Goal: Task Accomplishment & Management: Complete application form

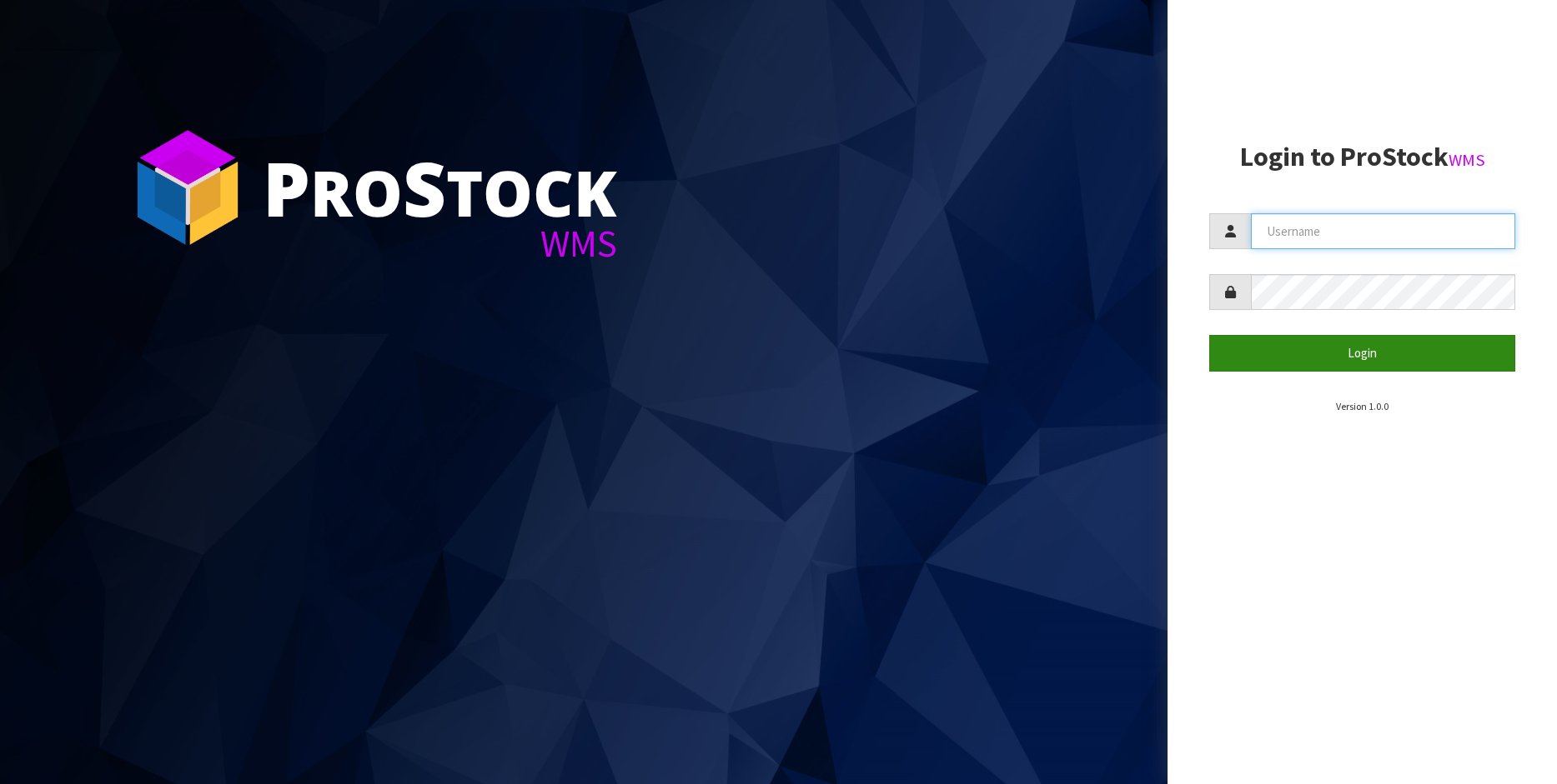
type input "[PERSON_NAME]"
click at [1367, 361] on button "Login" at bounding box center [1362, 353] width 306 height 36
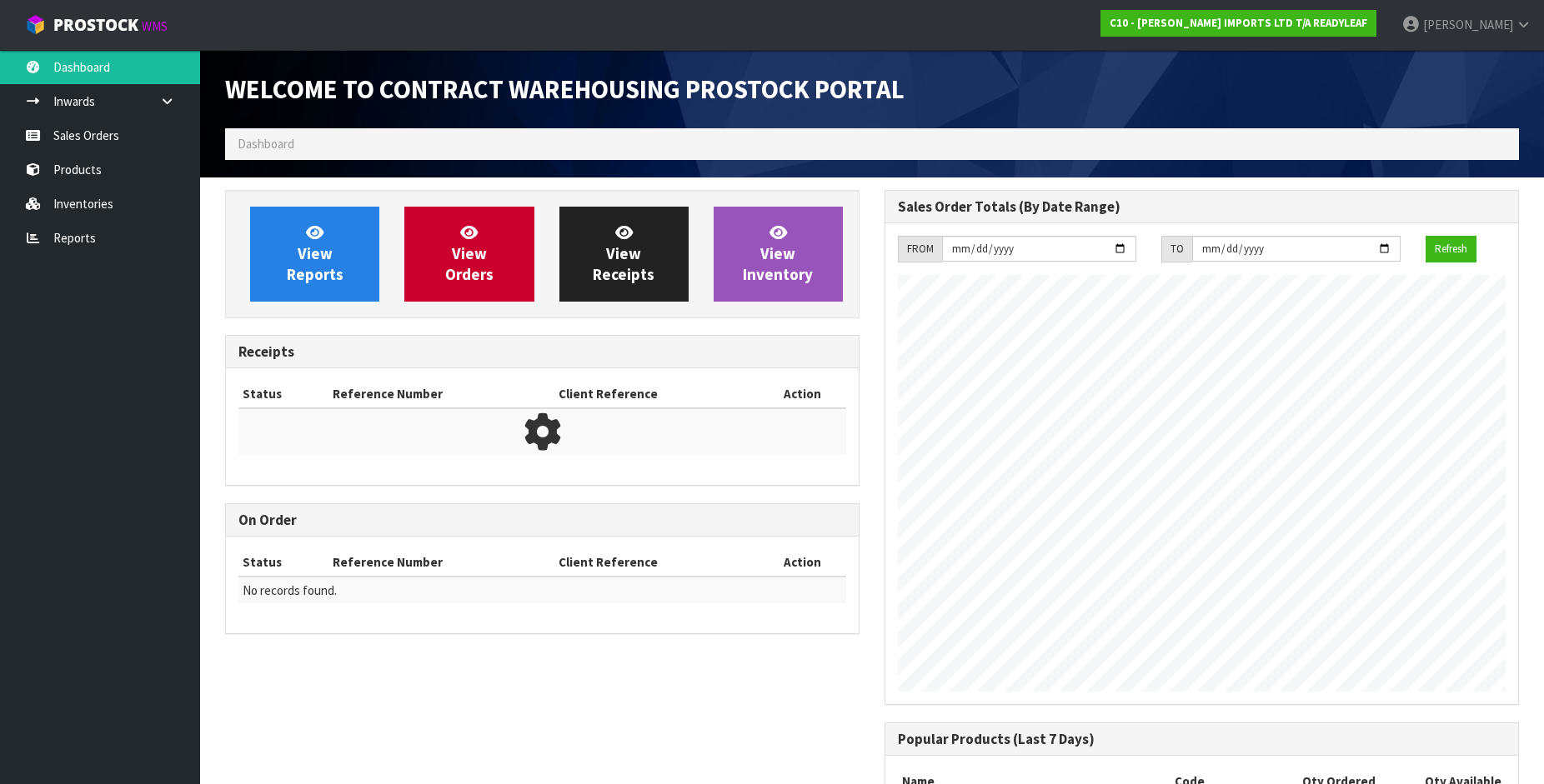
scroll to position [763, 659]
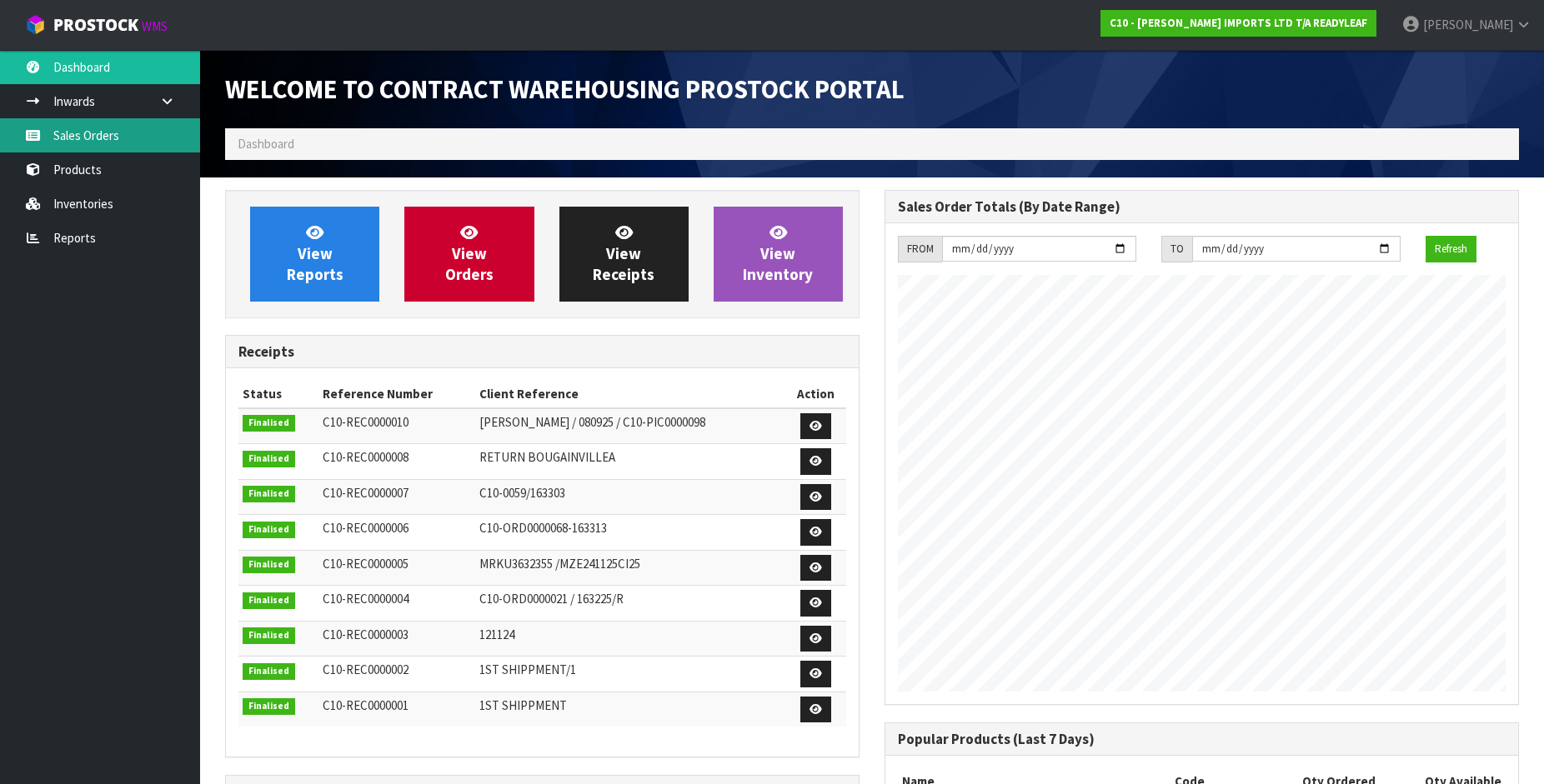
click at [114, 128] on link "Sales Orders" at bounding box center [99, 136] width 200 height 34
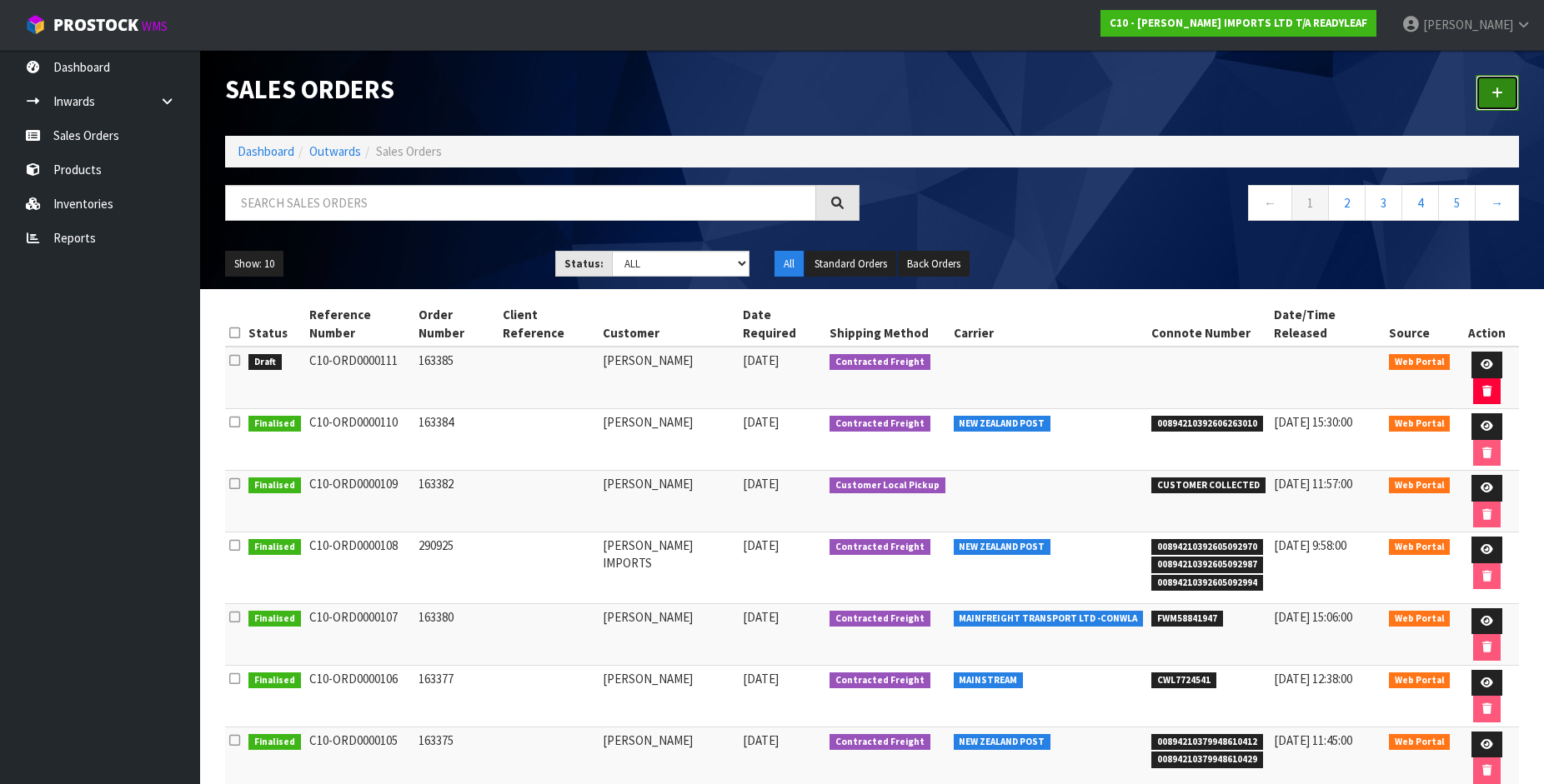
click at [1505, 86] on link at bounding box center [1497, 94] width 43 height 36
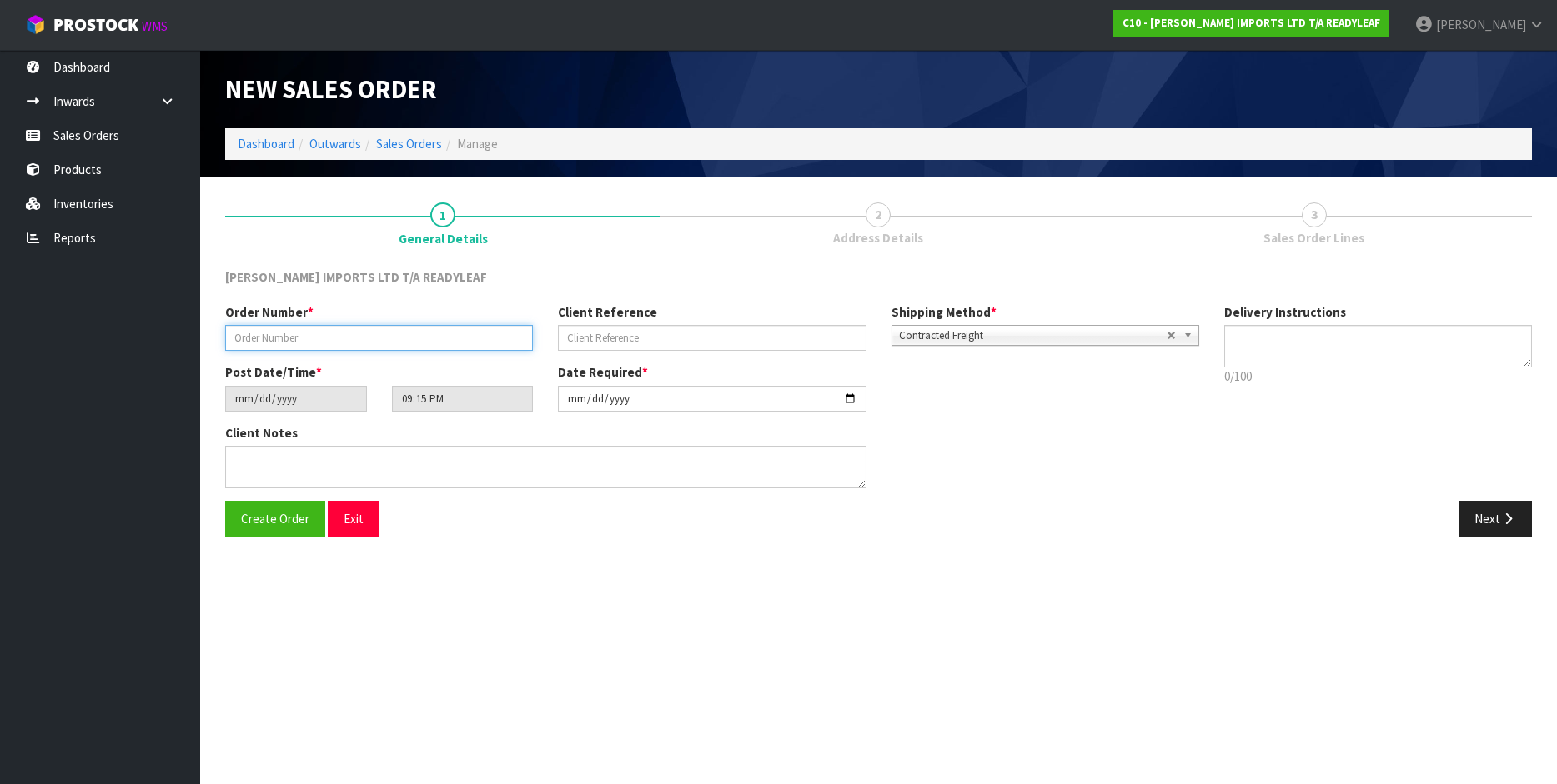
click at [284, 339] on input "text" at bounding box center [379, 337] width 308 height 26
click at [267, 341] on input "text" at bounding box center [379, 337] width 308 height 26
type input "163386"
click at [1269, 338] on textarea at bounding box center [1377, 346] width 308 height 43
click at [1342, 348] on textarea at bounding box center [1377, 346] width 308 height 43
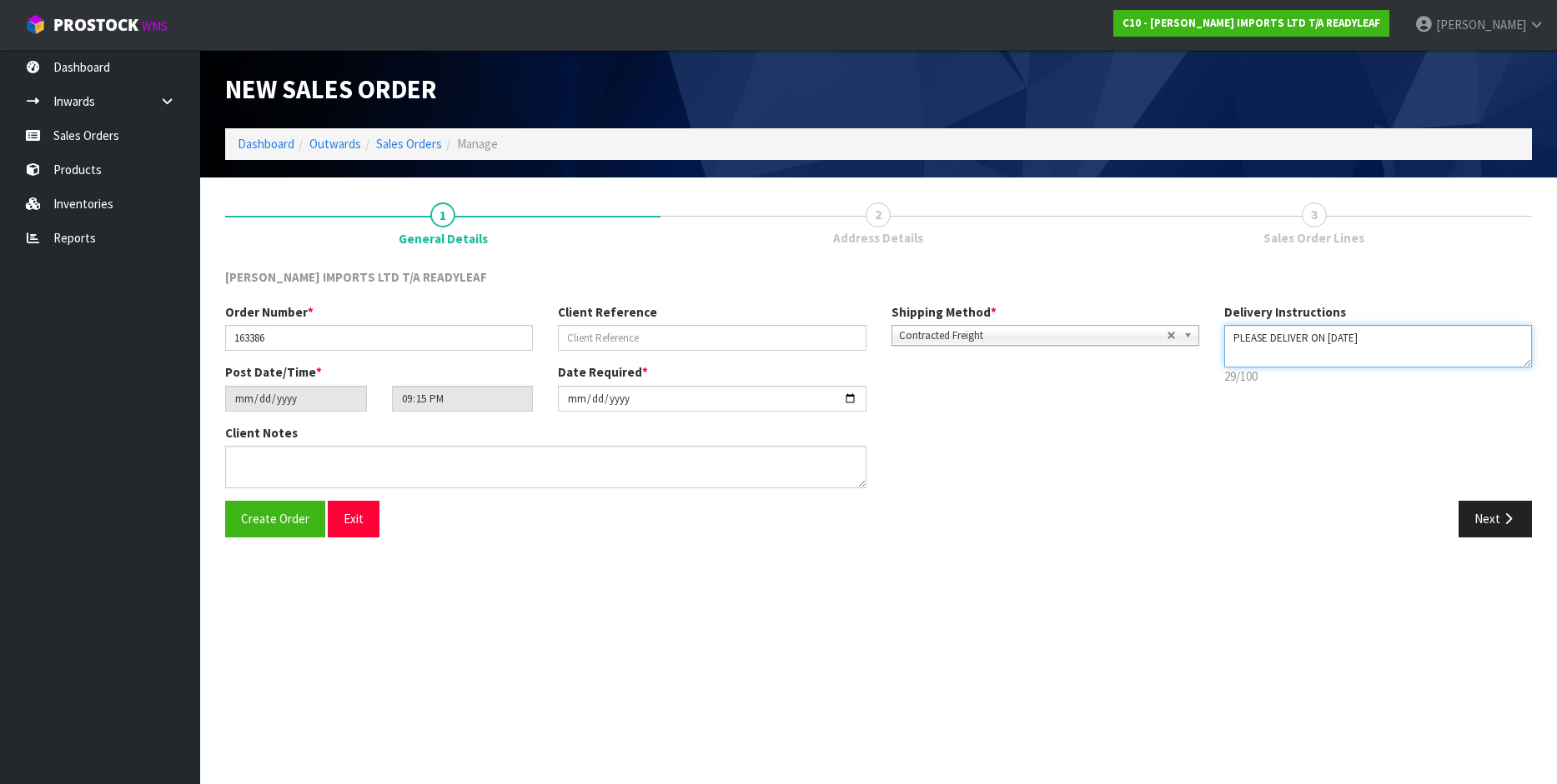
click at [1397, 344] on textarea at bounding box center [1377, 346] width 308 height 43
click at [1449, 338] on textarea at bounding box center [1377, 346] width 308 height 43
type textarea "PLEASE DELIVER ON [DATE] . NO LATER PLEASE"
click at [593, 399] on input "[DATE]" at bounding box center [712, 398] width 308 height 26
click at [849, 401] on input "[DATE]" at bounding box center [712, 398] width 308 height 26
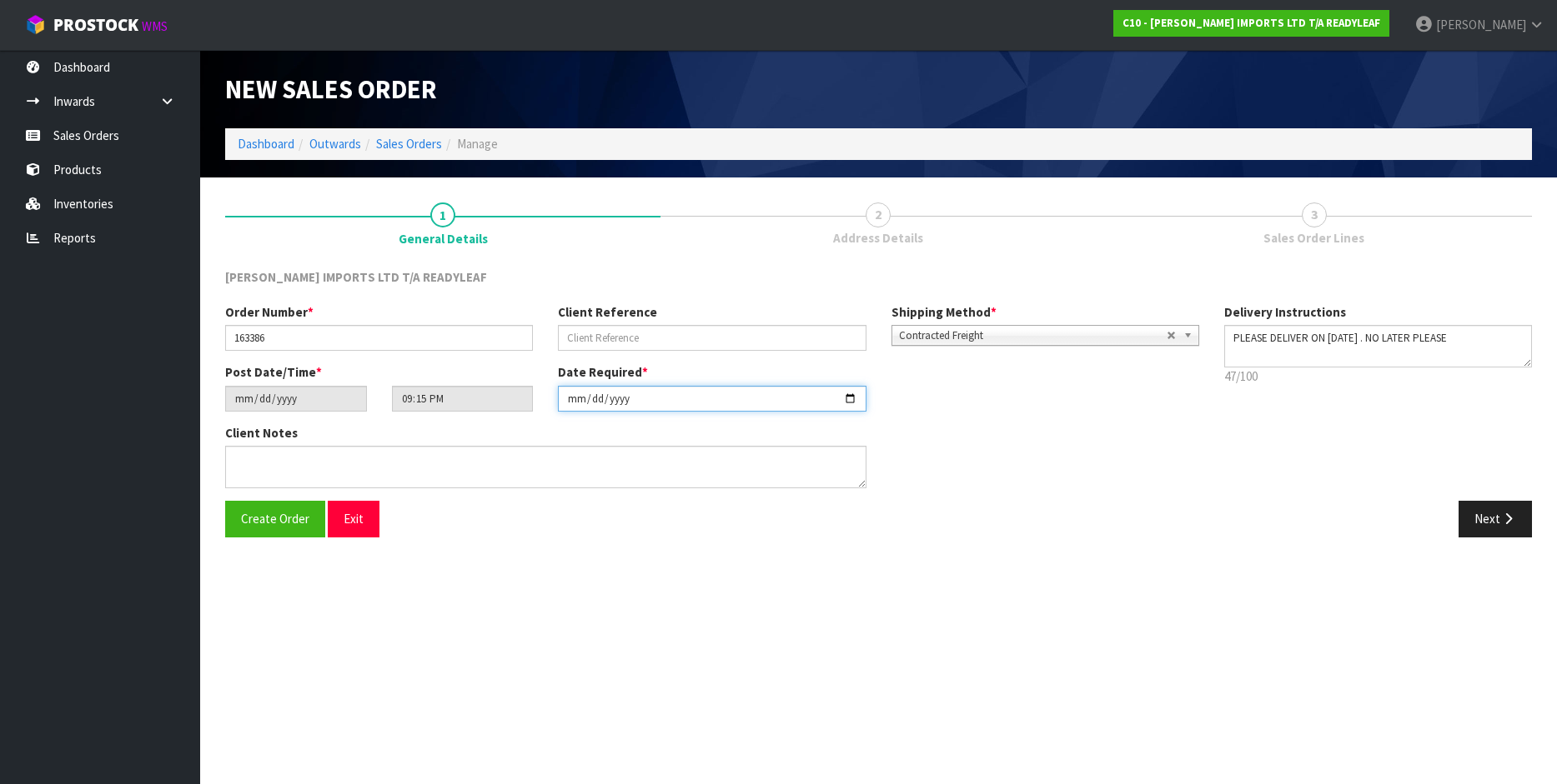
type input "[DATE]"
click at [252, 519] on span "Create Order" at bounding box center [275, 519] width 69 height 16
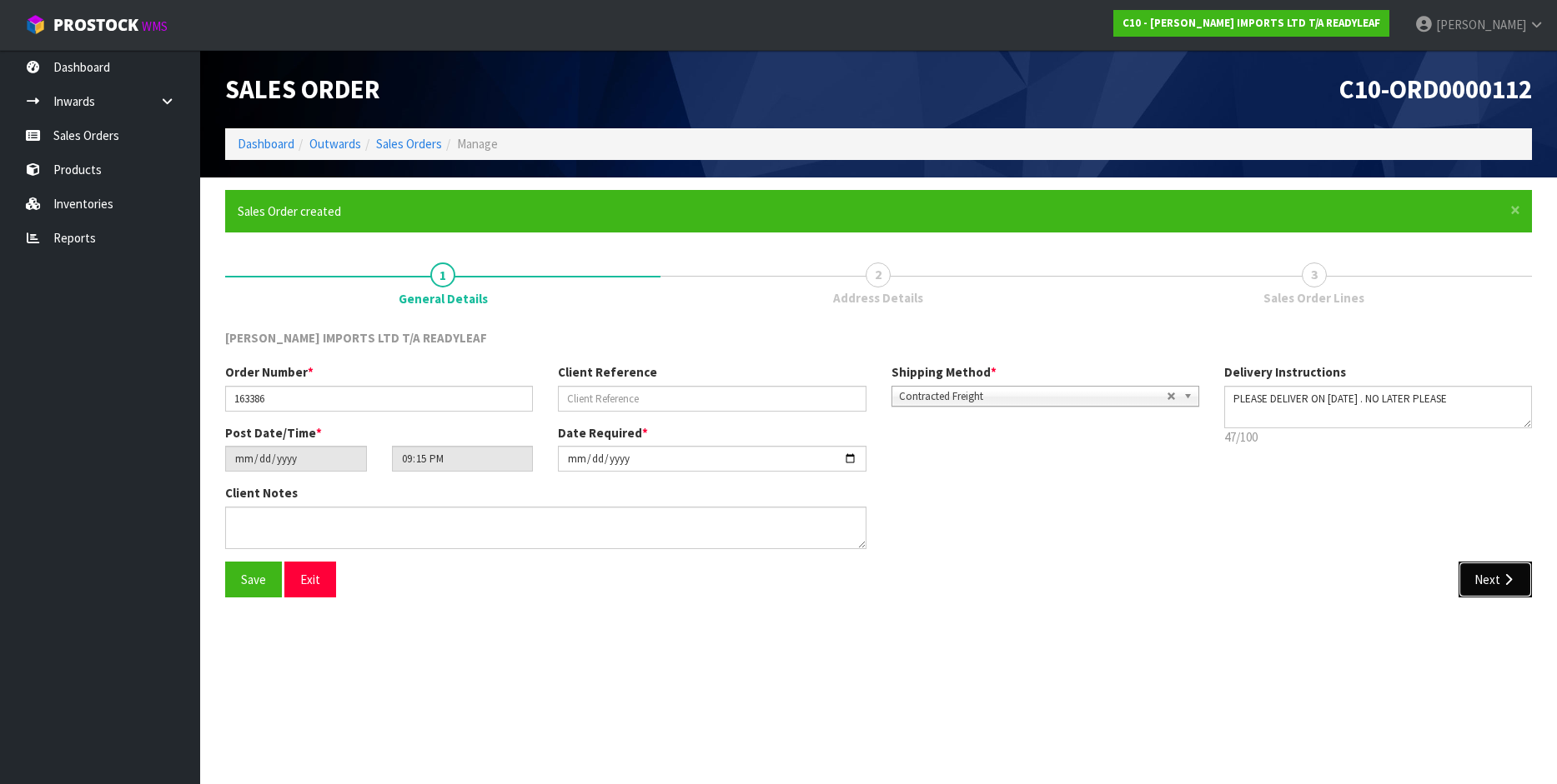
click at [1486, 575] on button "Next" at bounding box center [1495, 580] width 74 height 36
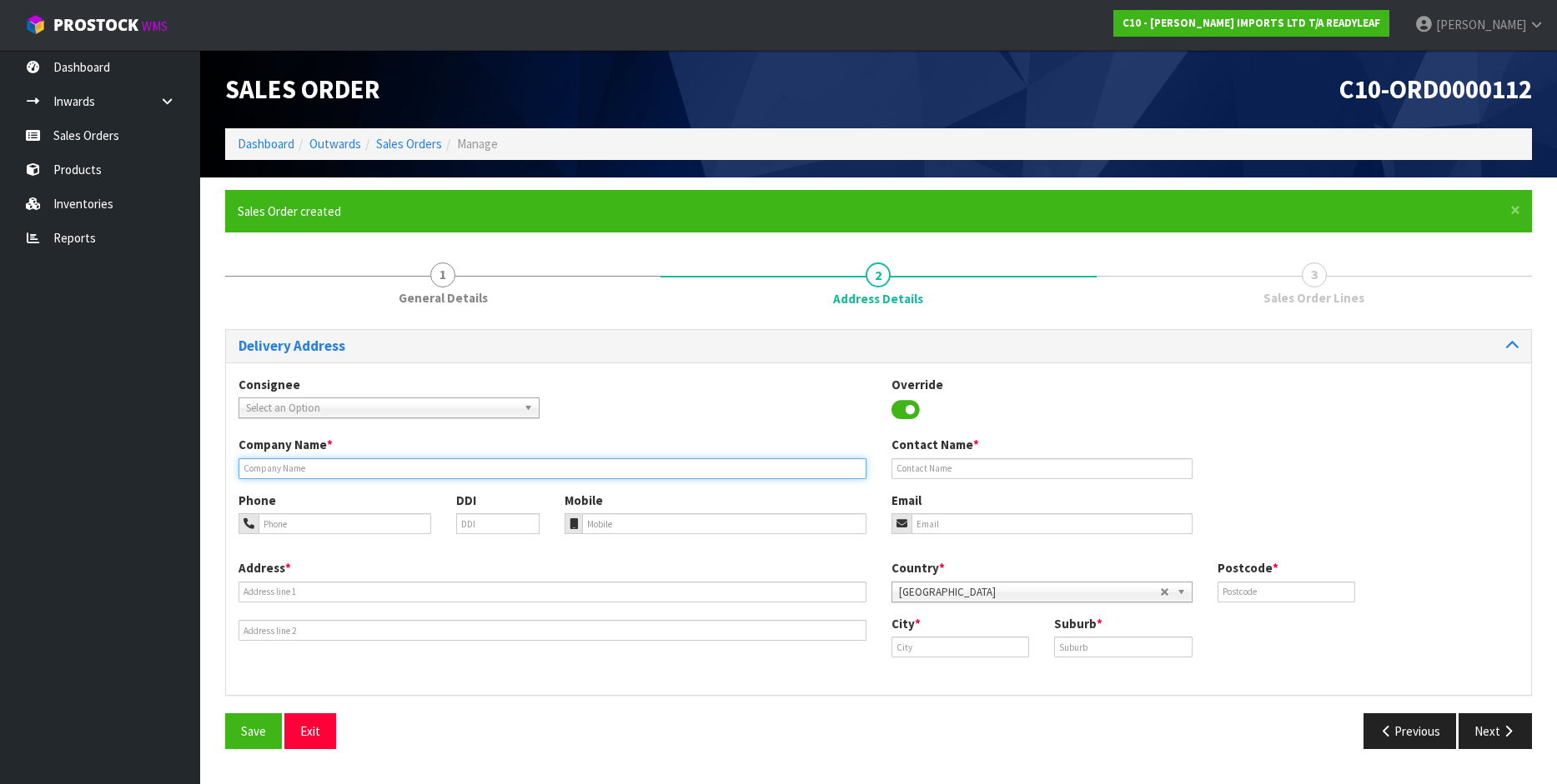
click at [261, 469] on input "text" at bounding box center [552, 469] width 628 height 21
type input "MITRE 10 [GEOGRAPHIC_DATA]"
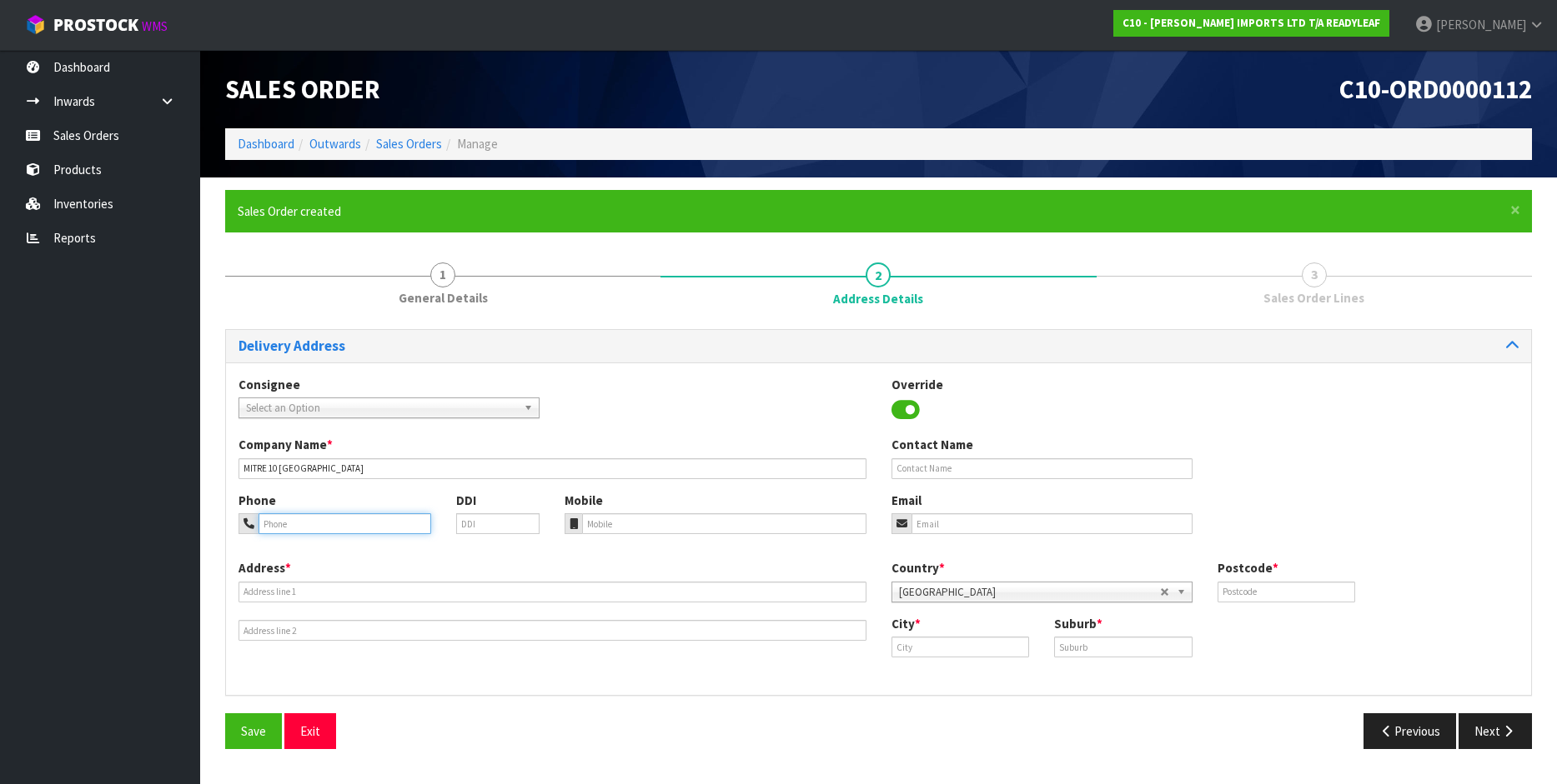
click at [288, 526] on input "tel" at bounding box center [345, 524] width 173 height 21
click at [268, 527] on input "tel" at bounding box center [345, 524] width 173 height 21
type input "027 578 0853"
click at [270, 592] on input "text" at bounding box center [552, 592] width 628 height 21
type input "[STREET_ADDRESS]"
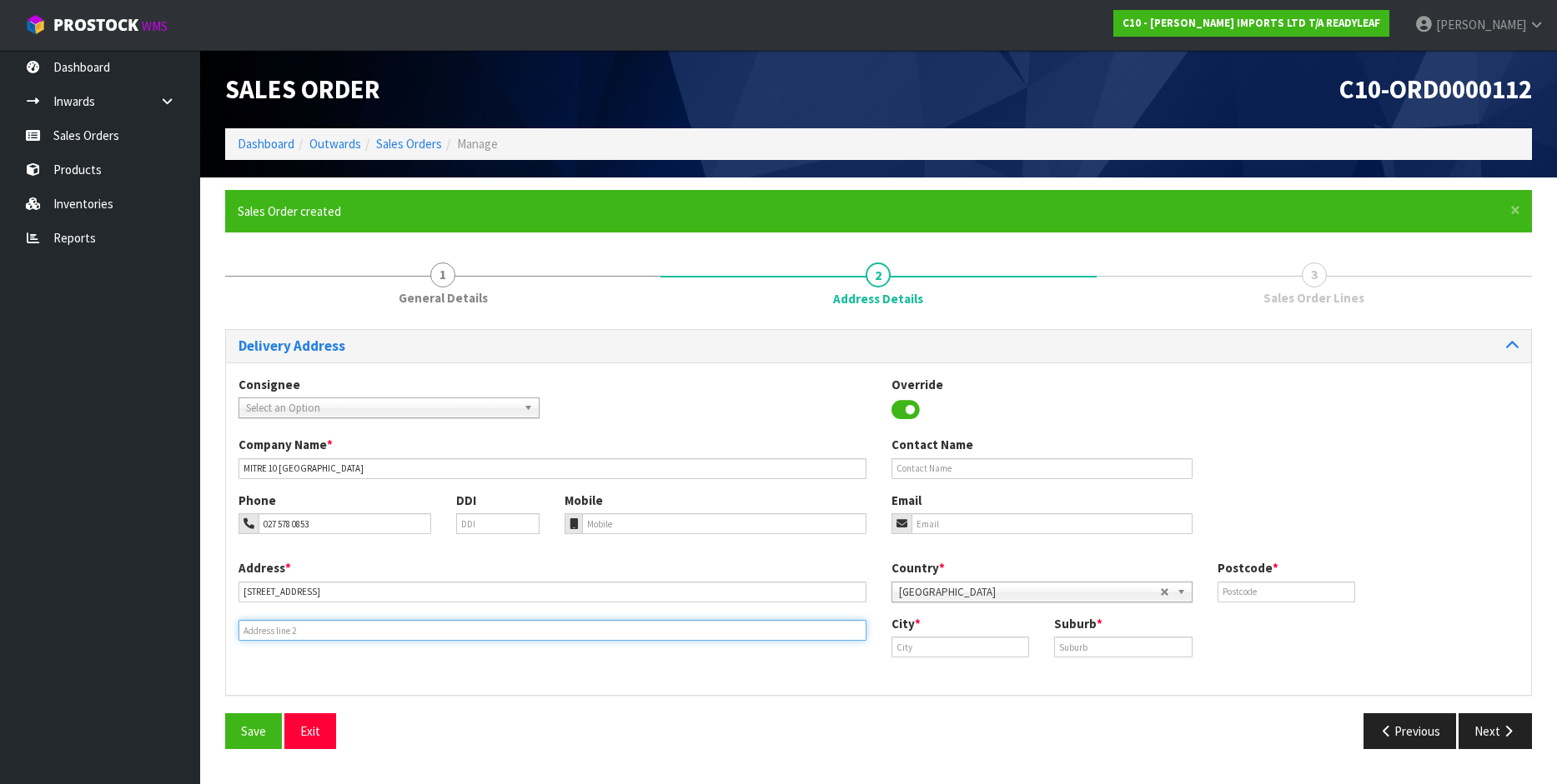
click at [269, 630] on input "text" at bounding box center [552, 630] width 628 height 21
type input "[GEOGRAPHIC_DATA]"
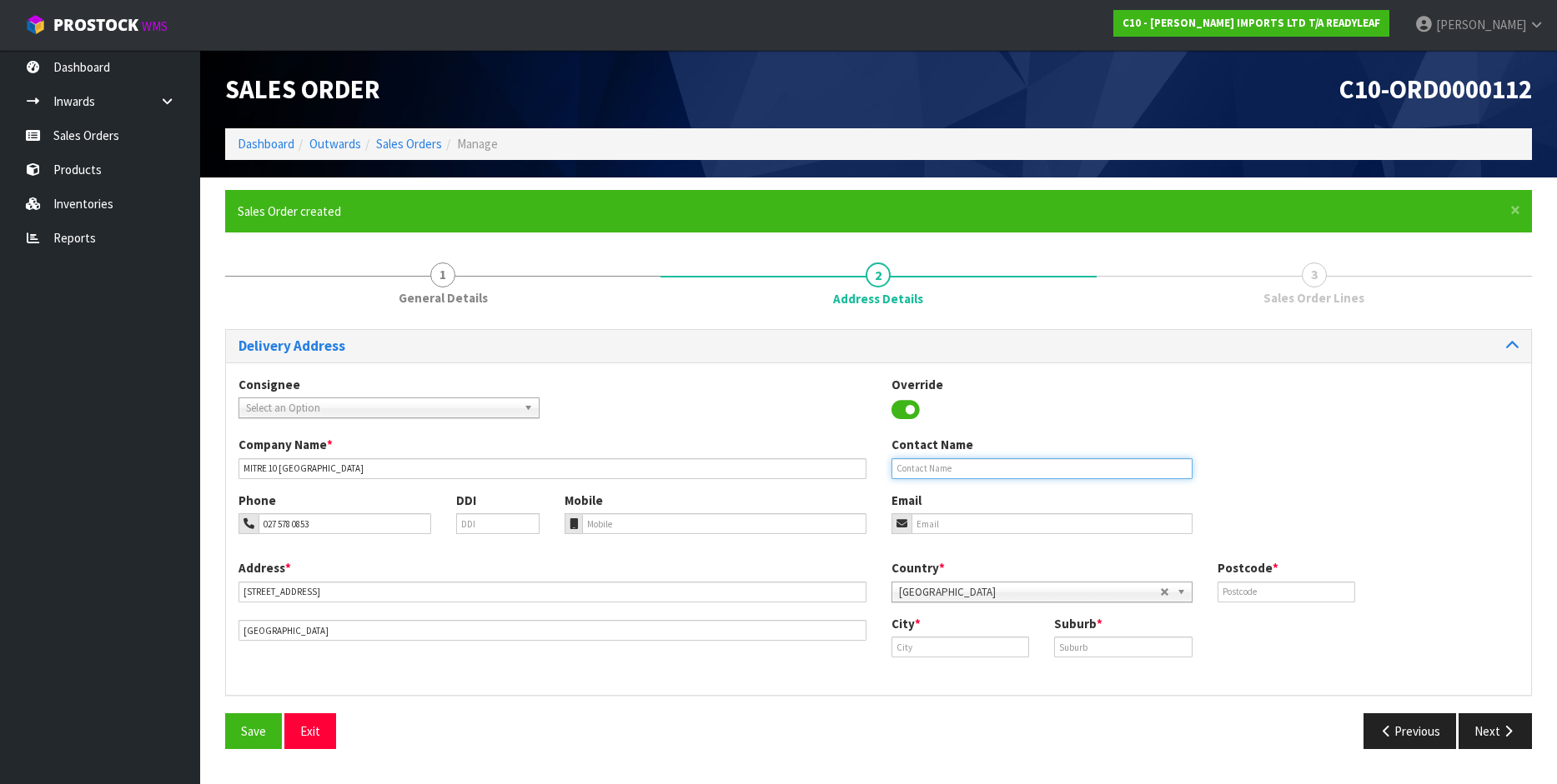
click at [941, 469] on input "text" at bounding box center [1041, 469] width 301 height 21
type input "[PERSON_NAME]"
click at [937, 523] on input "email" at bounding box center [1052, 524] width 281 height 21
type input "[PERSON_NAME][EMAIL_ADDRESS][PERSON_NAME][DOMAIN_NAME]"
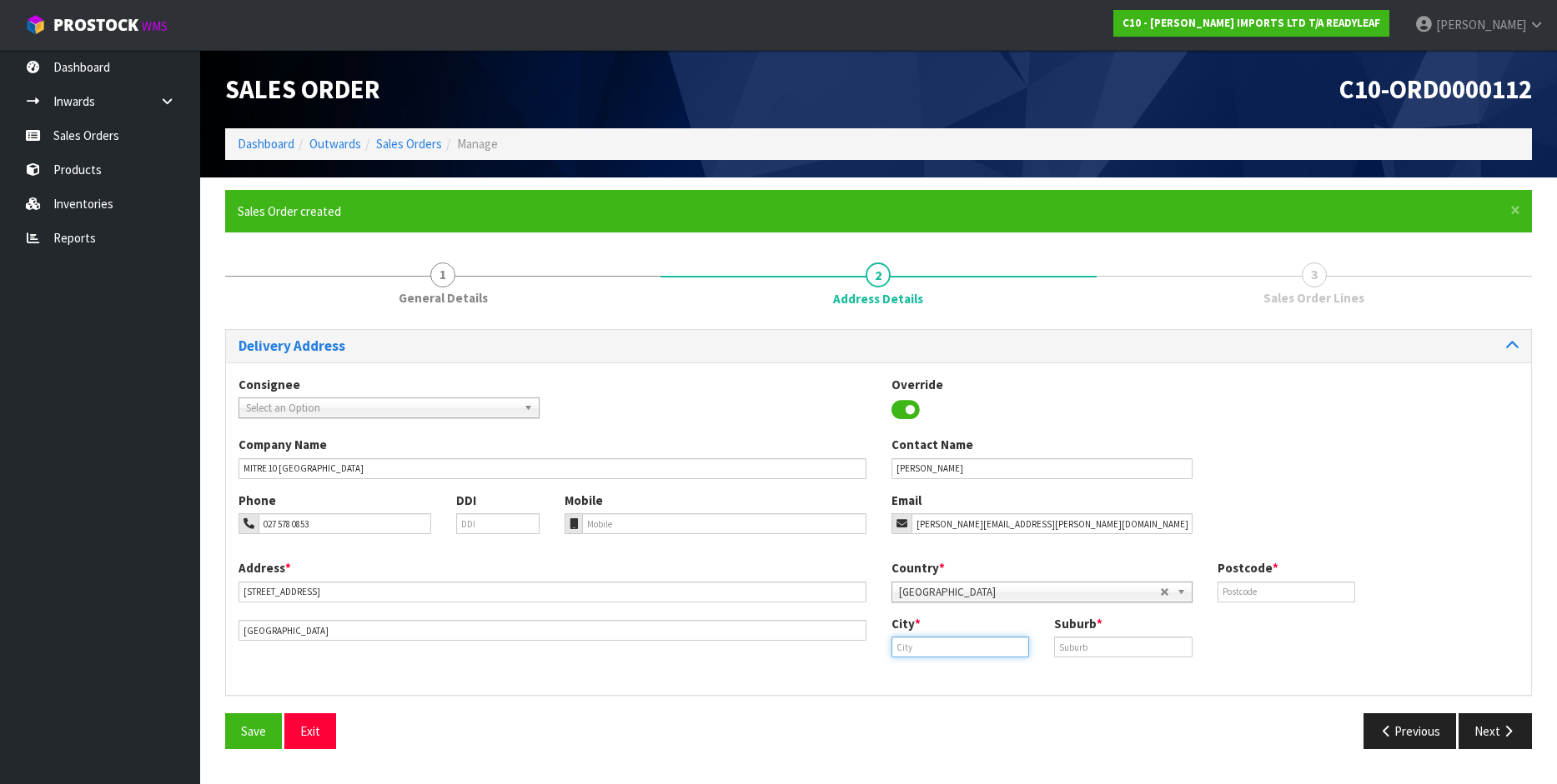
click at [946, 642] on input "text" at bounding box center [960, 647] width 139 height 21
click at [936, 678] on strong "[GEOGRAPHIC_DATA]" at bounding box center [969, 675] width 121 height 16
type input "[GEOGRAPHIC_DATA]"
click at [1090, 652] on input "text" at bounding box center [1122, 647] width 139 height 21
type input "[GEOGRAPHIC_DATA]"
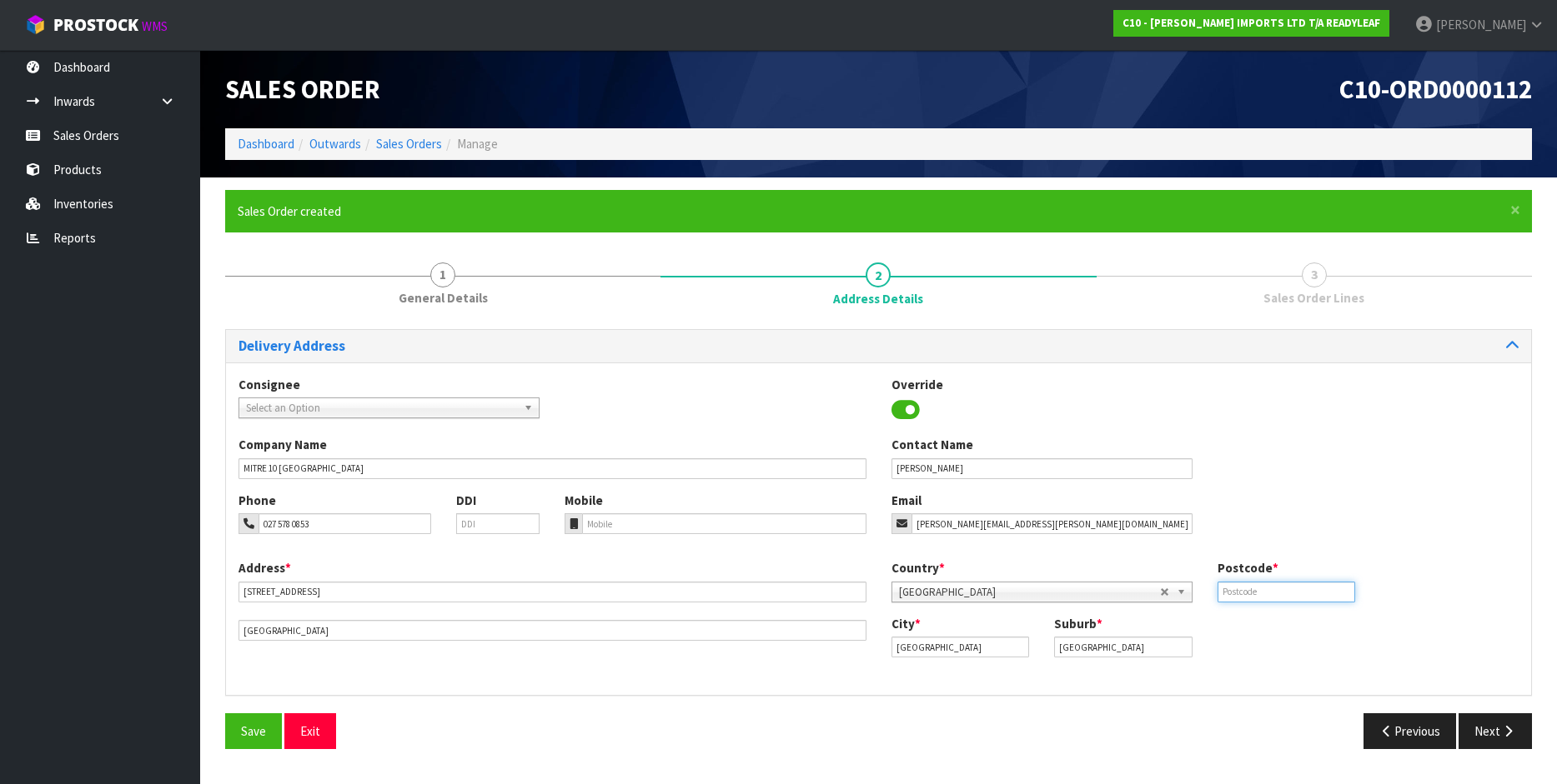
click at [1253, 586] on input "text" at bounding box center [1286, 592] width 139 height 21
click at [1248, 590] on input "text" at bounding box center [1286, 592] width 139 height 21
type input "6011"
click at [1485, 737] on button "Next" at bounding box center [1495, 731] width 74 height 36
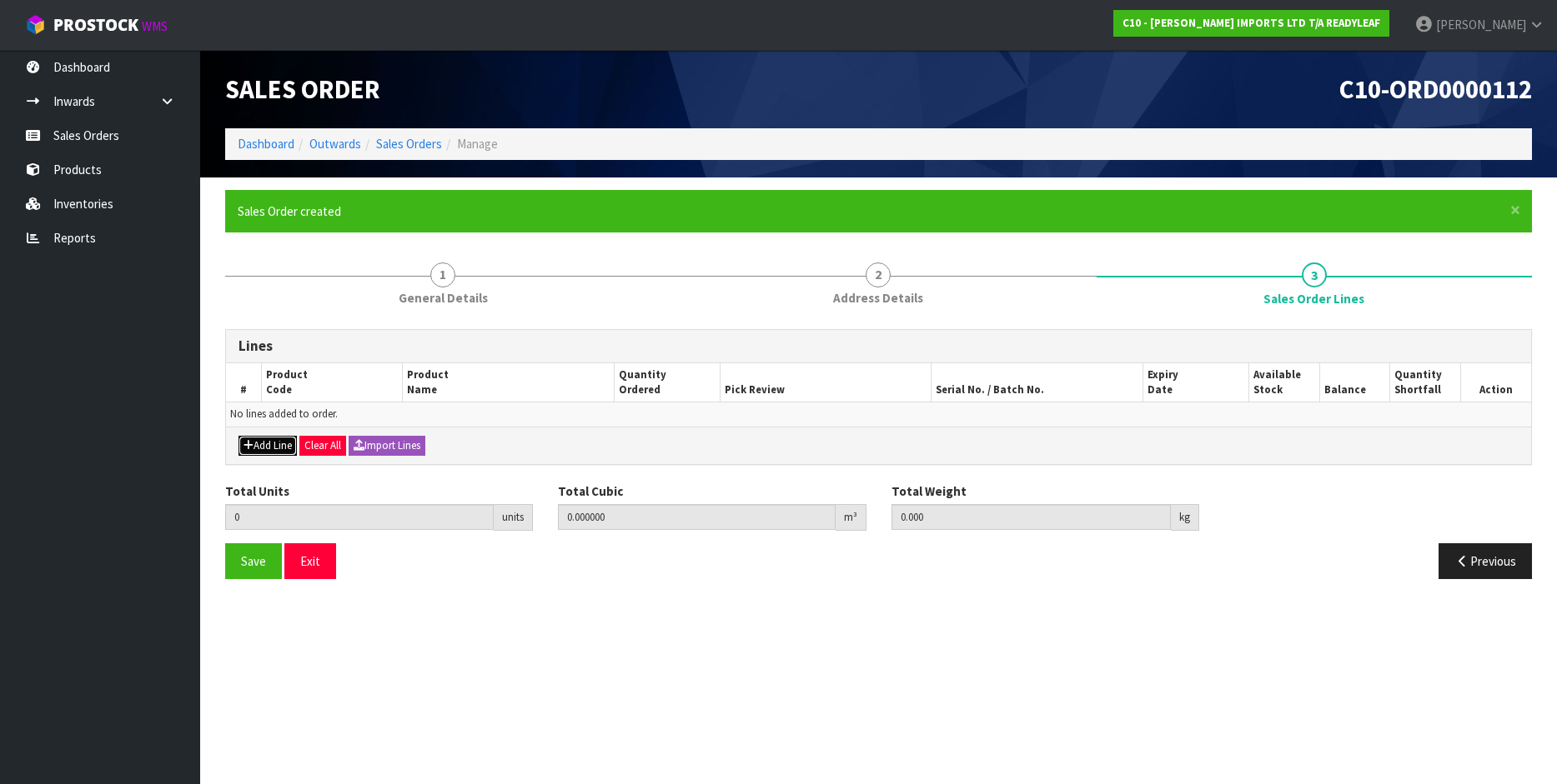
click at [265, 446] on button "Add Line" at bounding box center [267, 445] width 58 height 20
type input "0"
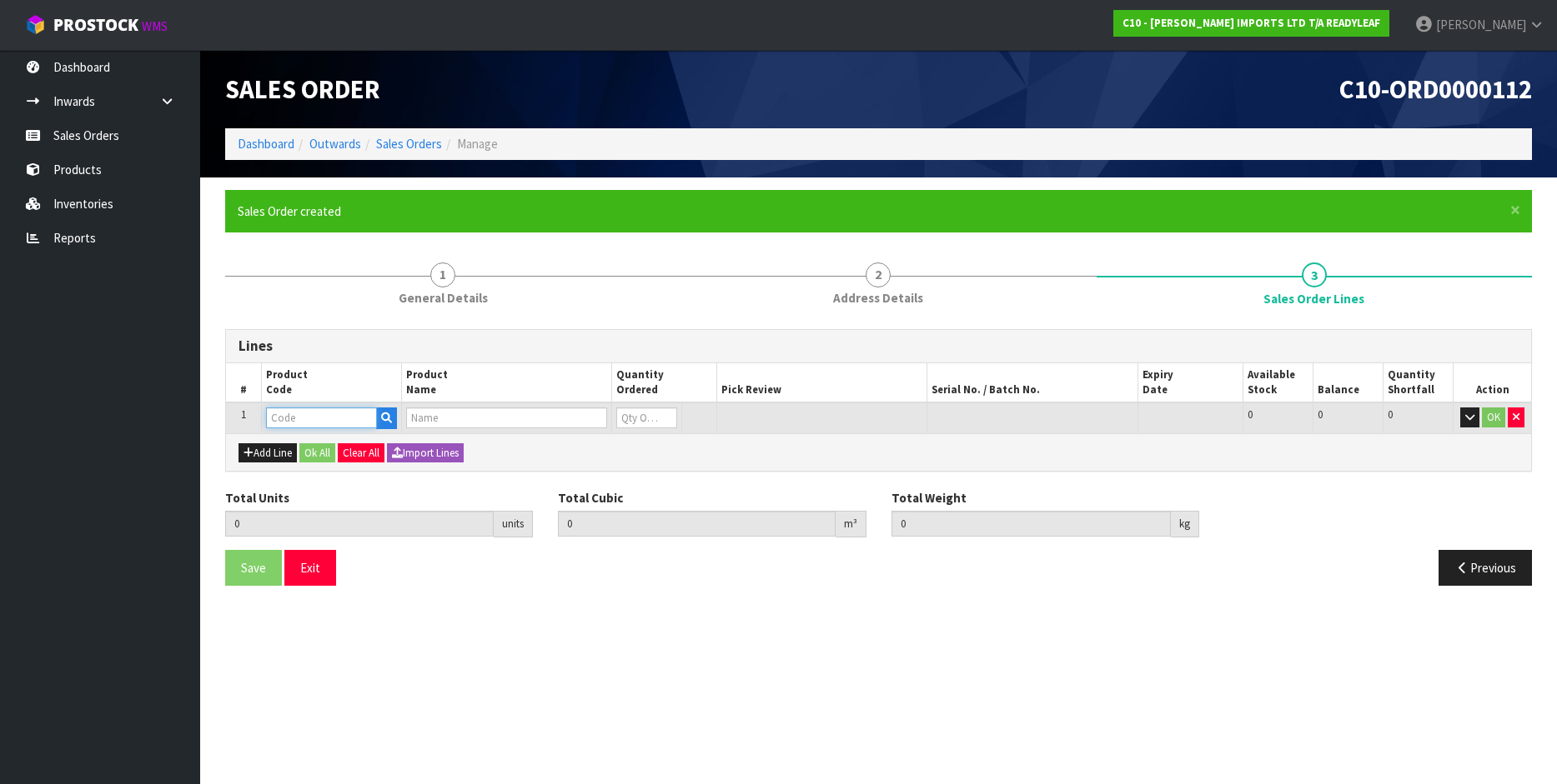
click at [298, 421] on input "text" at bounding box center [321, 418] width 111 height 21
click at [331, 413] on input "text" at bounding box center [321, 418] width 111 height 21
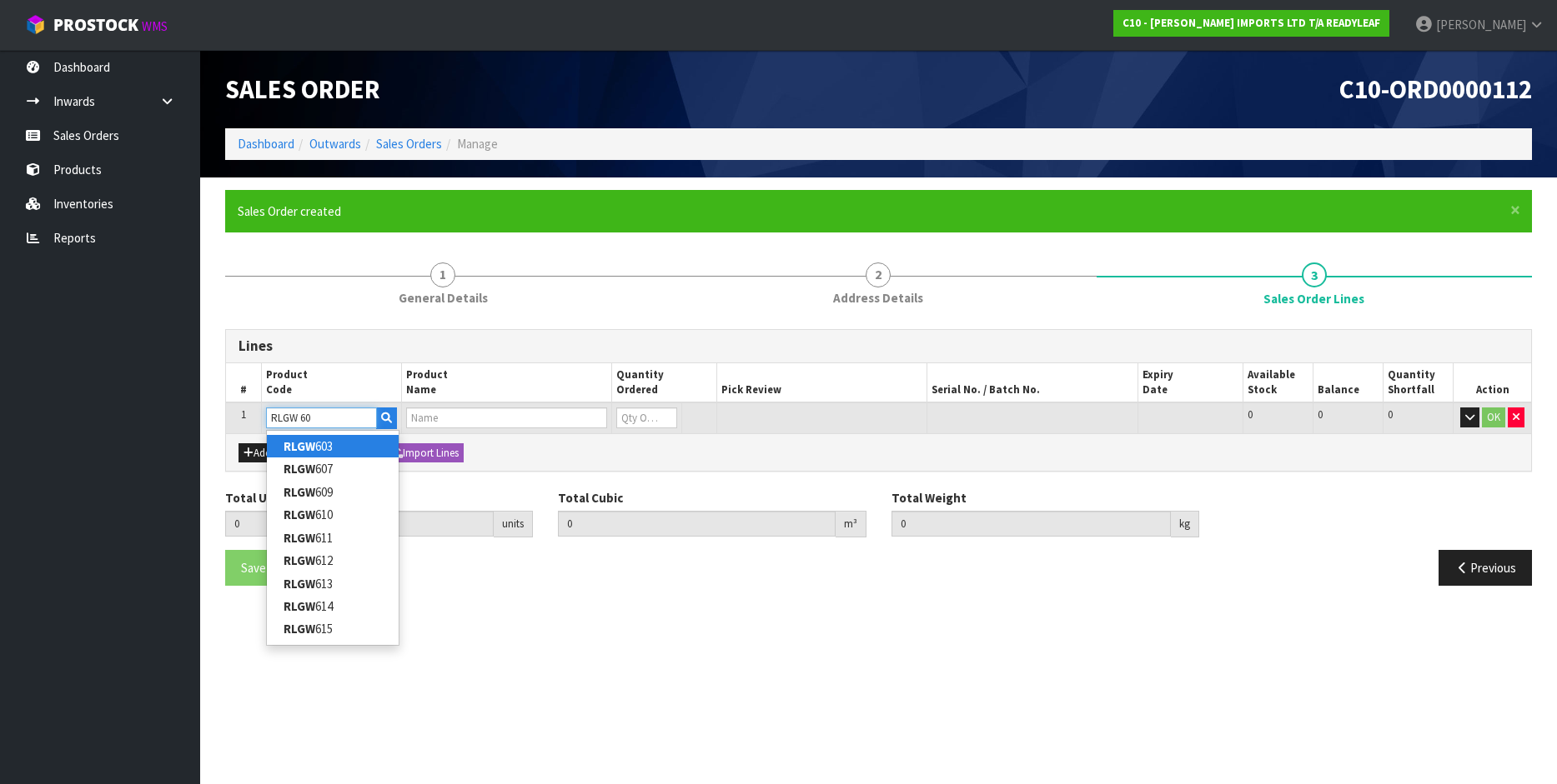
type input "RLGW 603"
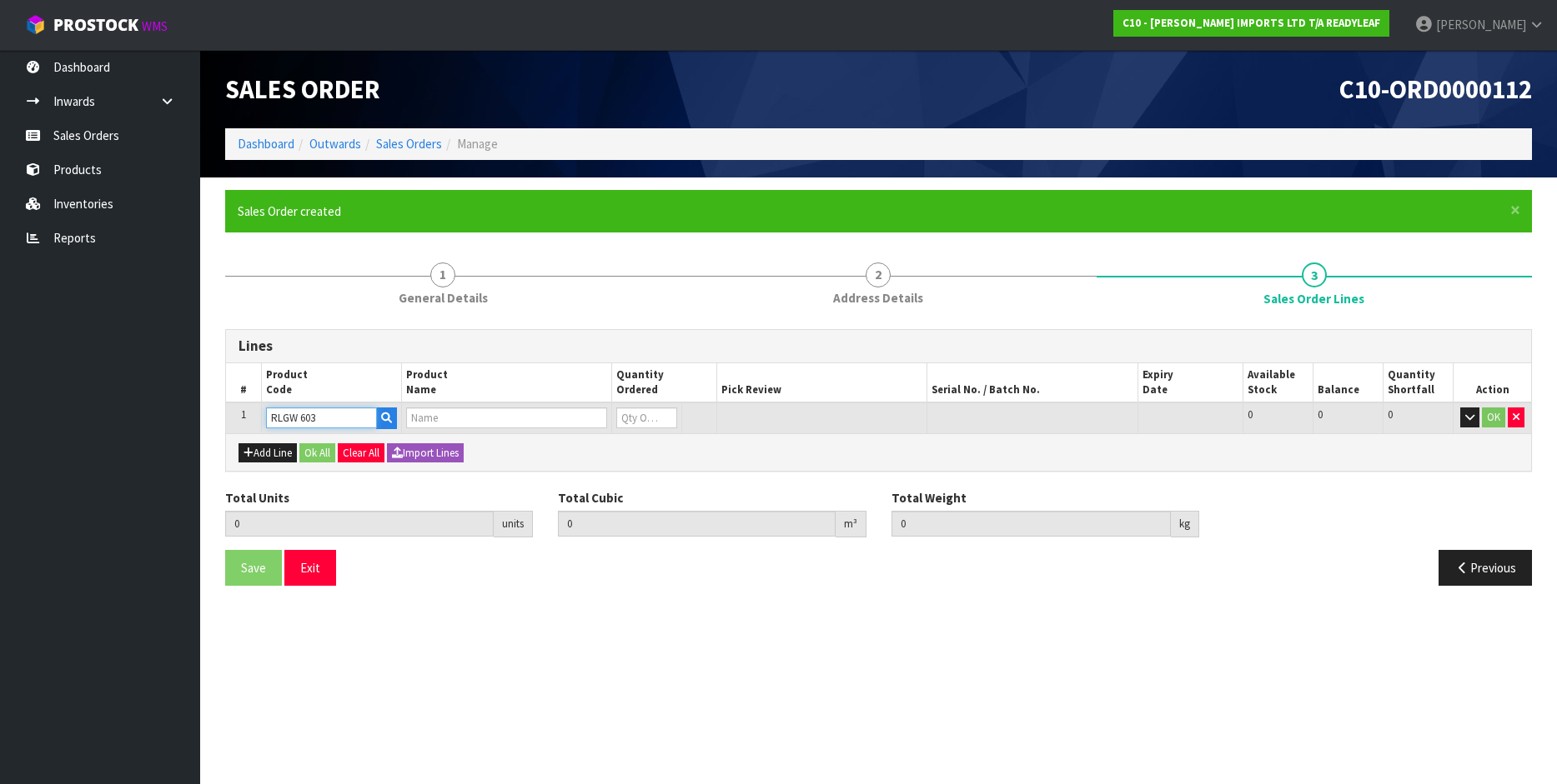
type input "0.000000"
type input "0.000"
type input "SHADY [PERSON_NAME] SUPREME - 1M X 1M PANEL"
type input "0"
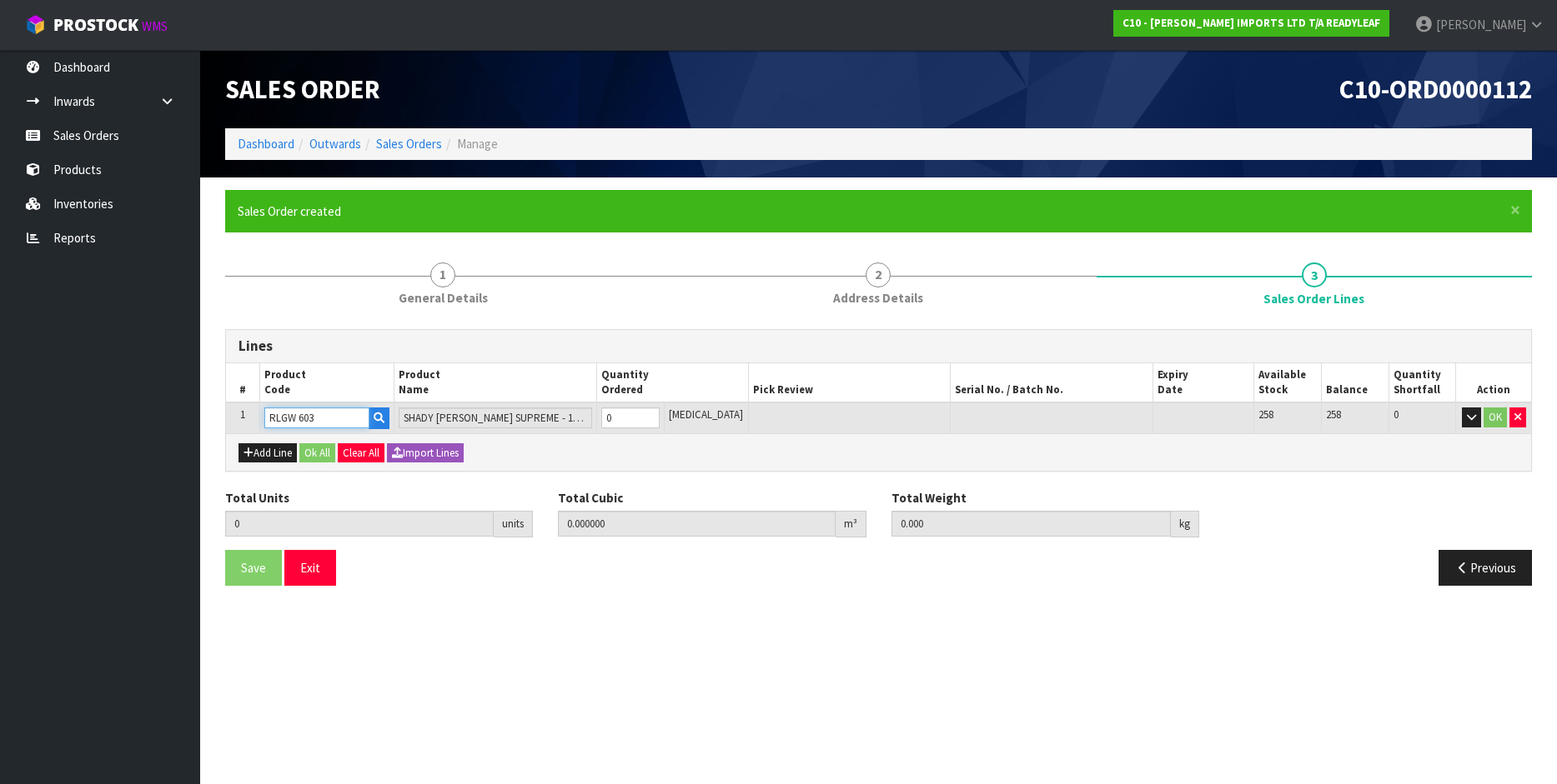
type input "RLGW 603"
click at [630, 417] on input "0" at bounding box center [629, 418] width 58 height 21
type input "0"
type input "1"
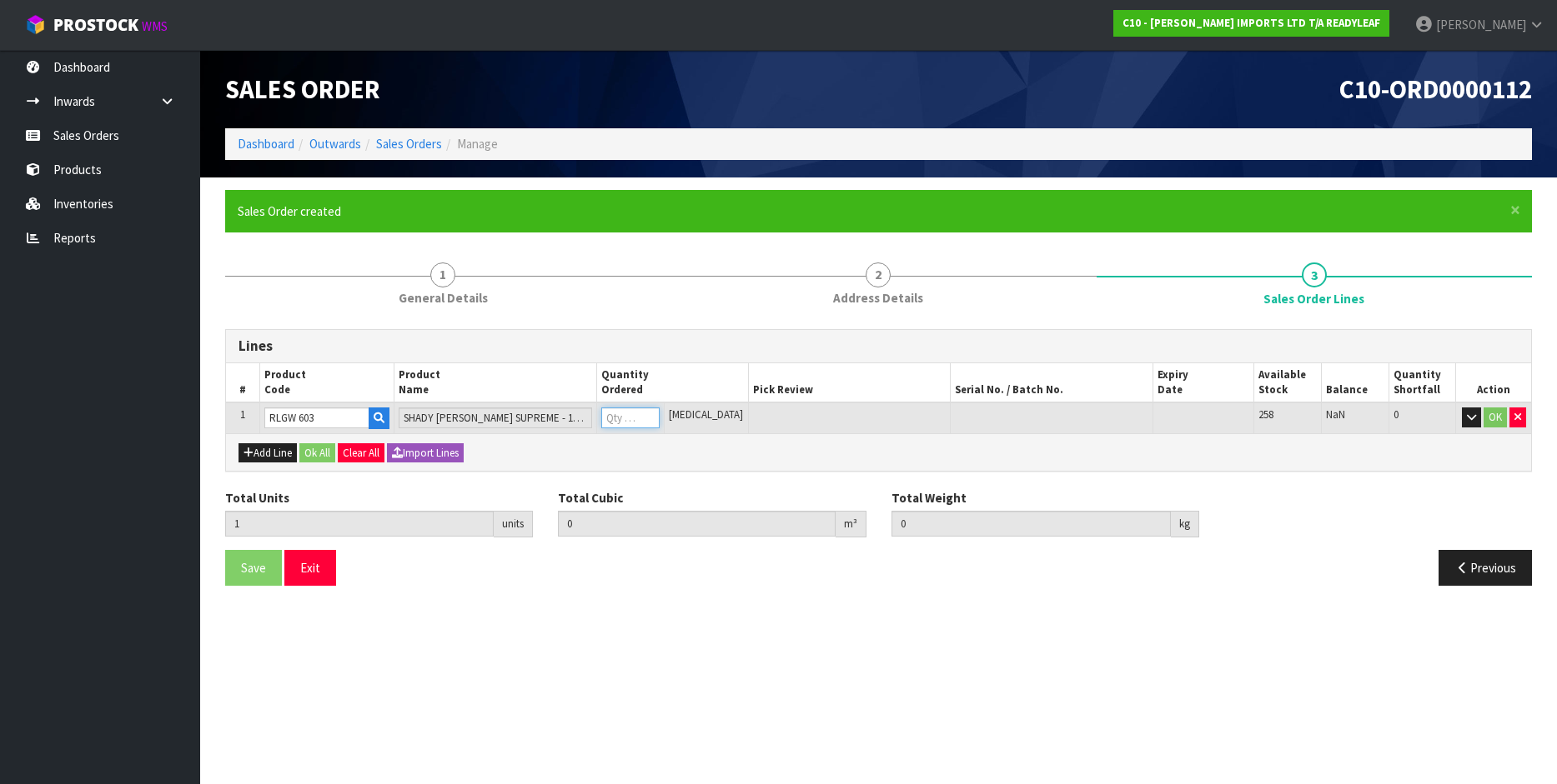
type input "0.108"
type input "4"
type input "1"
type input "16"
type input "0.840021"
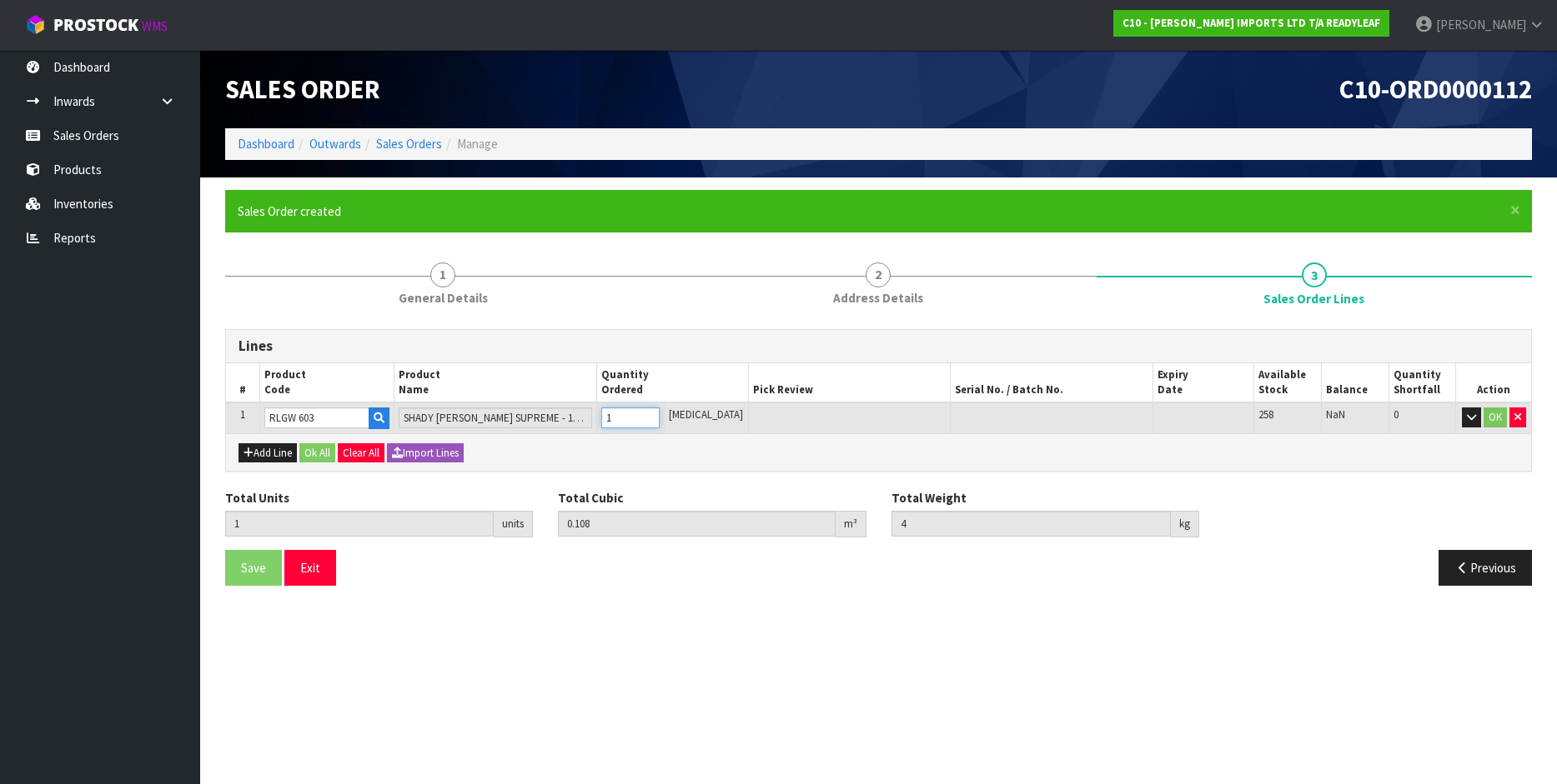
type input "76.51"
type input "16"
click at [1462, 567] on icon "button" at bounding box center [1461, 567] width 16 height 12
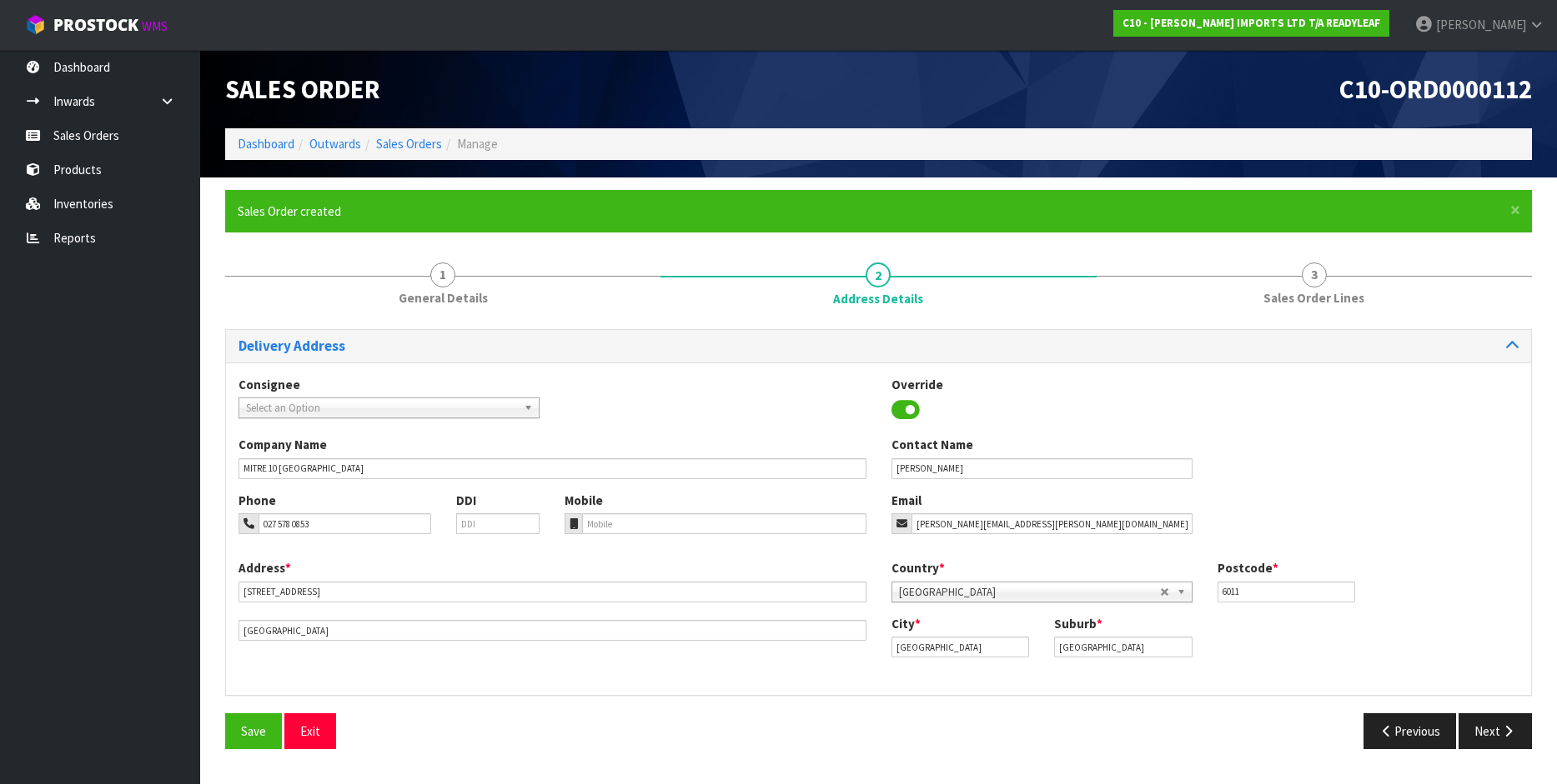
click at [1463, 566] on div "Country * [GEOGRAPHIC_DATA] [GEOGRAPHIC_DATA] [GEOGRAPHIC_DATA] [GEOGRAPHIC_DAT…" at bounding box center [1205, 587] width 652 height 55
click at [1413, 725] on button "Previous" at bounding box center [1410, 731] width 94 height 36
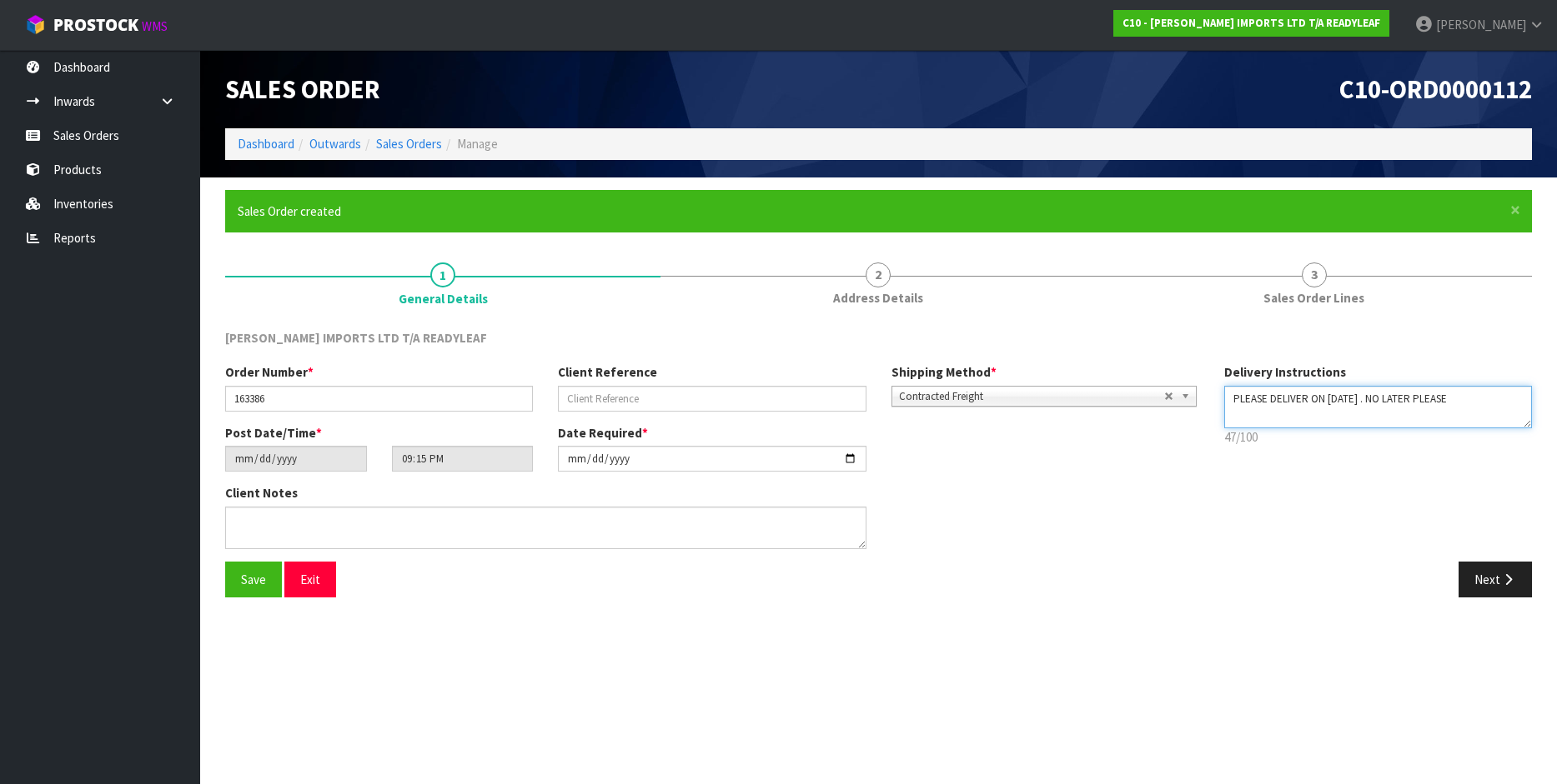
click at [1309, 401] on textarea at bounding box center [1377, 407] width 308 height 43
click at [1459, 400] on textarea at bounding box center [1377, 407] width 308 height 43
type textarea "PLEASE DELIVER CHEAPEST WAY POSSIBLE. BY [DATE] . NO LATER PLEASE"
click at [1483, 579] on button "Next" at bounding box center [1495, 580] width 74 height 36
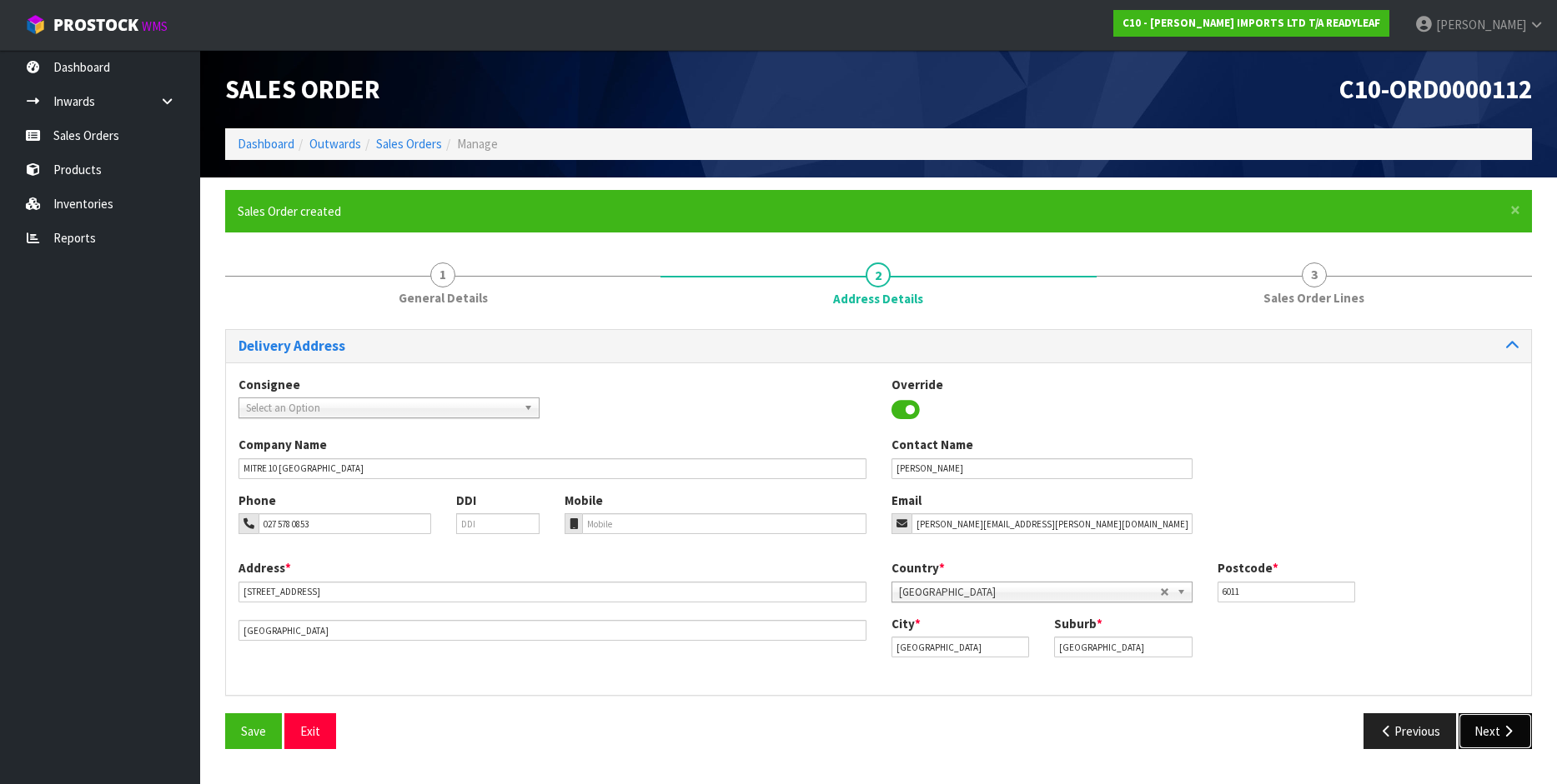
click at [1497, 724] on button "Next" at bounding box center [1495, 731] width 74 height 36
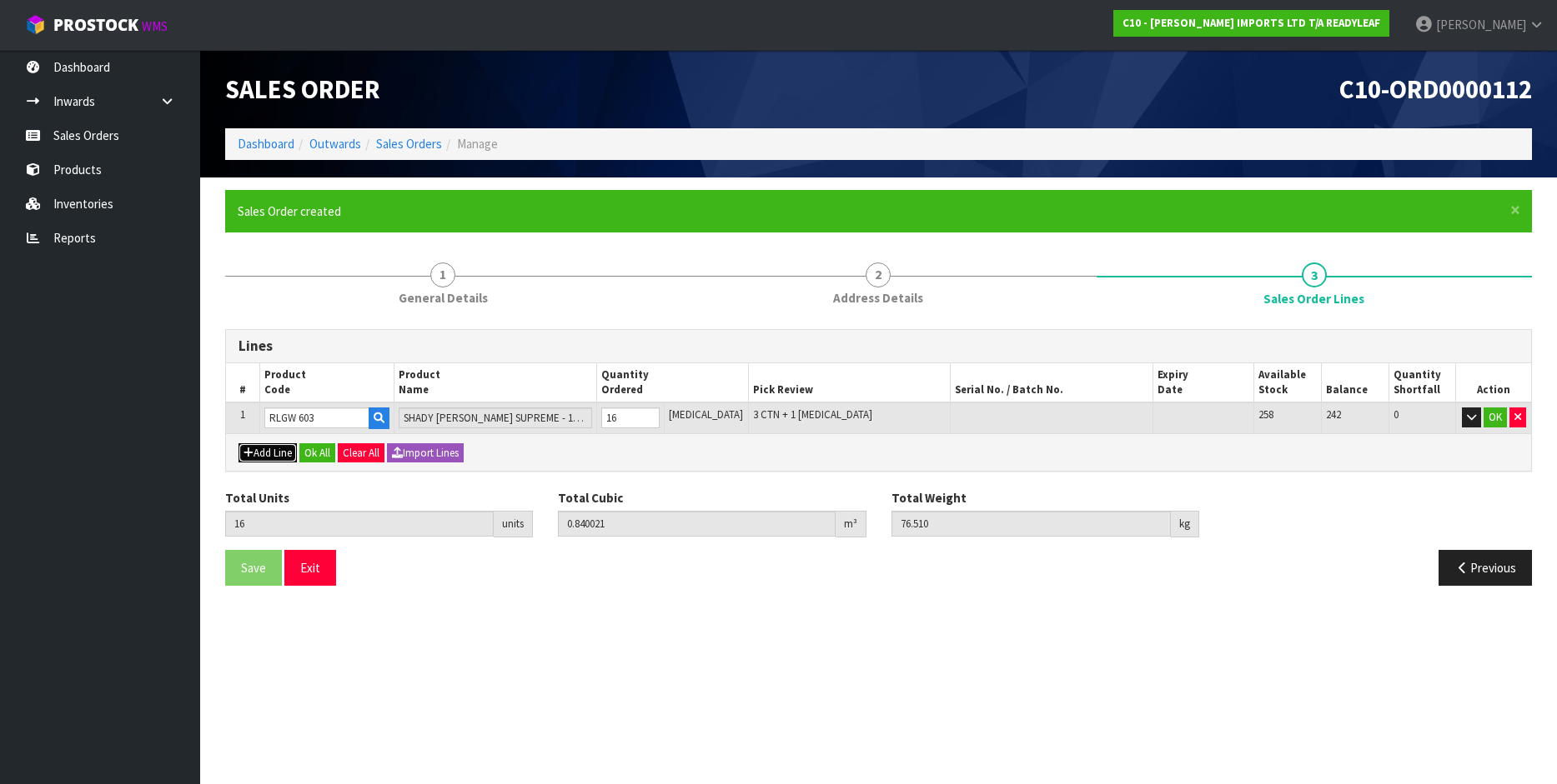
click at [266, 455] on button "Add Line" at bounding box center [267, 453] width 58 height 20
type input "0"
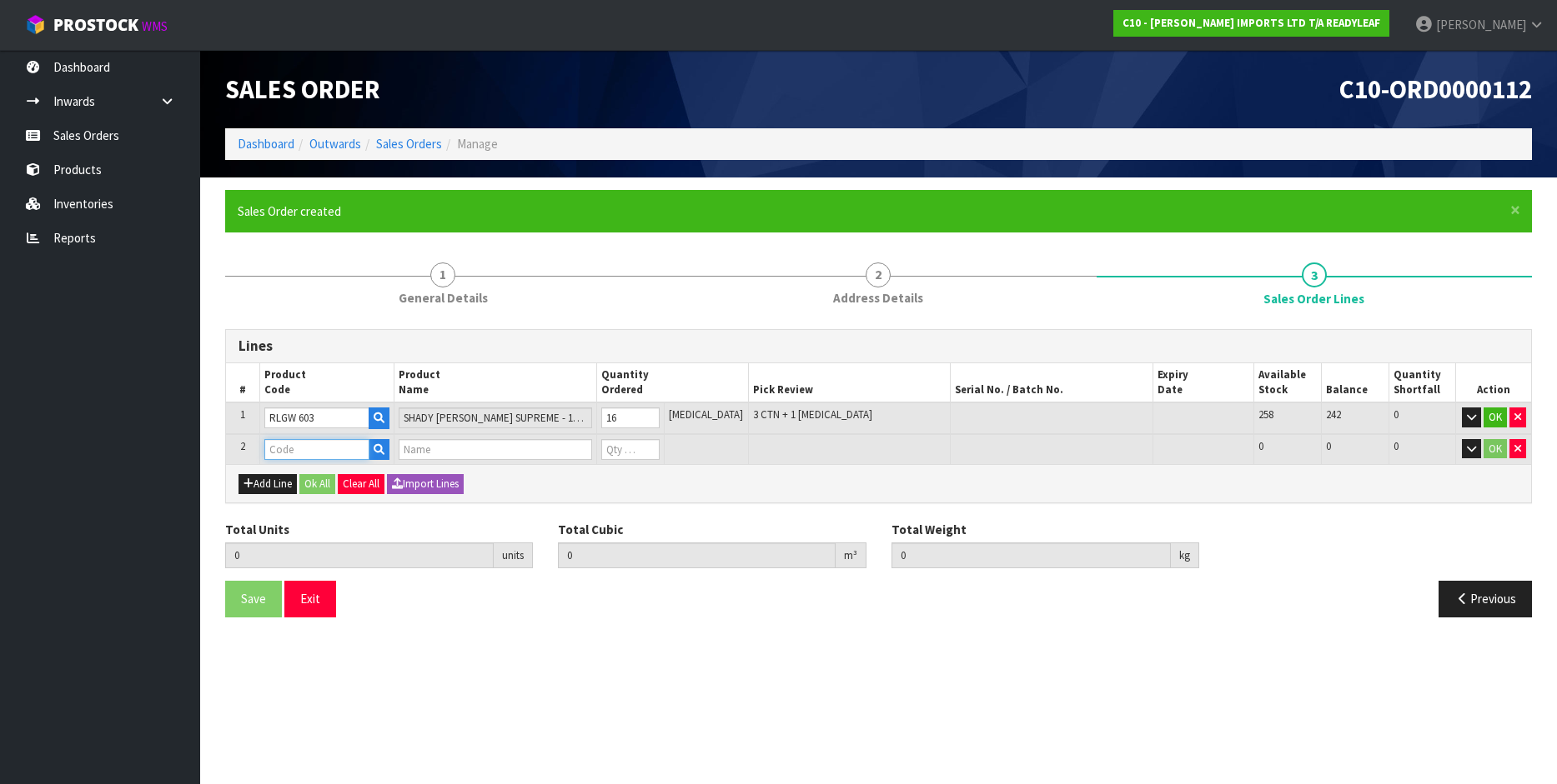
click at [306, 452] on input "text" at bounding box center [317, 450] width 106 height 21
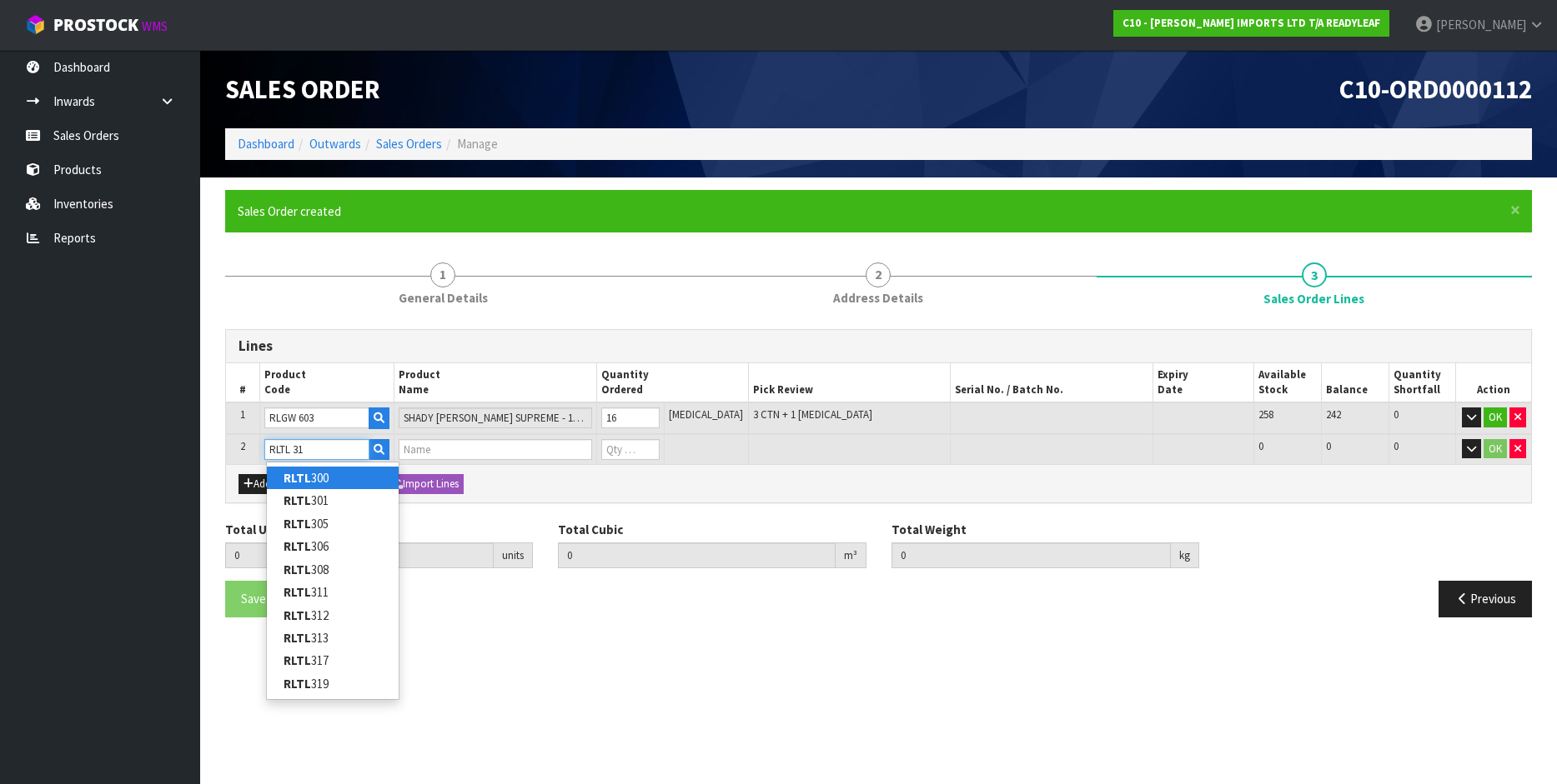
type input "RLTL 313"
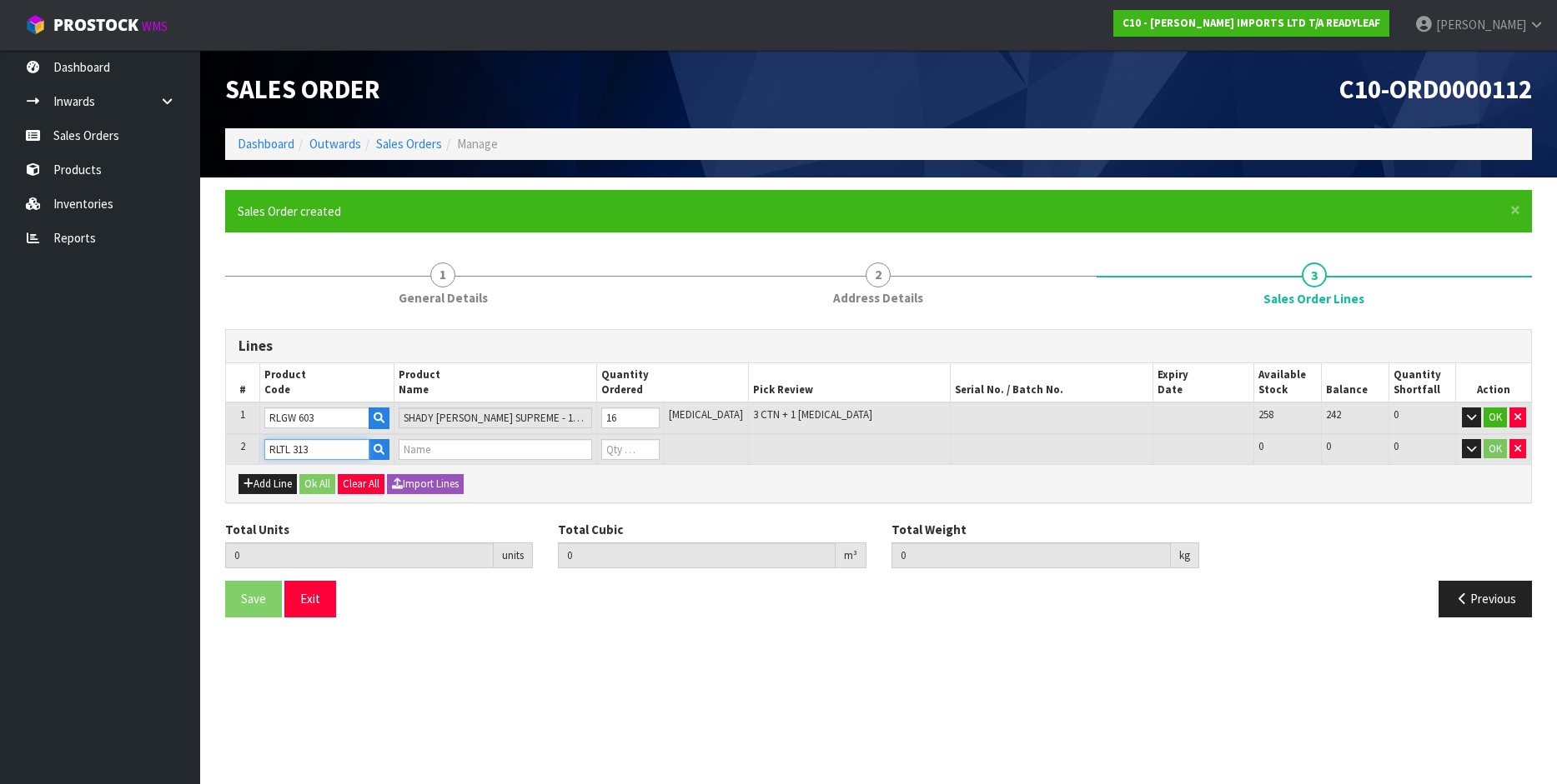
type input "16"
type input "0.840021"
type input "76.51"
type input "JAPONICA 50 CM X 50 CM"
type input "0"
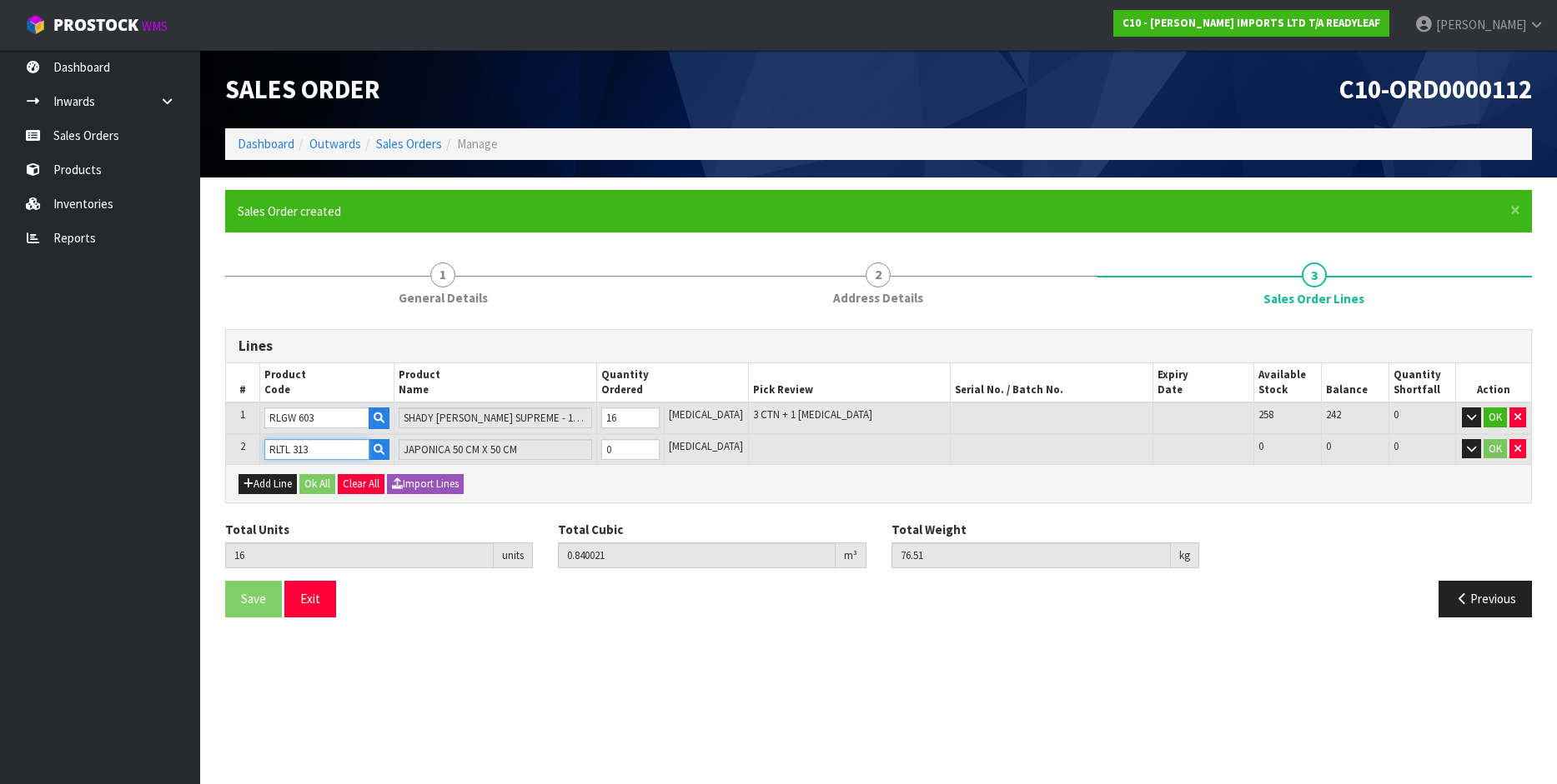
type input "RLTL 313"
click at [629, 451] on input "0" at bounding box center [629, 450] width 58 height 21
click at [629, 455] on input "0" at bounding box center [629, 450] width 58 height 21
type input "0"
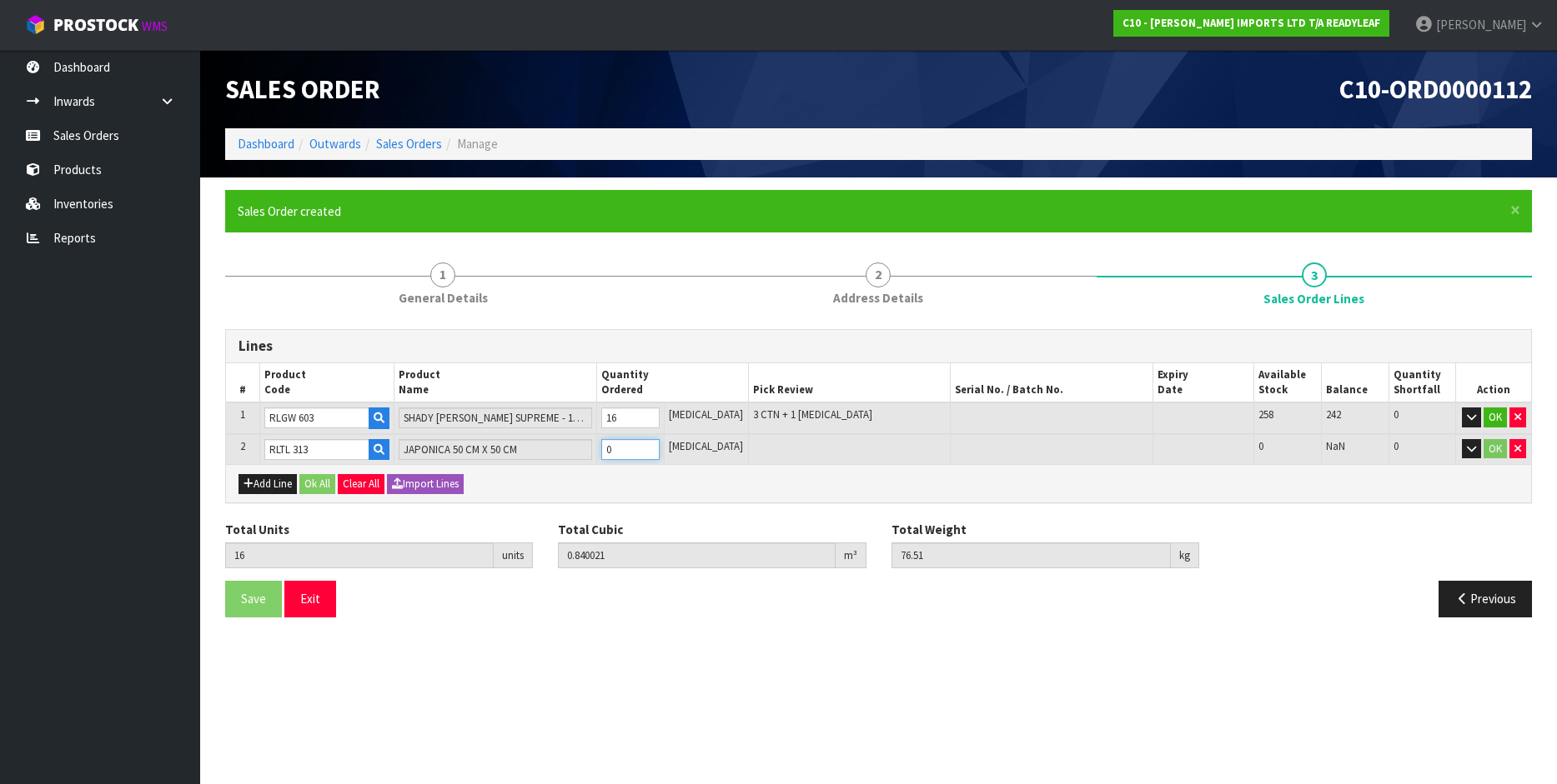
type input "0"
click at [318, 448] on input "RLTL 313" at bounding box center [317, 450] width 106 height 21
type input "RLTL 300"
type input "16"
type input "0.840021"
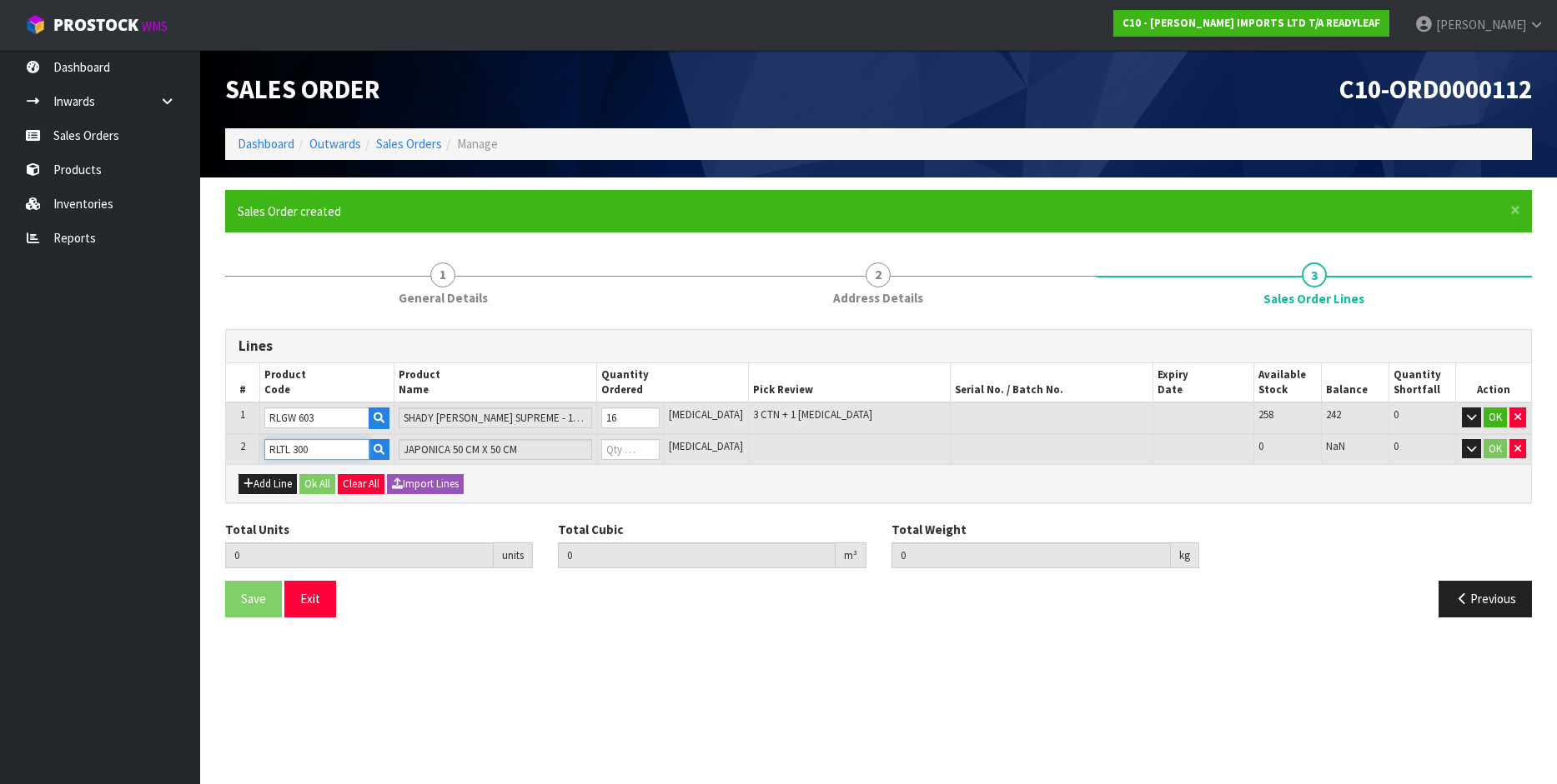
type input "76.51"
type input "HEBE"
type input "0"
type input "RLTL 300"
click at [637, 448] on input "0" at bounding box center [629, 450] width 58 height 21
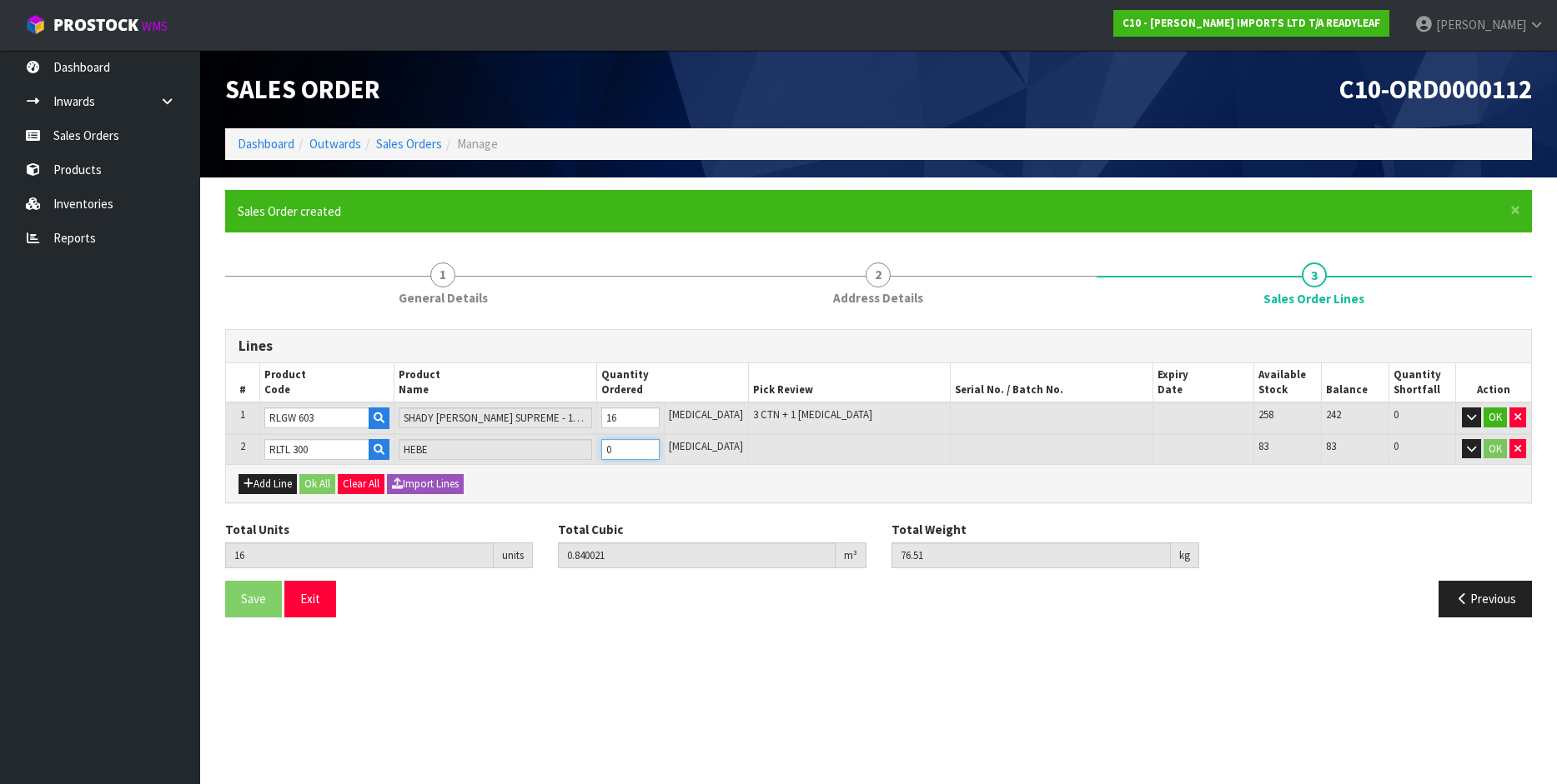
type input "0"
type input "18"
type input "0.855185"
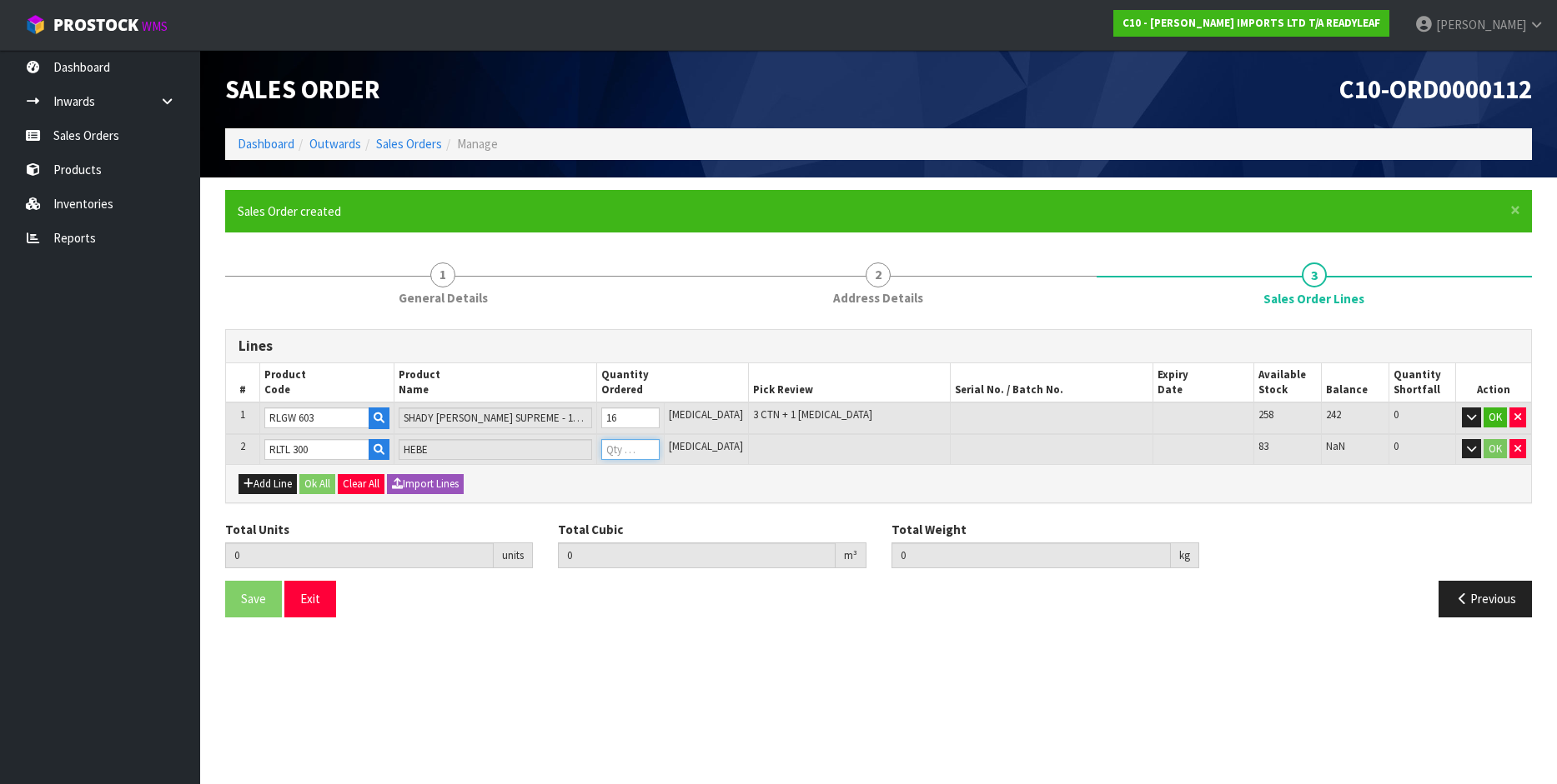
type input "77.91"
type input "2"
click at [280, 481] on button "Add Line" at bounding box center [267, 484] width 58 height 20
type input "0"
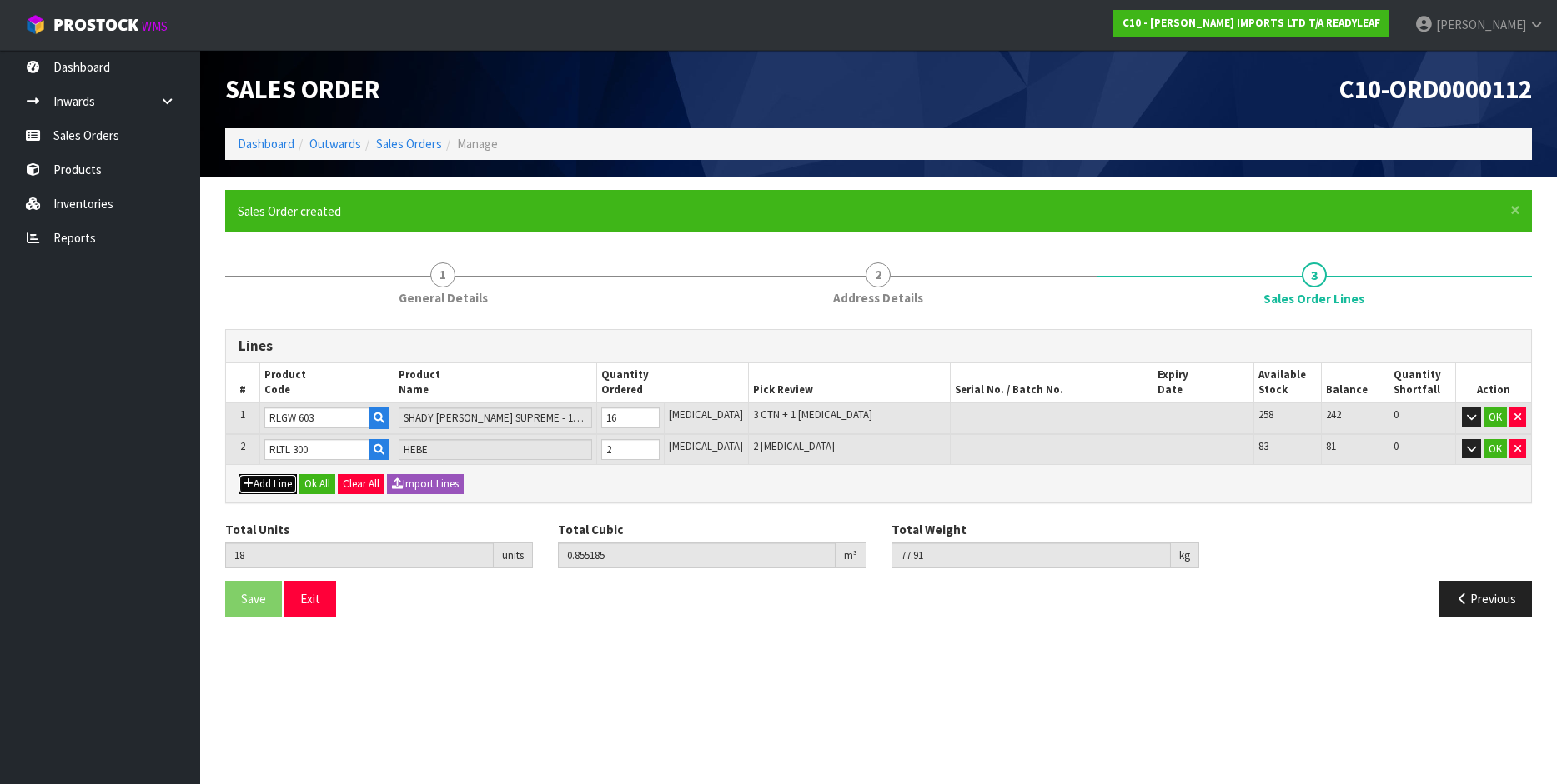
type input "0"
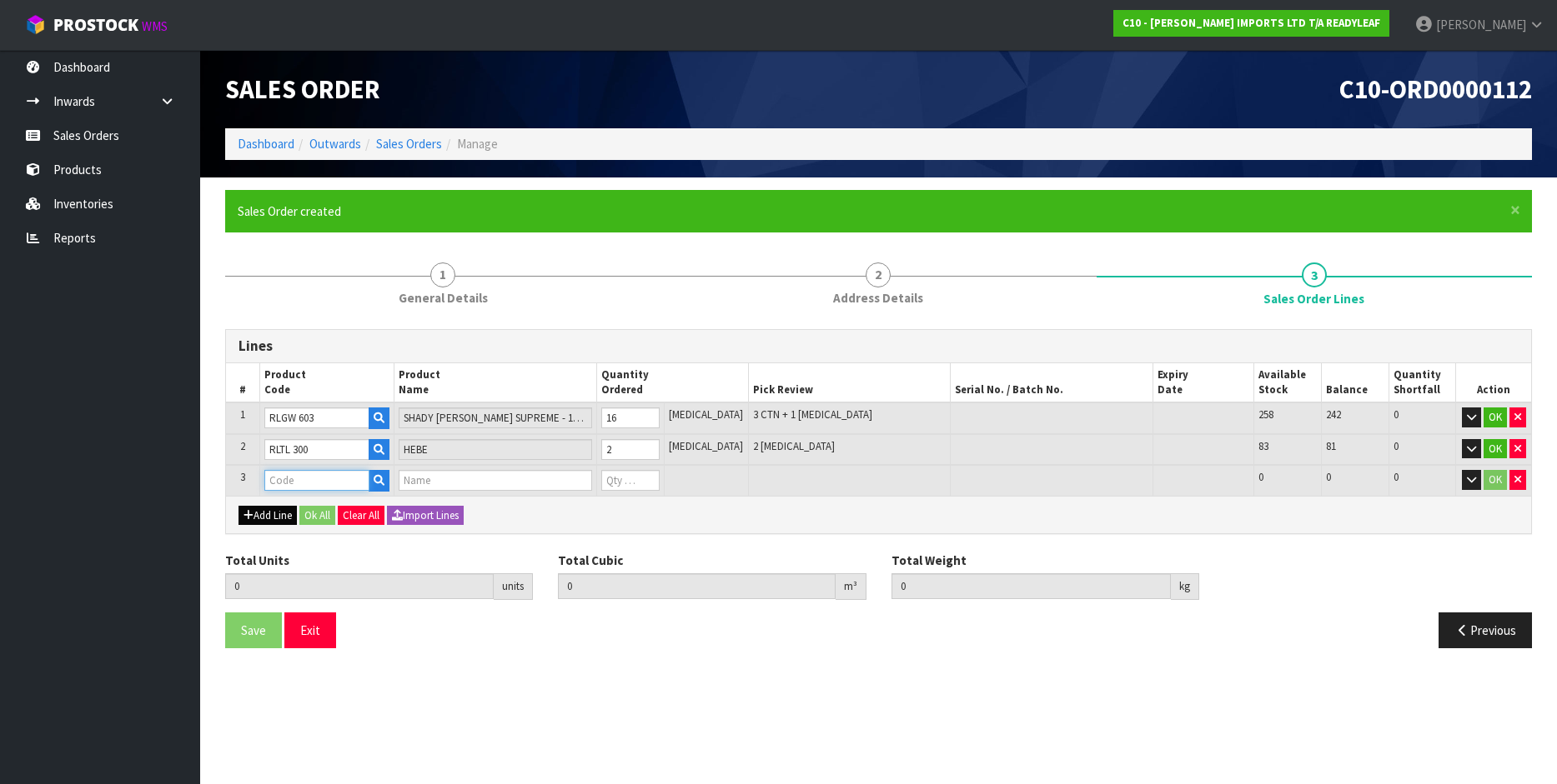
click at [280, 481] on input "text" at bounding box center [317, 480] width 106 height 21
type input "B"
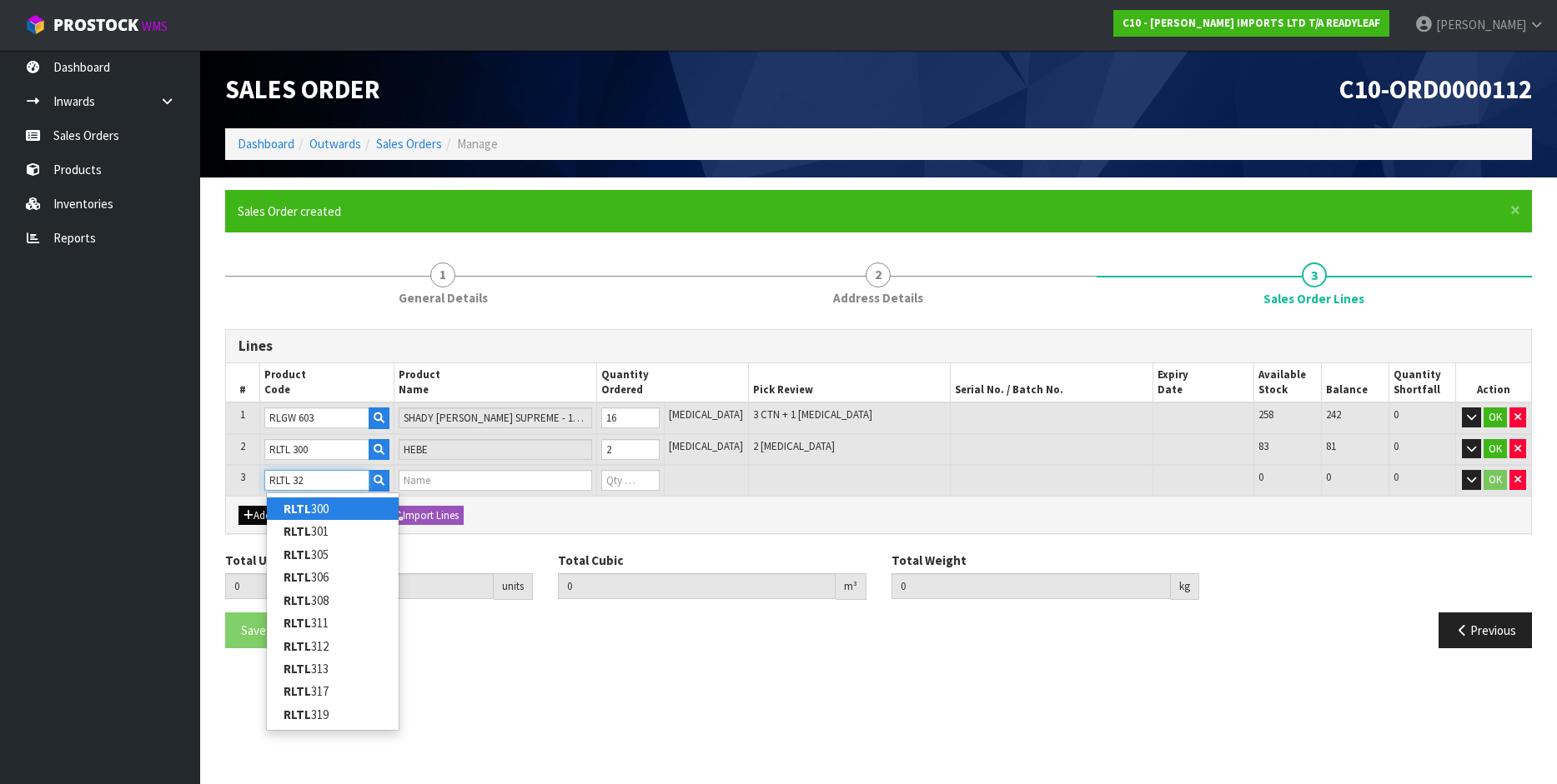
type input "RLTL 322"
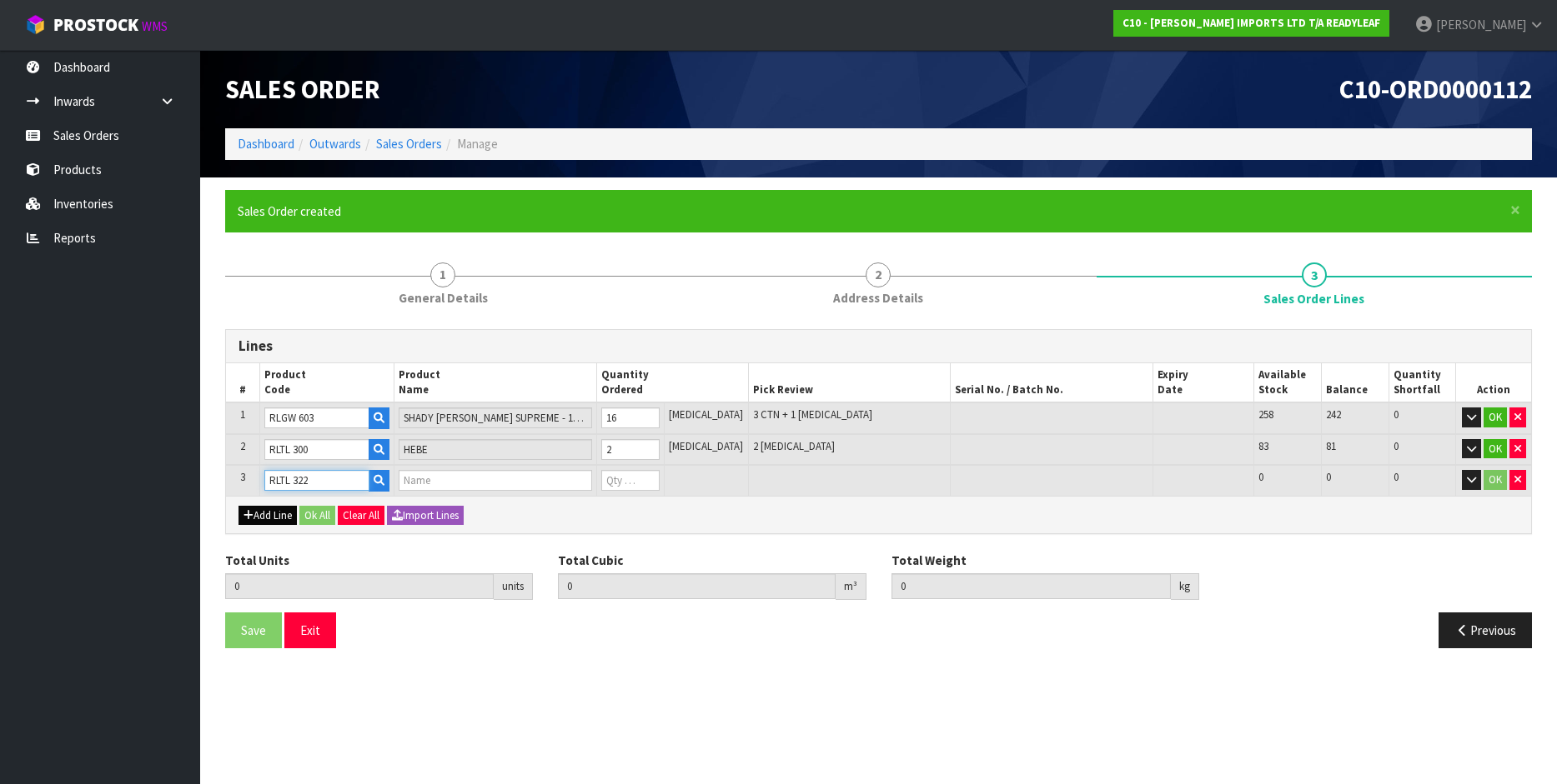
type input "18"
type input "0.855185"
type input "77.91"
type input "BOUGAINVILLEA"
type input "0"
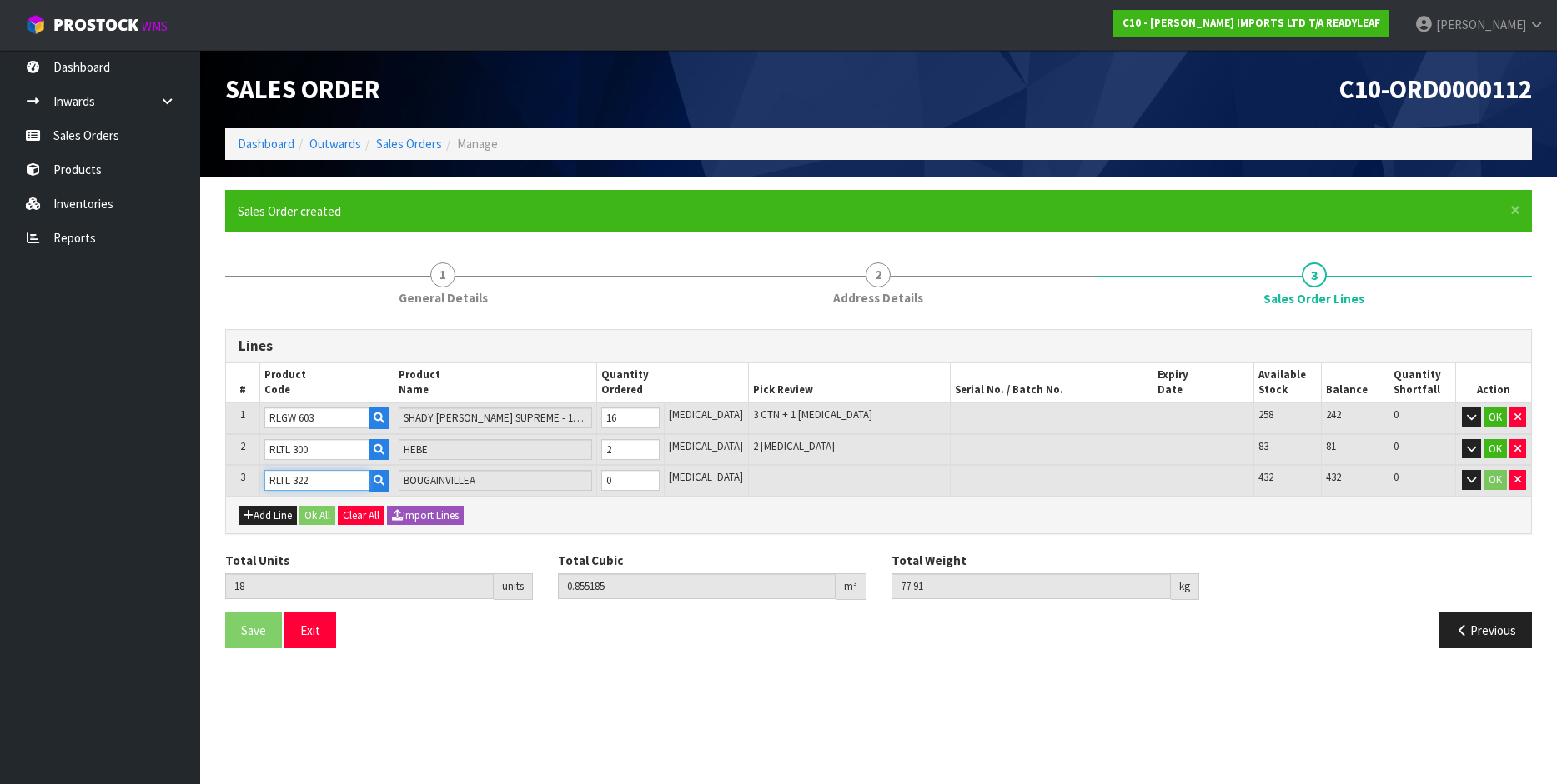
type input "RLTL 322"
click at [626, 485] on input "0" at bounding box center [629, 480] width 58 height 21
type input "0"
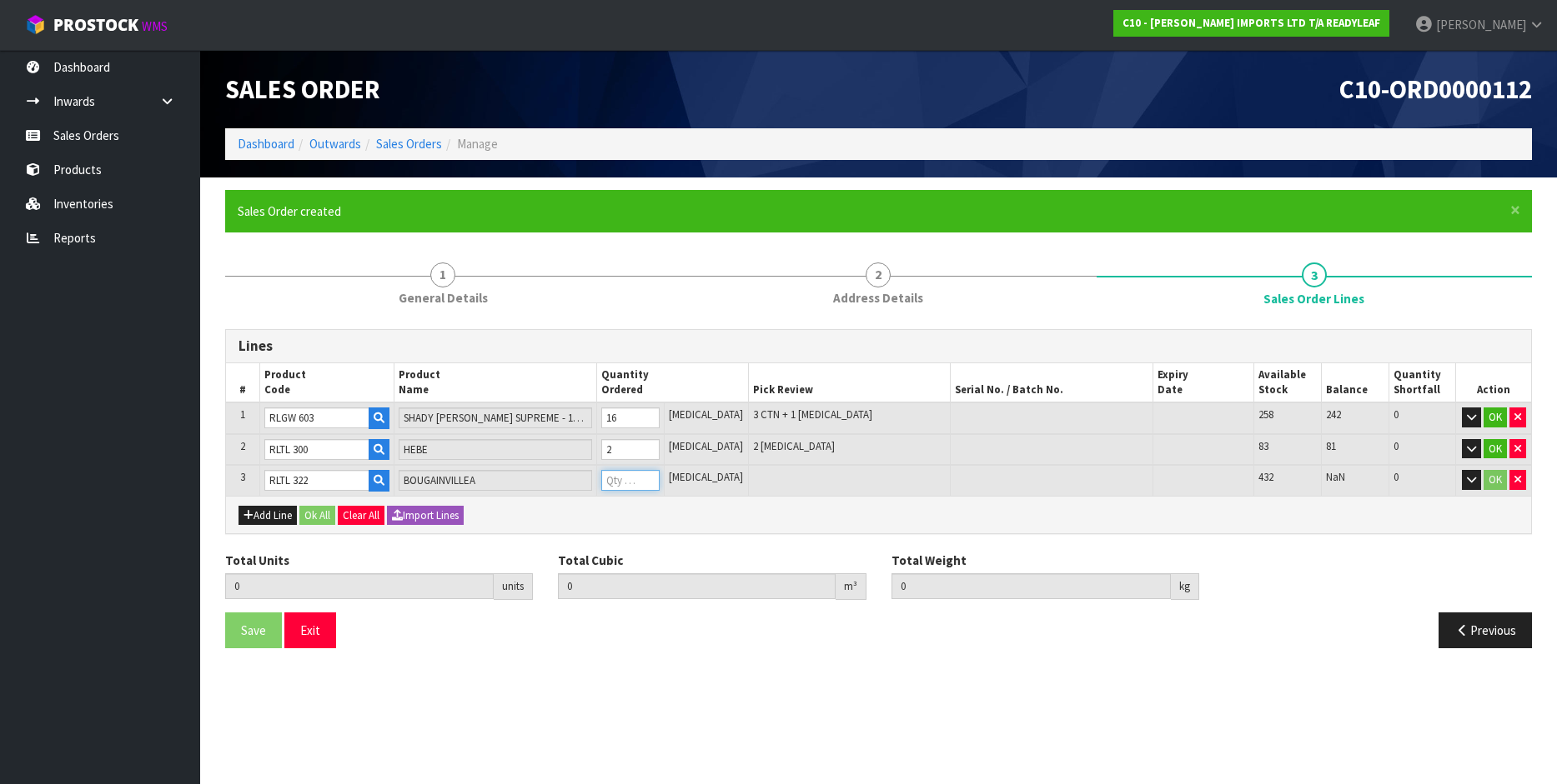
type input "24"
type input "0.904697"
type input "82.71"
type input "6"
type input "82"
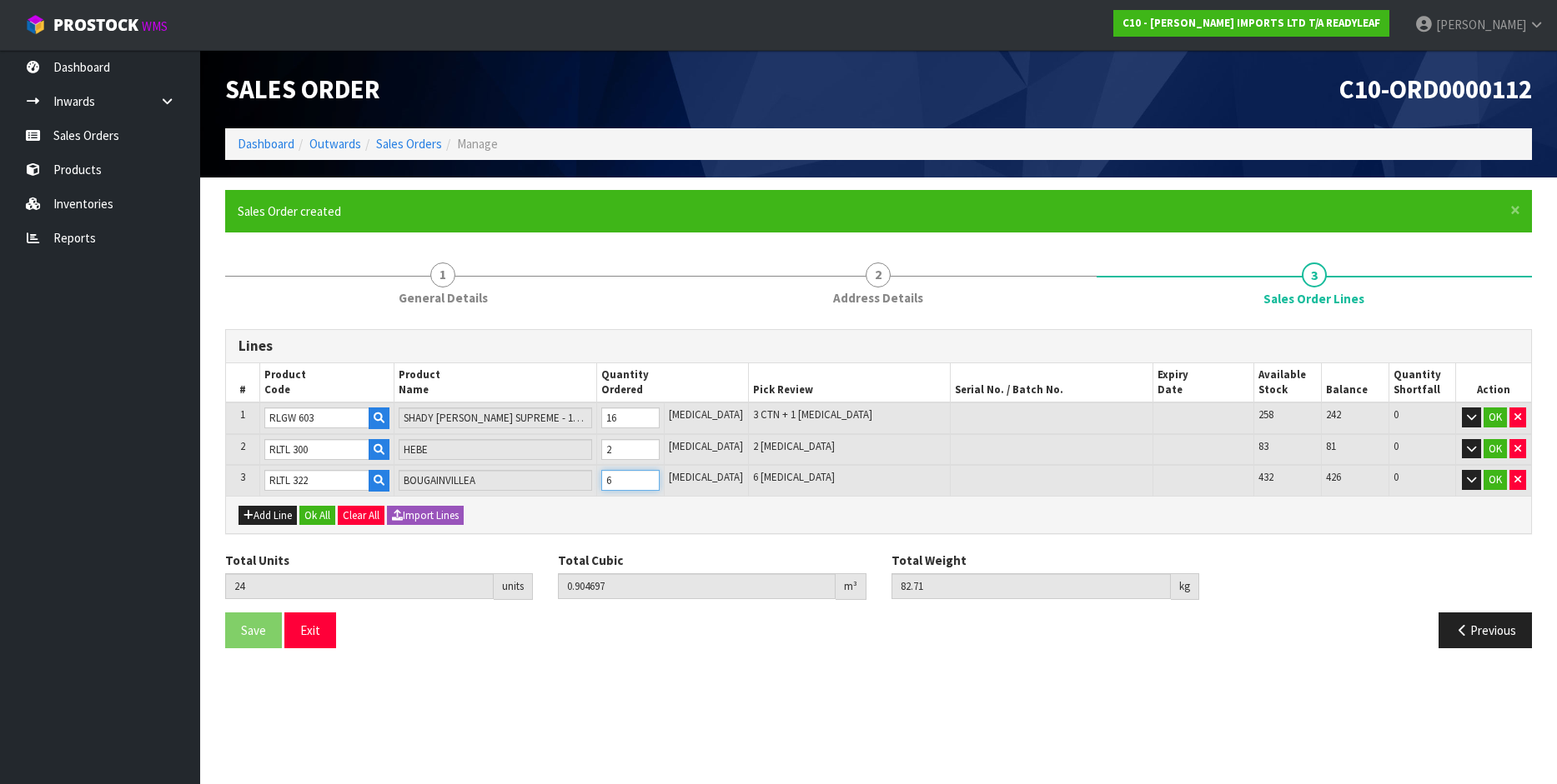
type input "1.452673"
type input "130.11"
type input "64"
click at [734, 526] on div "Add Line Ok All Clear All Import Lines" at bounding box center [879, 514] width 1305 height 37
click at [268, 516] on button "Add Line" at bounding box center [267, 516] width 58 height 20
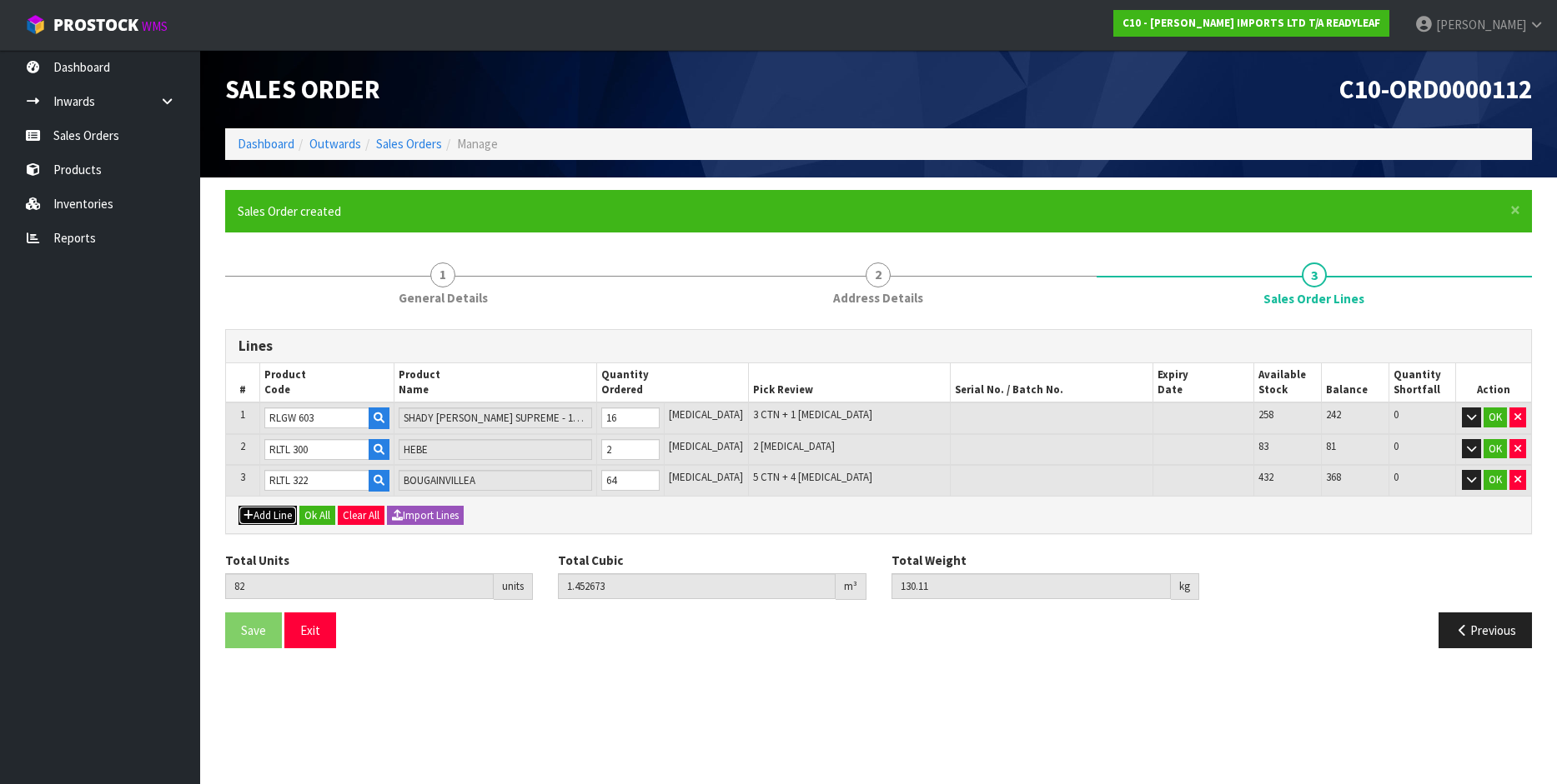
type input "0"
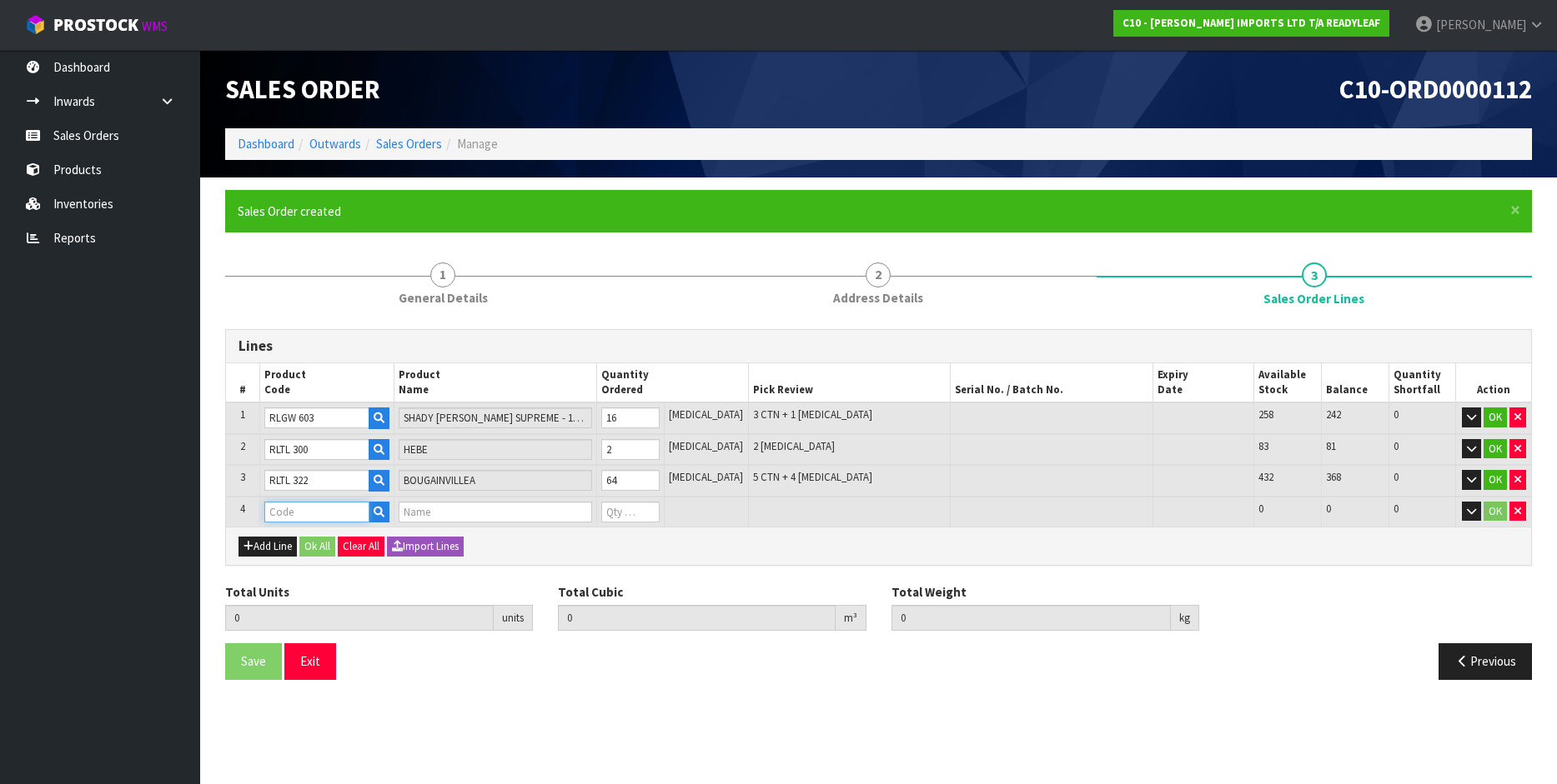
click at [311, 510] on input "text" at bounding box center [317, 512] width 106 height 21
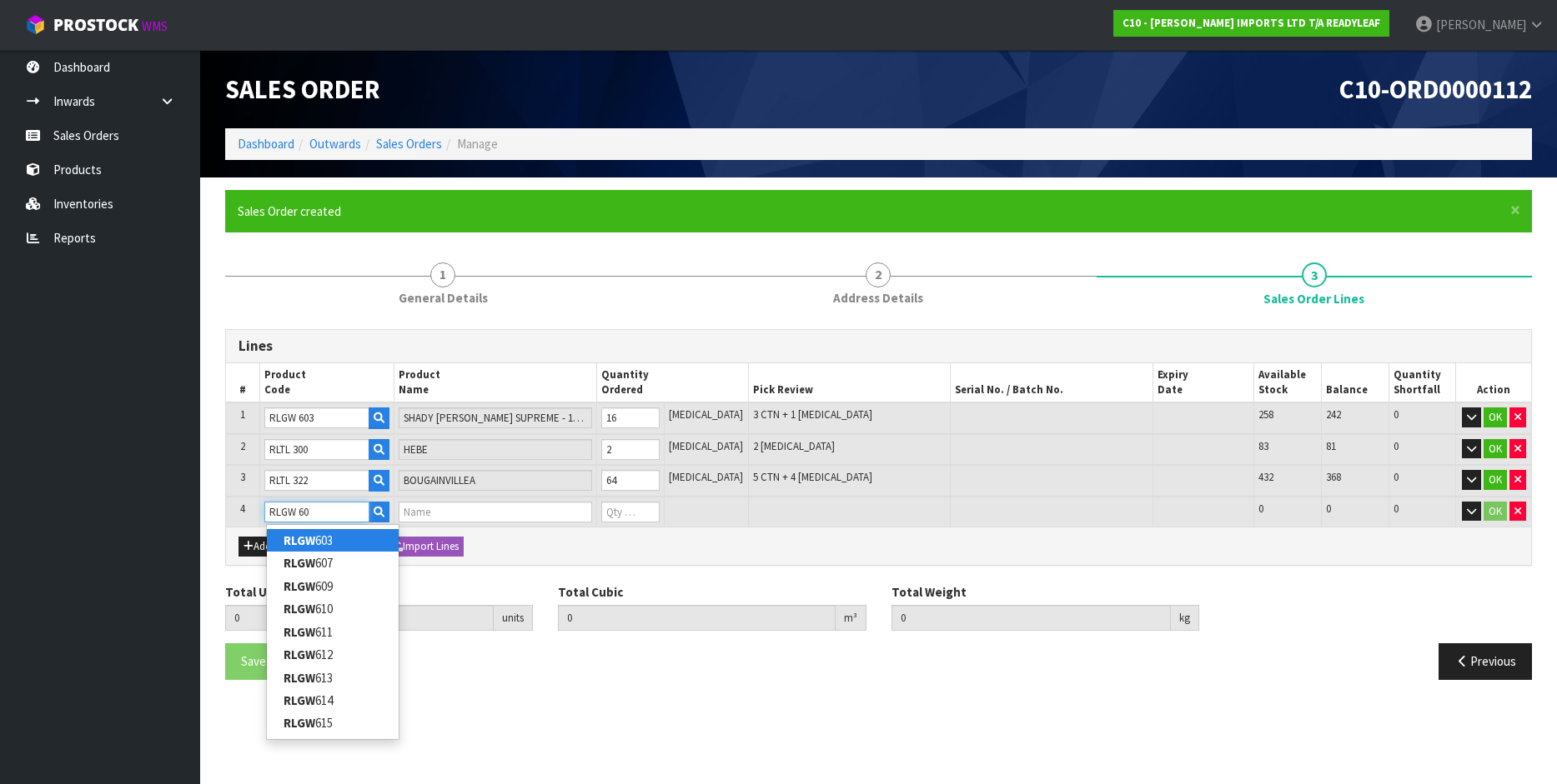
type input "RLGW 607"
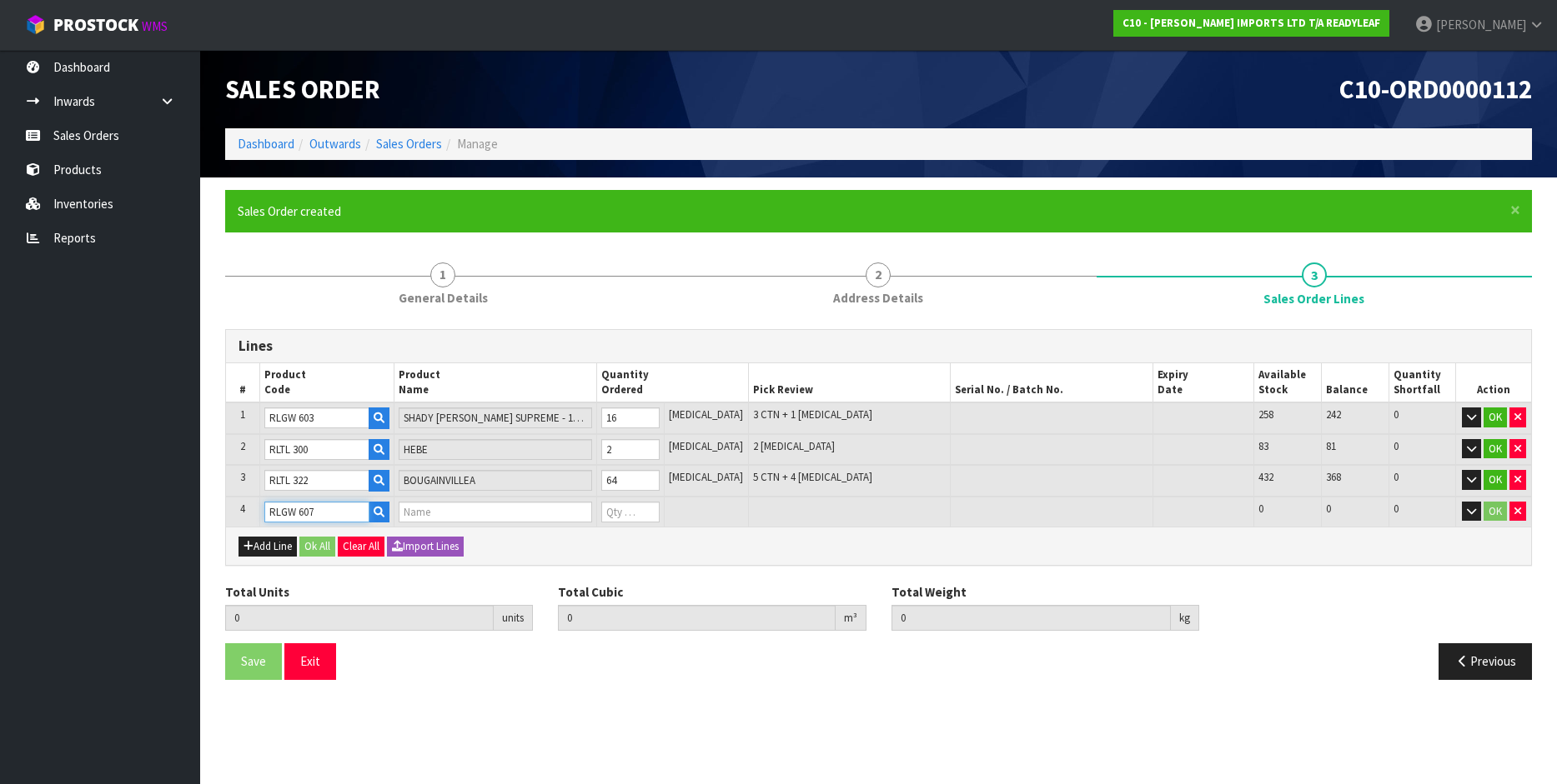
type input "82"
type input "1.452673"
type input "130.11"
type input "PRAIRIE"
type input "0"
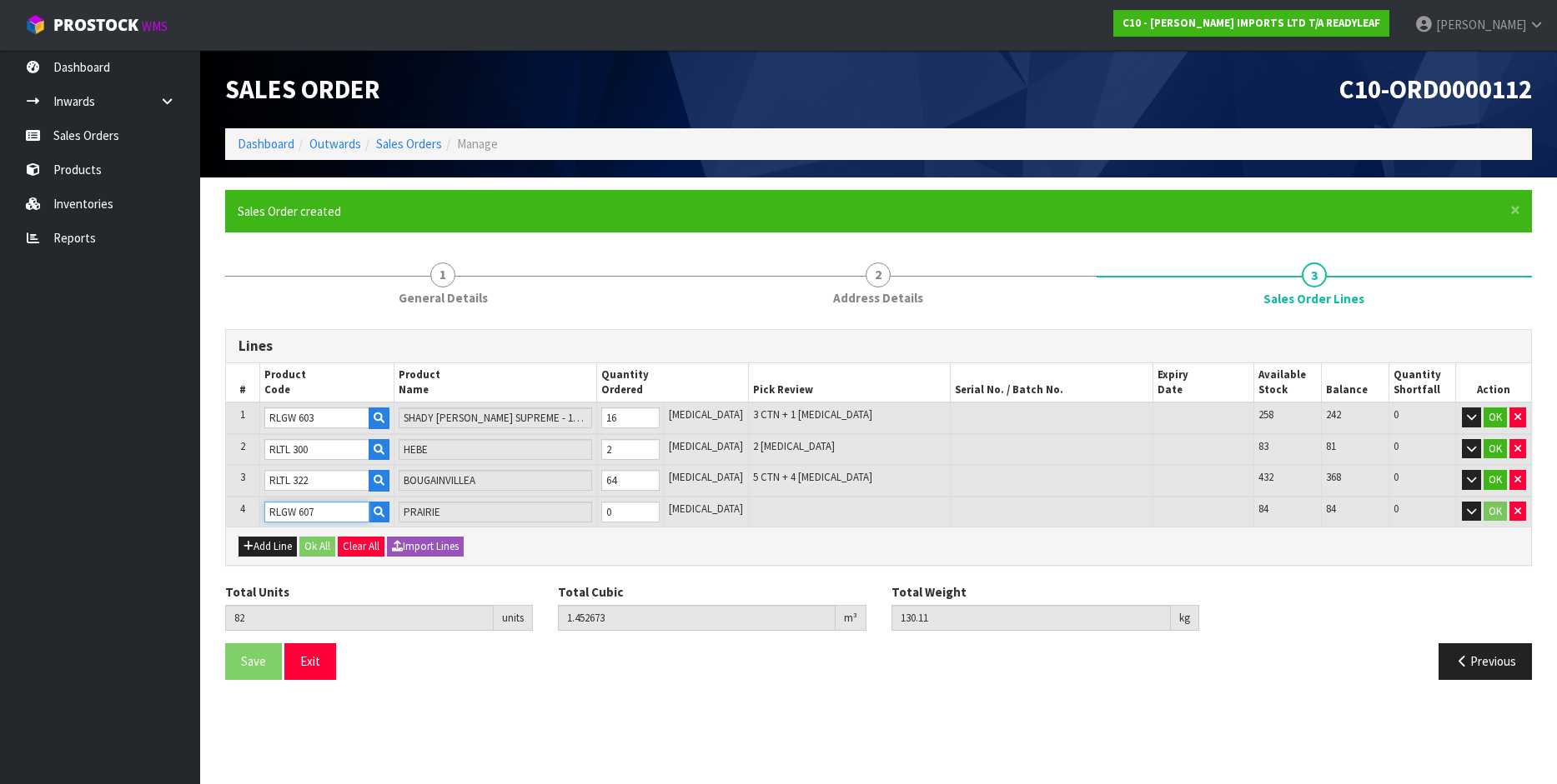
type input "RLGW 607"
click at [631, 512] on input "0" at bounding box center [629, 512] width 58 height 21
type input "0"
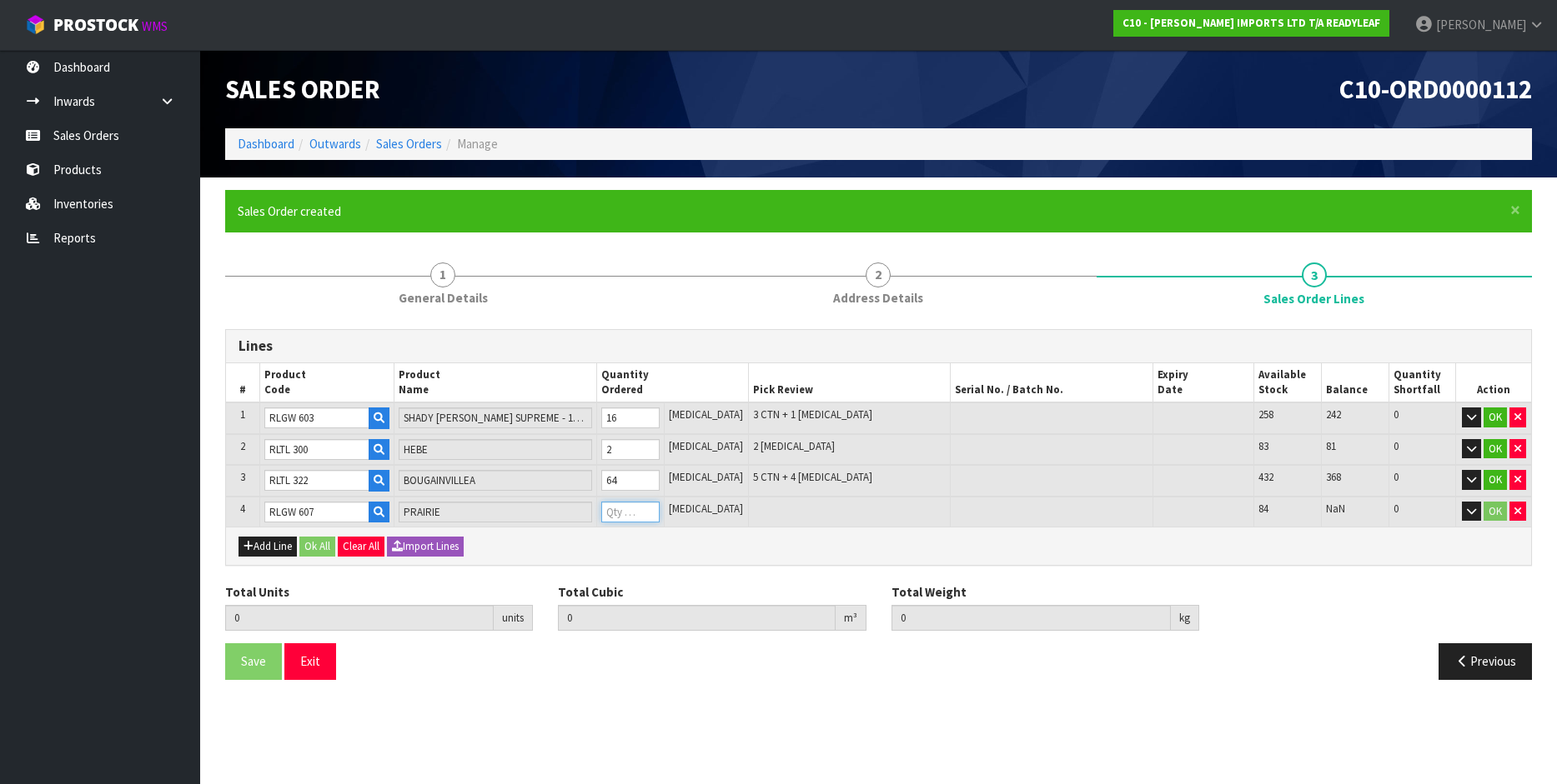
type input "83"
type input "1.496773"
type input "132.61"
type input "1"
click at [257, 548] on button "Add Line" at bounding box center [267, 546] width 58 height 20
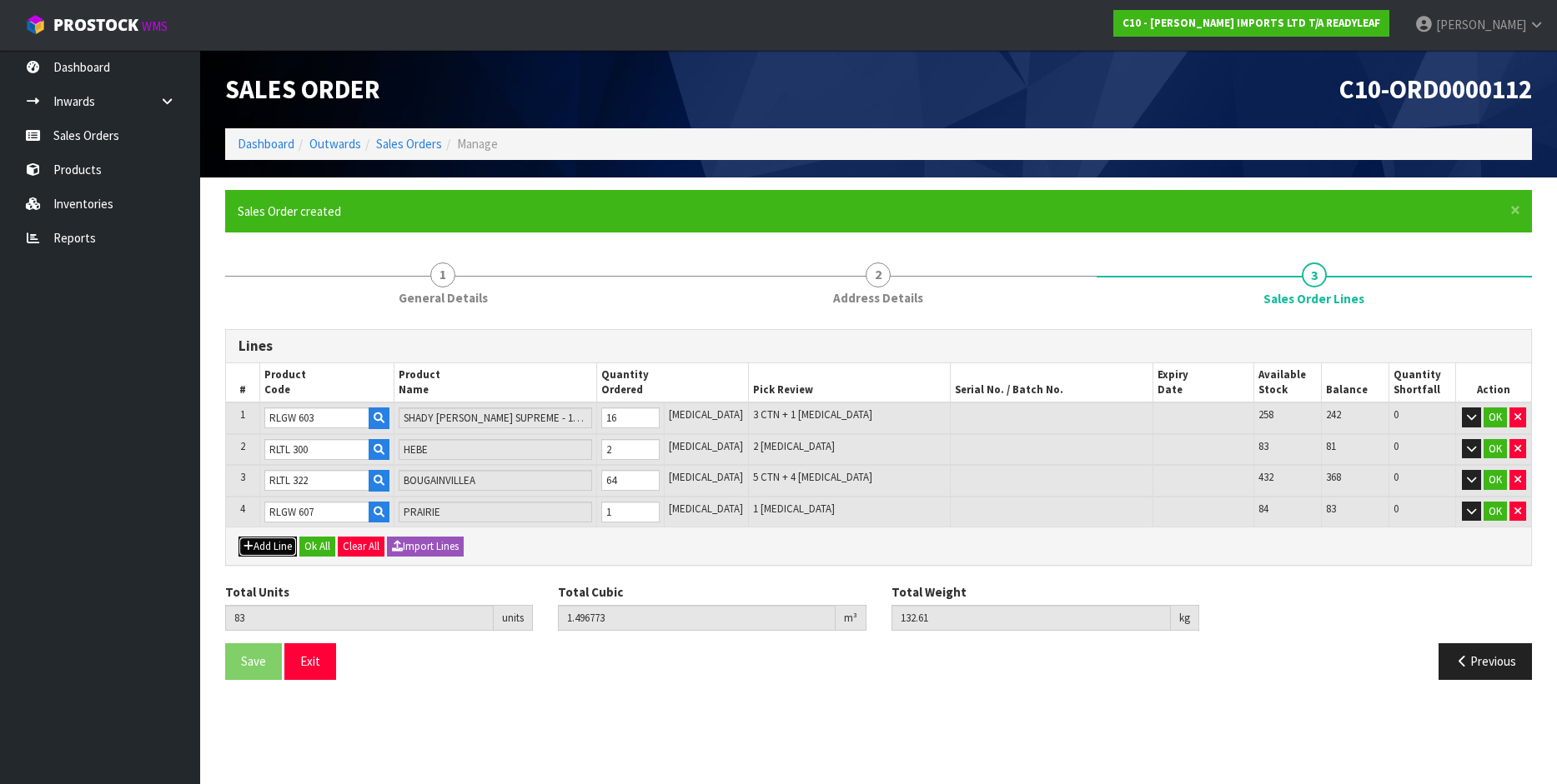
type input "0"
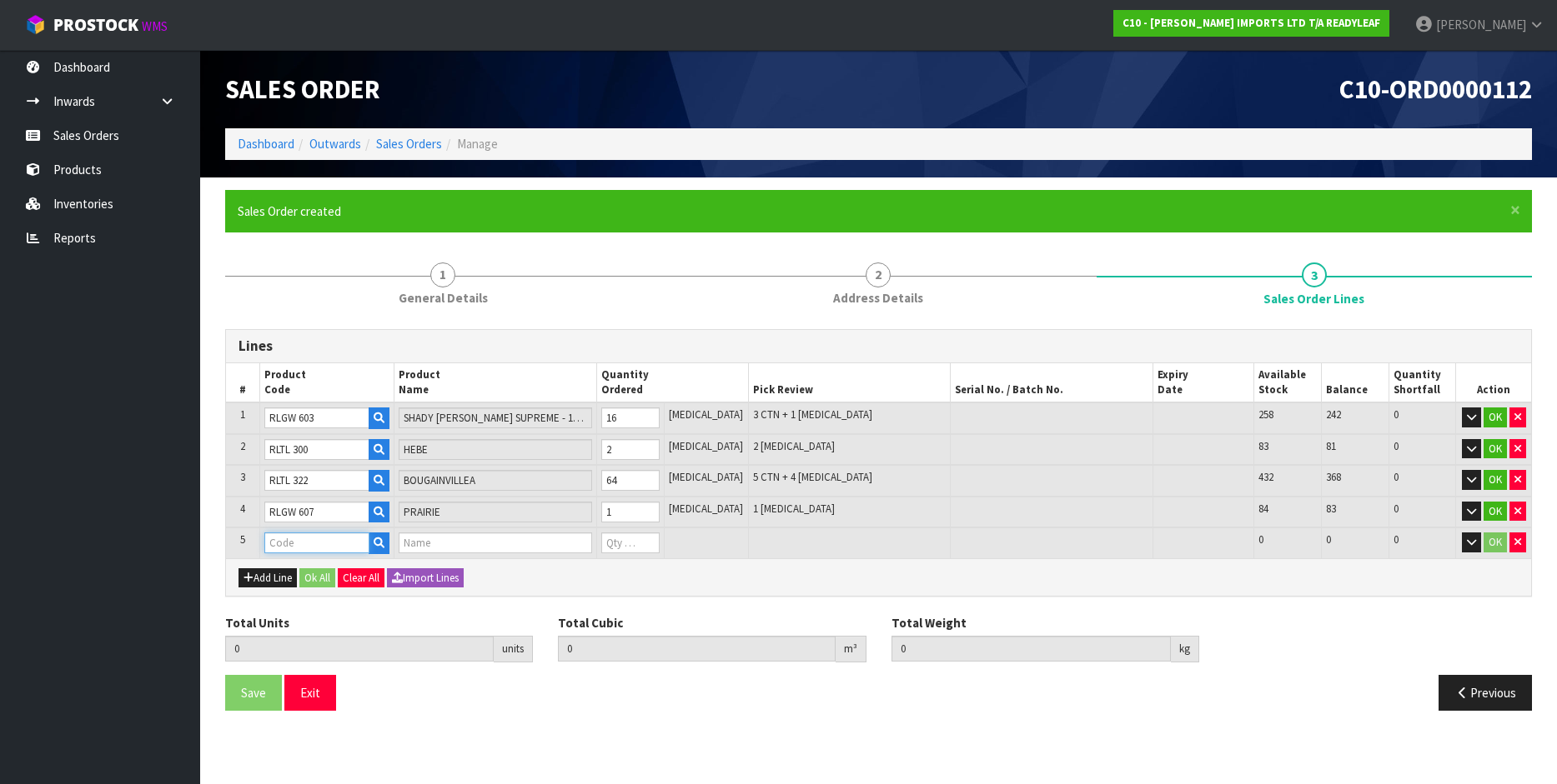
click at [303, 548] on input "text" at bounding box center [317, 543] width 106 height 21
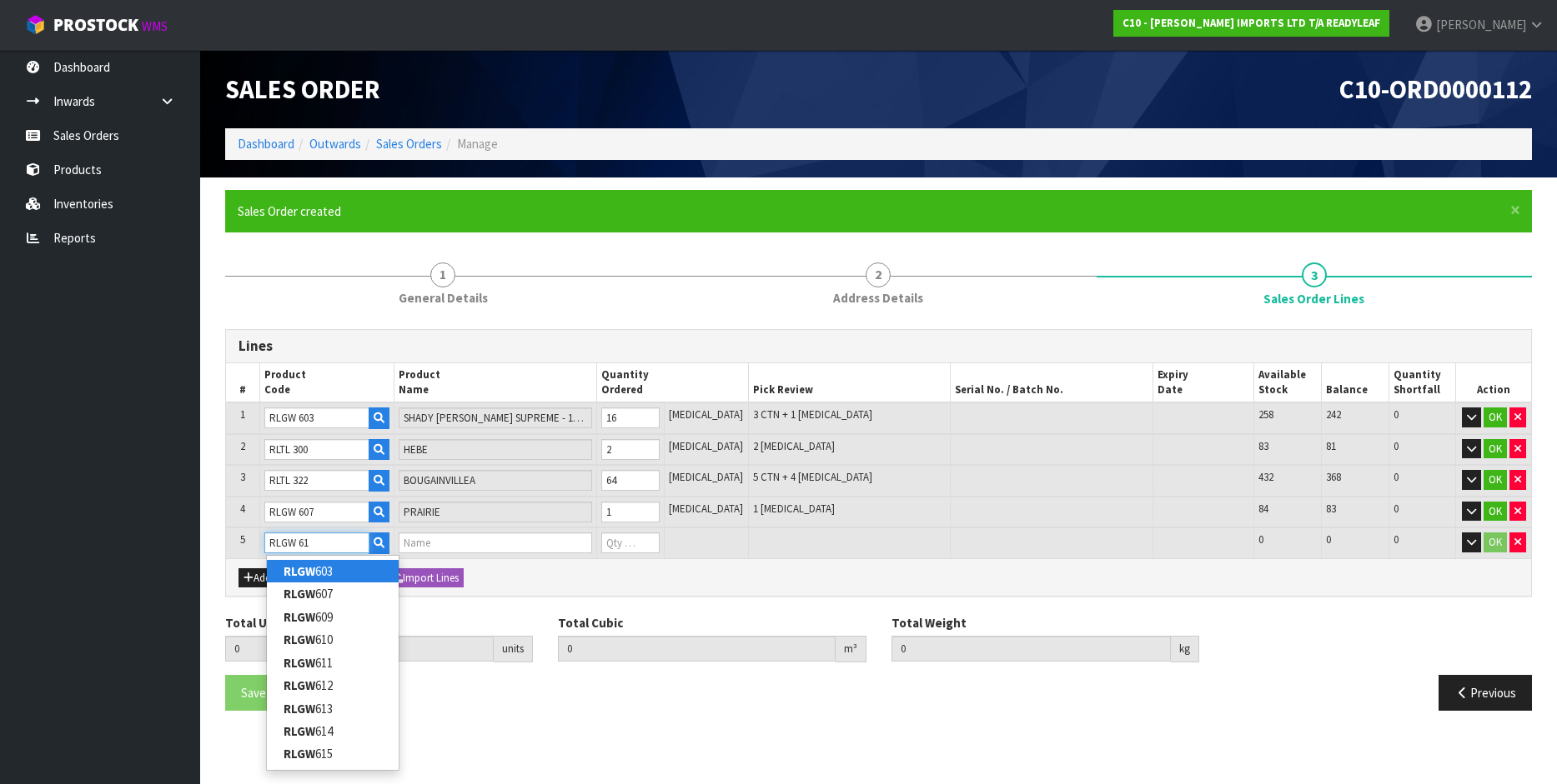
type input "RLGW 614"
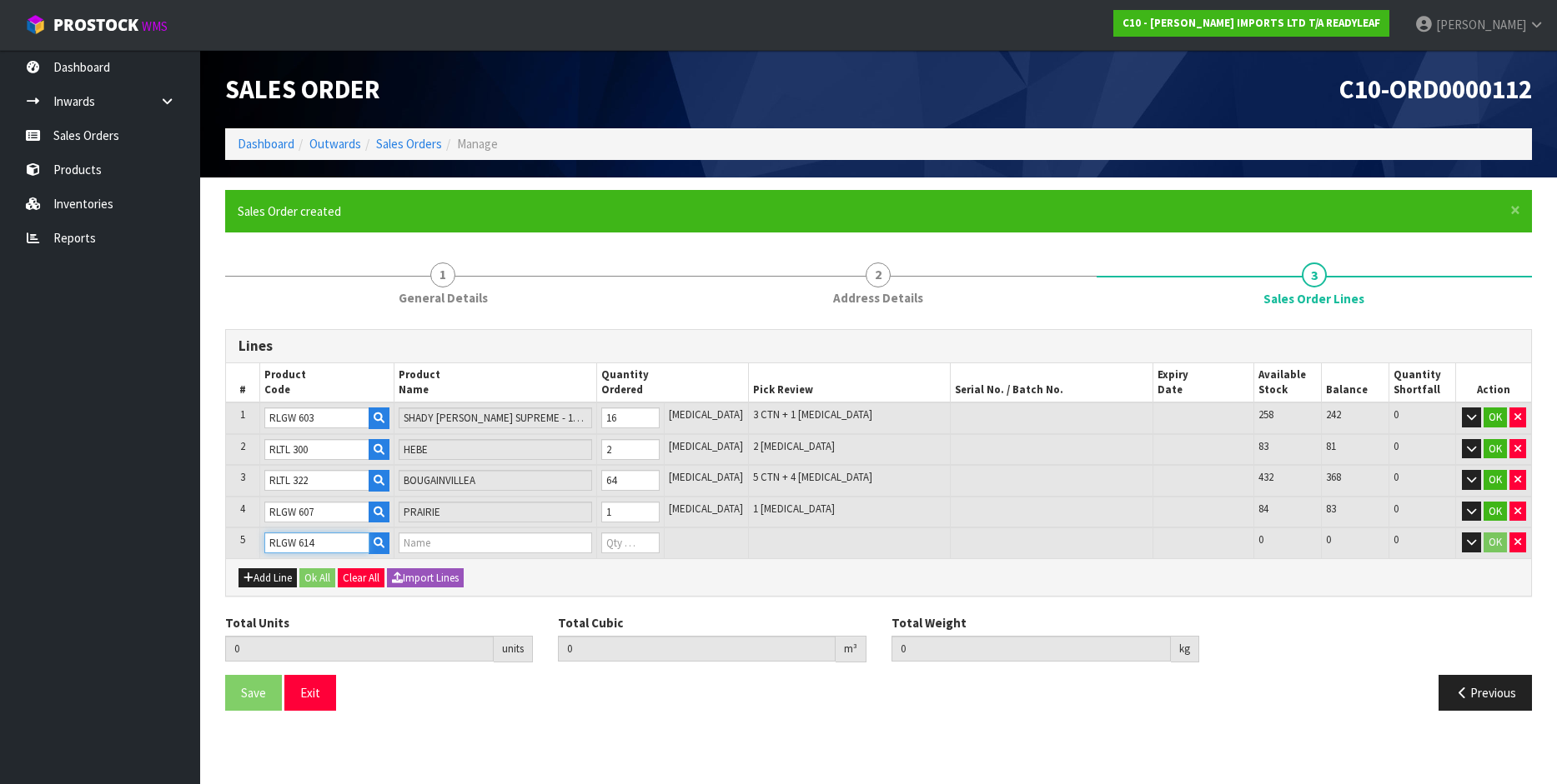
type input "83"
type input "1.496773"
type input "132.61"
type input "PANDORA 1M X 1M PANEL"
type input "0"
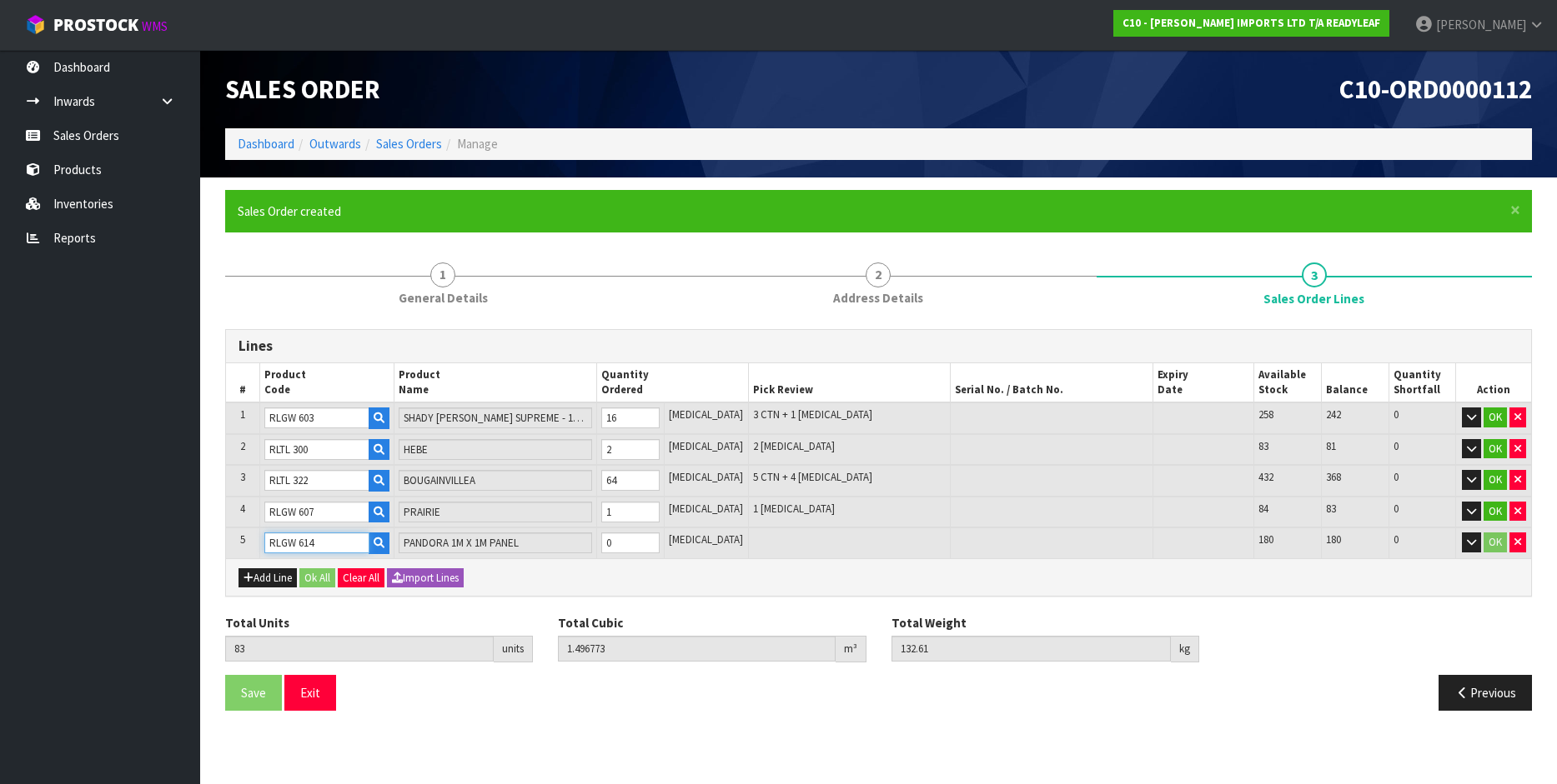
type input "RLGW 614"
click at [629, 544] on input "0" at bounding box center [629, 543] width 58 height 21
type input "0"
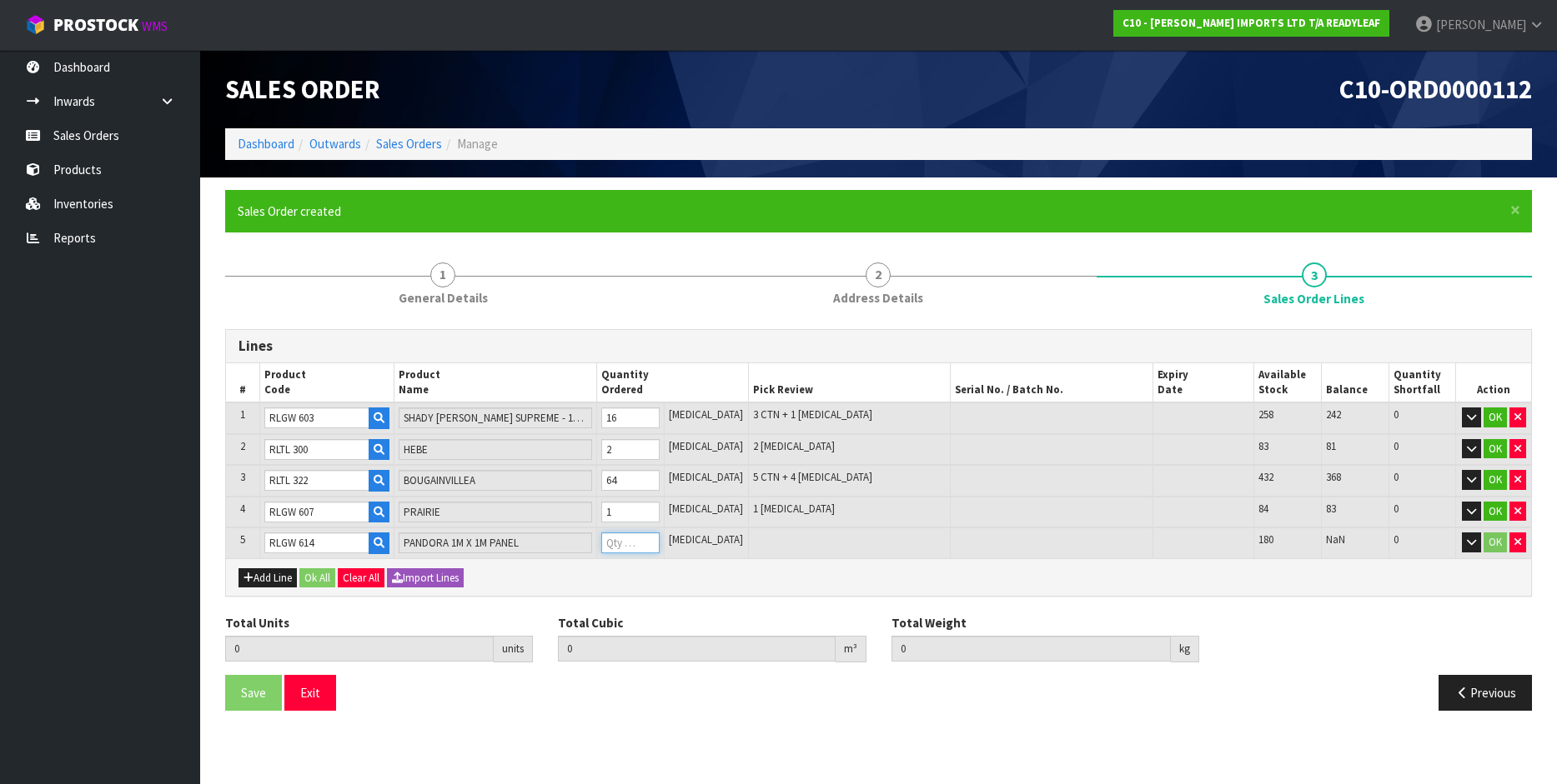
type input "84"
type input "1.595854"
type input "137.61"
type input "1"
click at [266, 577] on button "Add Line" at bounding box center [267, 578] width 58 height 20
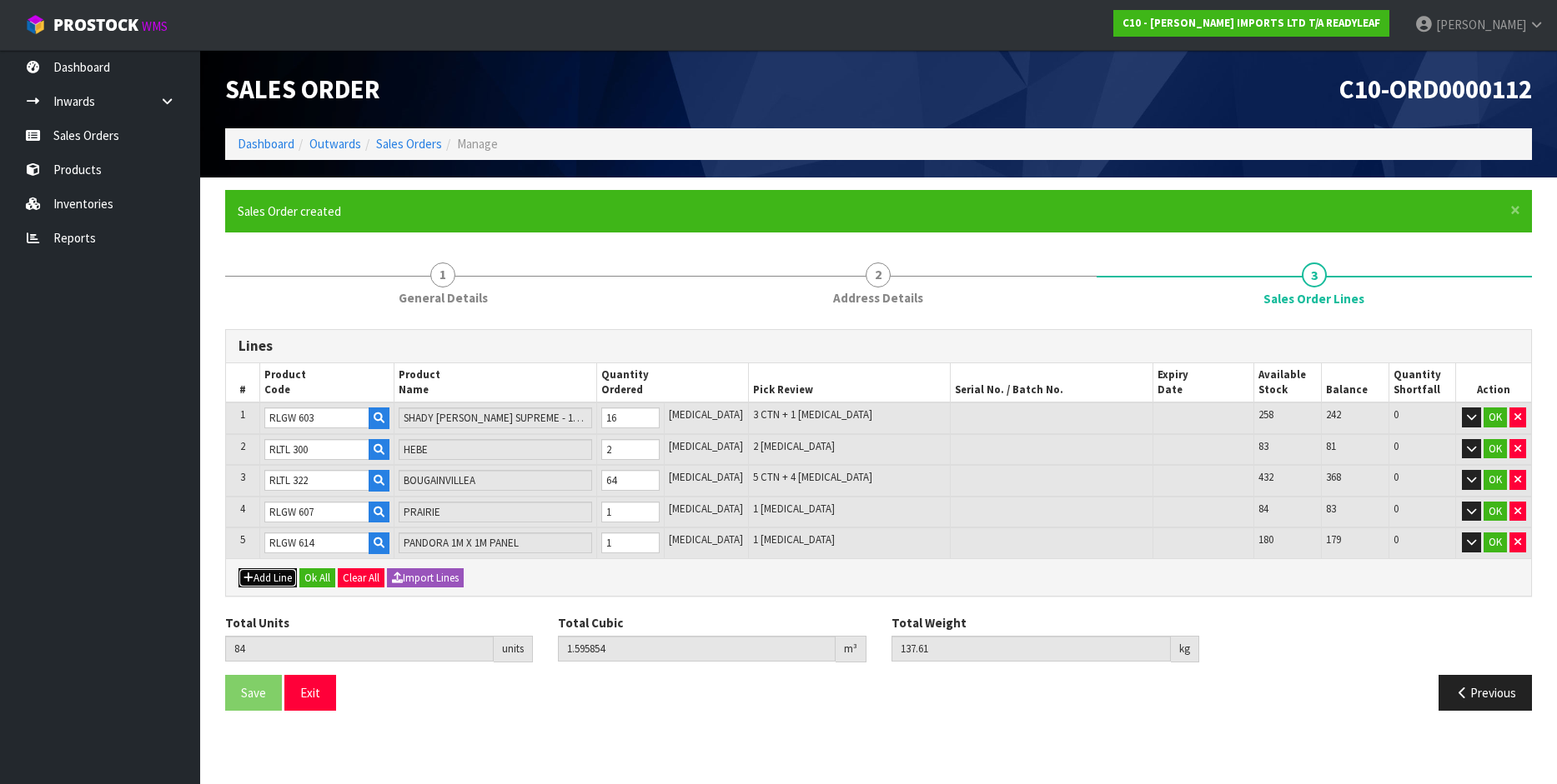
type input "0"
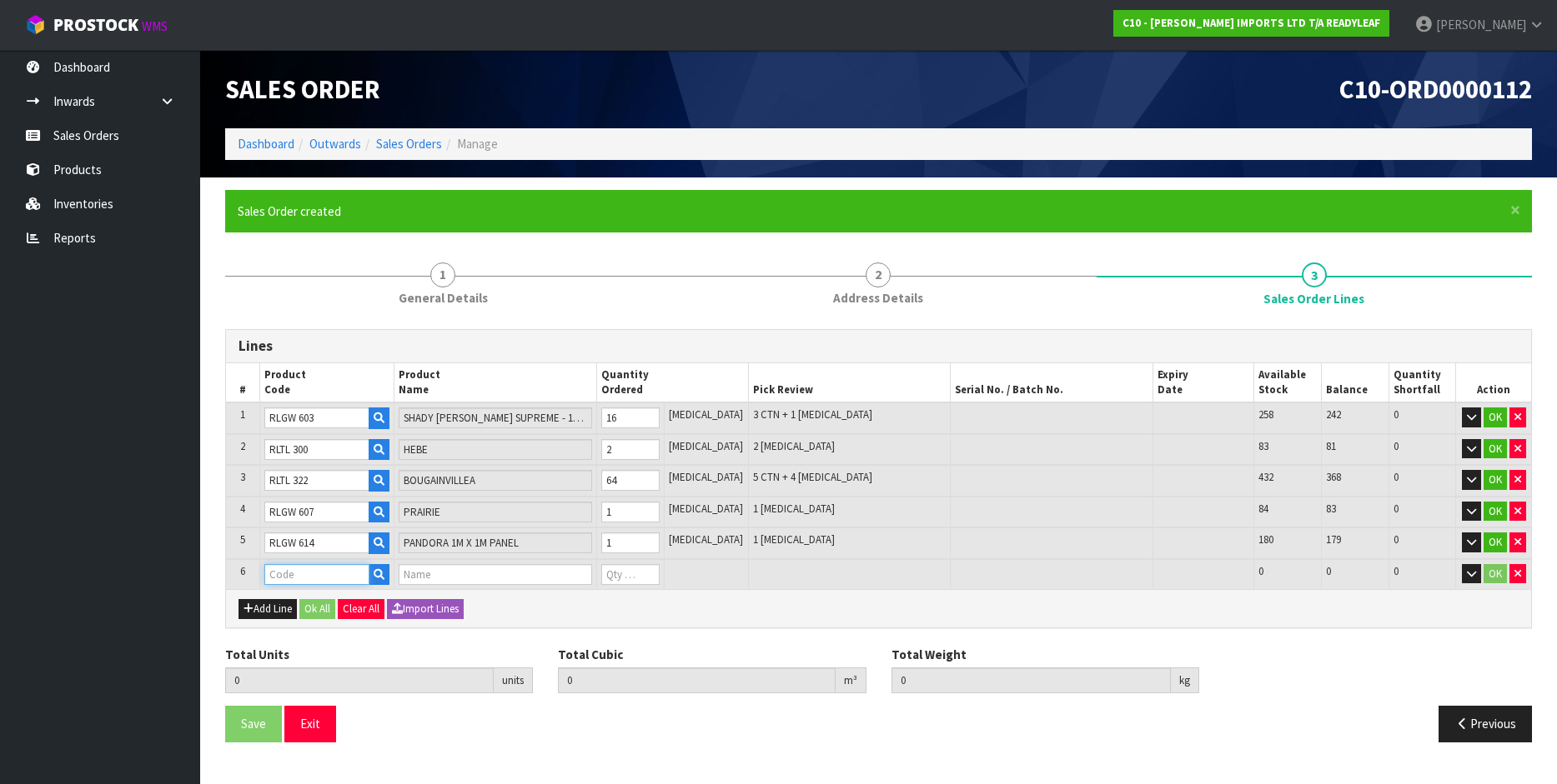
click at [286, 578] on input "text" at bounding box center [317, 575] width 106 height 21
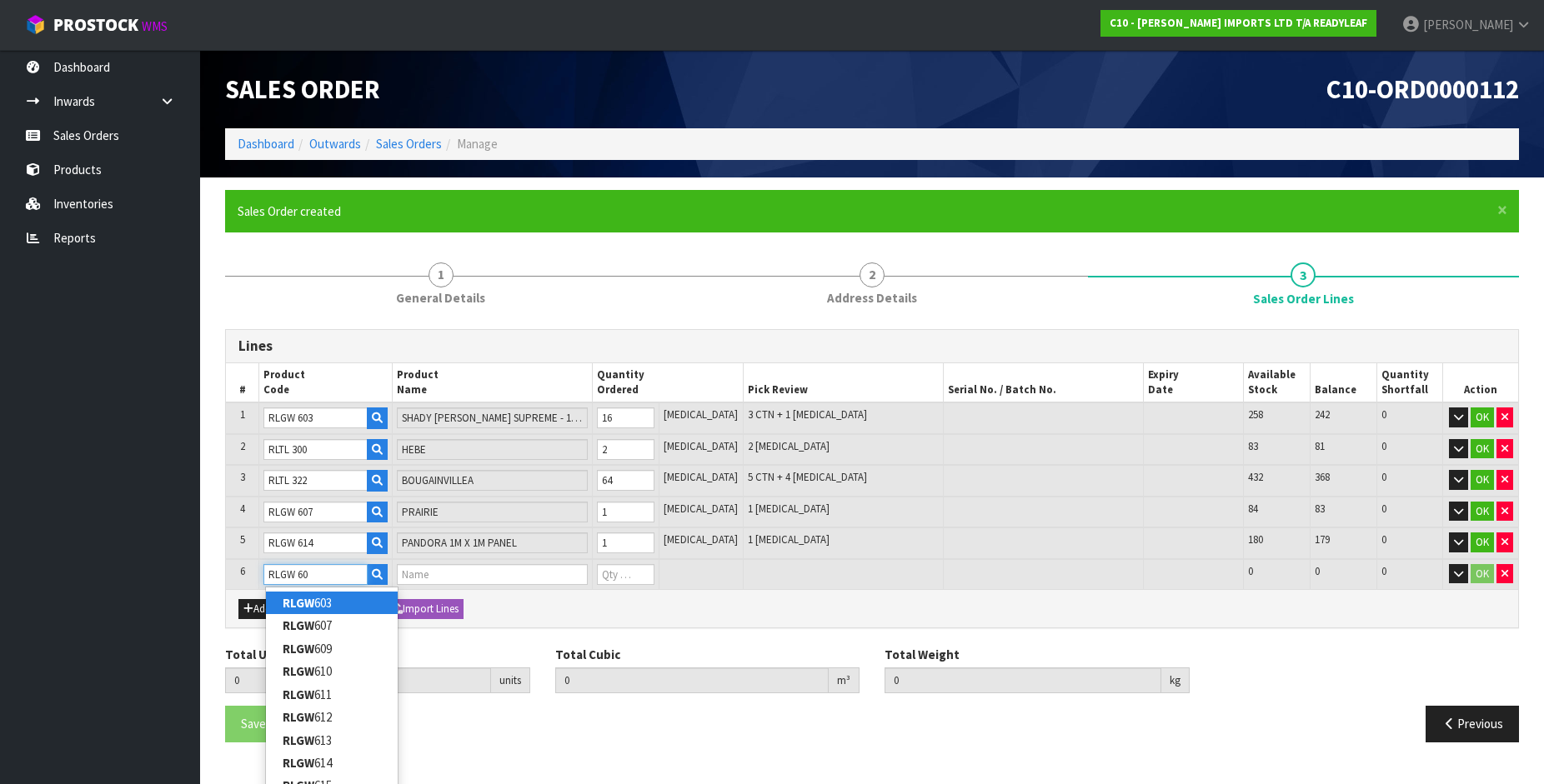
type input "RLGW 609"
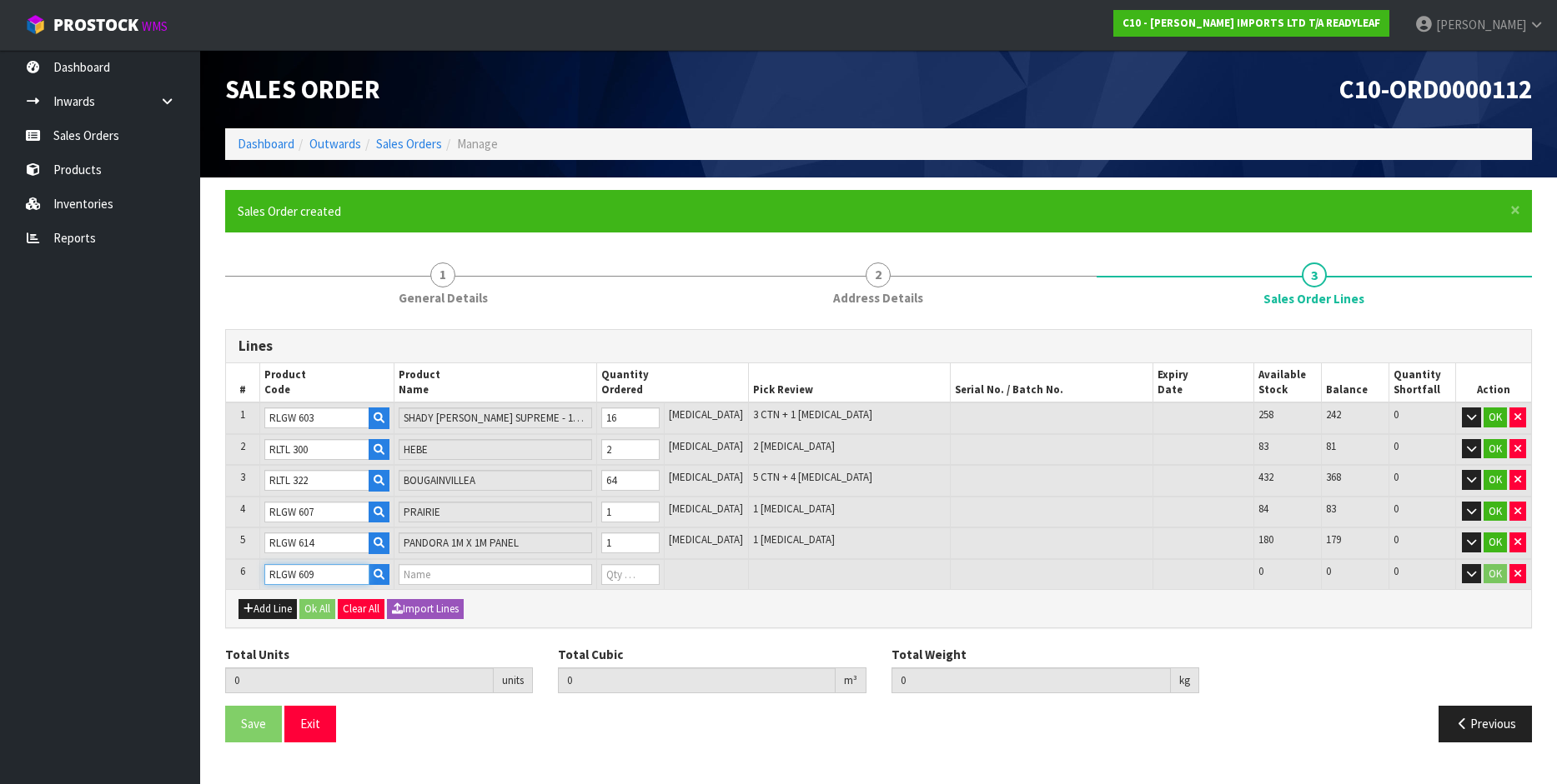
type input "84"
type input "1.595854"
type input "137.61"
type input "EVERGLADE"
type input "0"
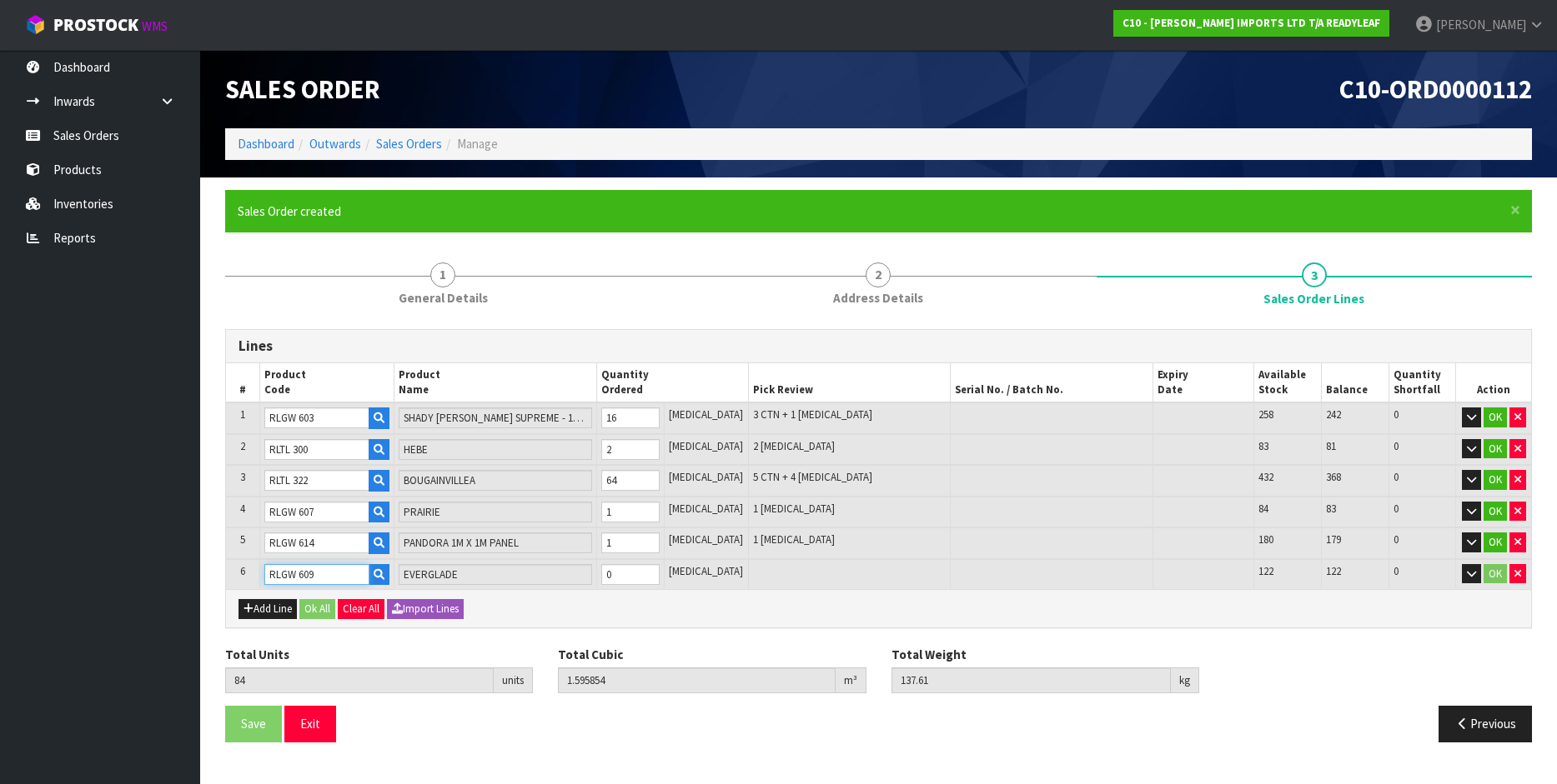
type input "RLGW 609"
click at [630, 580] on input "0" at bounding box center [629, 575] width 58 height 21
type input "0"
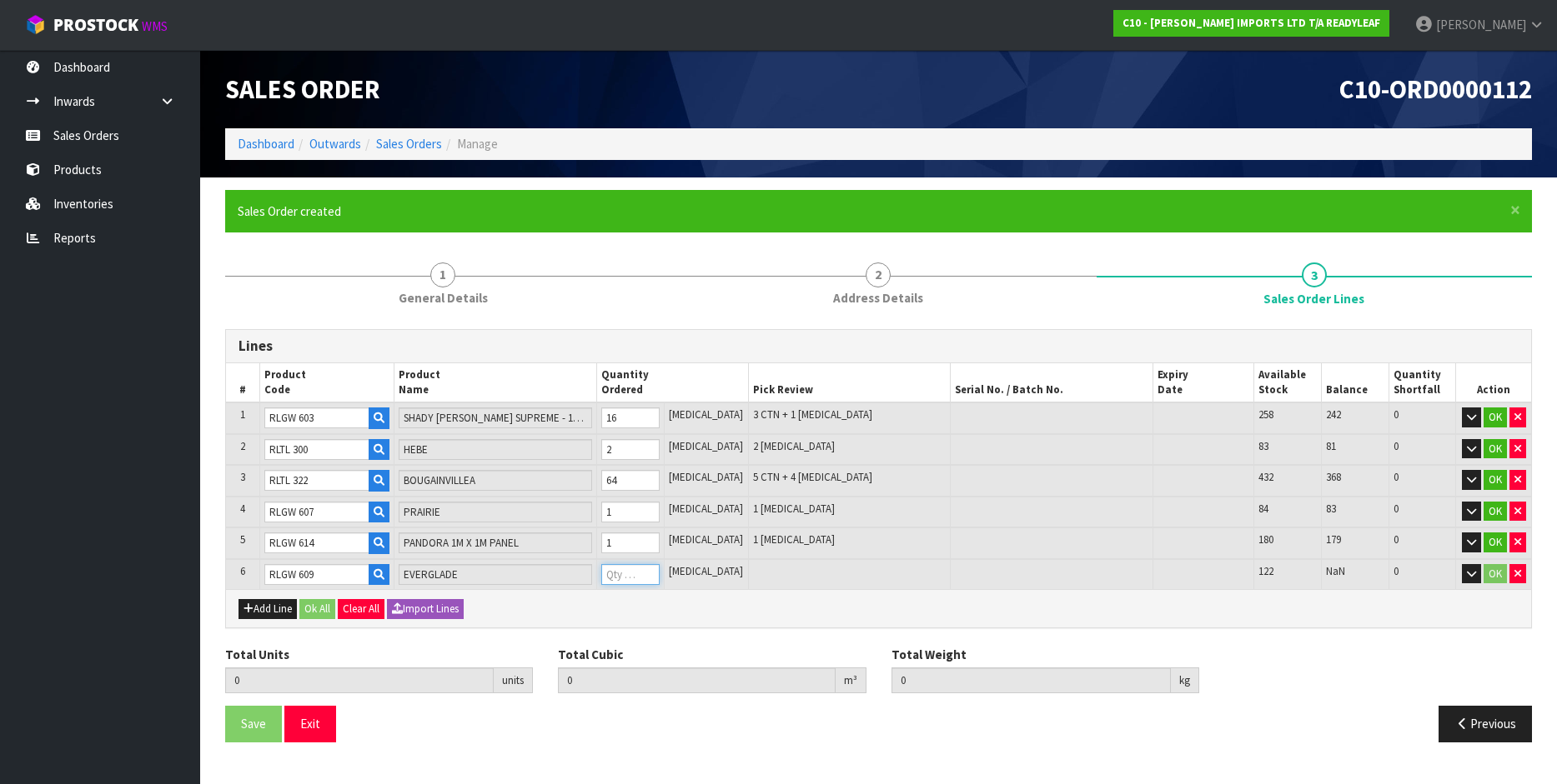
type input "85"
type input "1.640412"
type input "141.63"
type input "1"
click at [258, 610] on button "Add Line" at bounding box center [267, 609] width 58 height 20
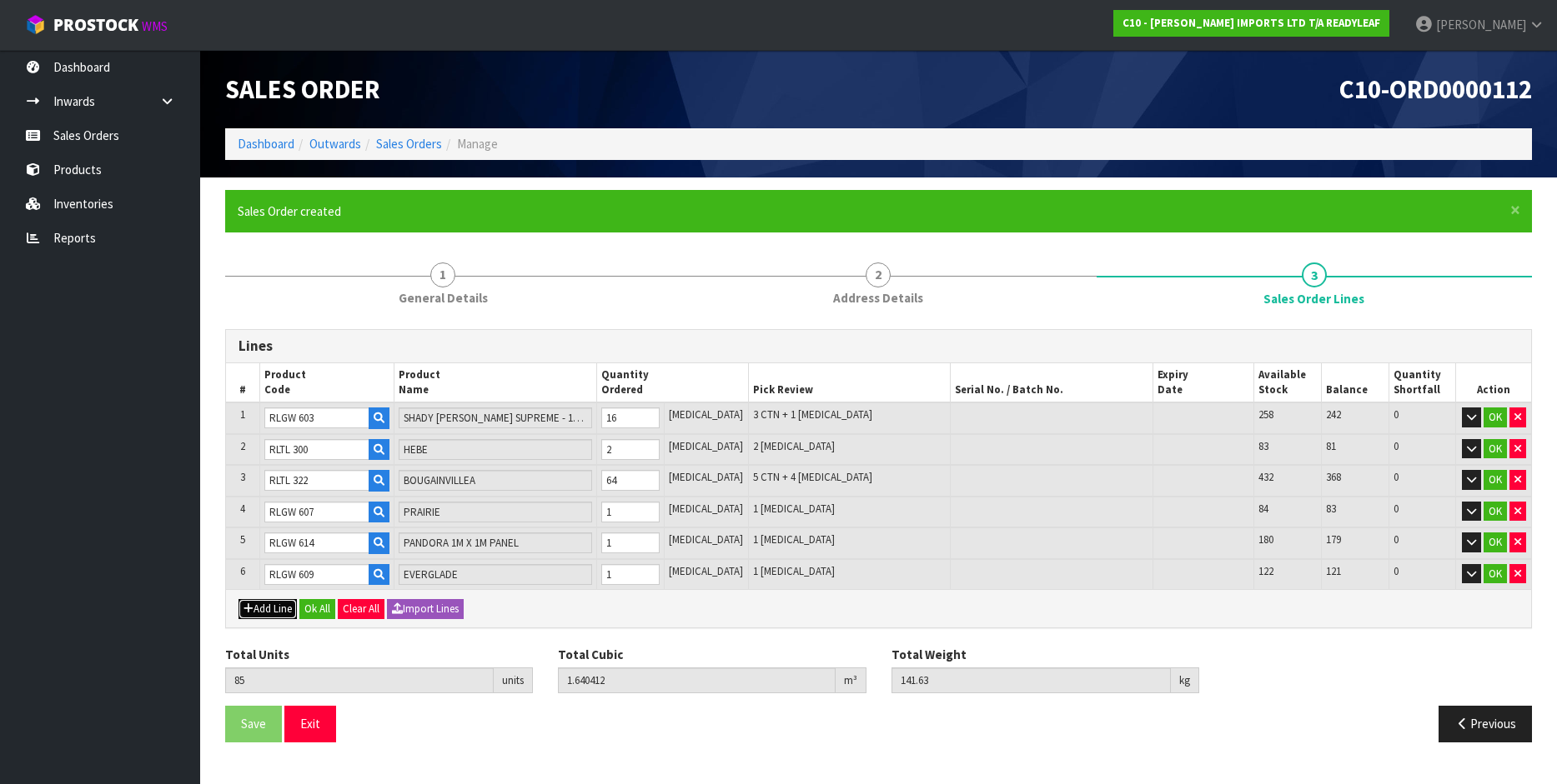
type input "0"
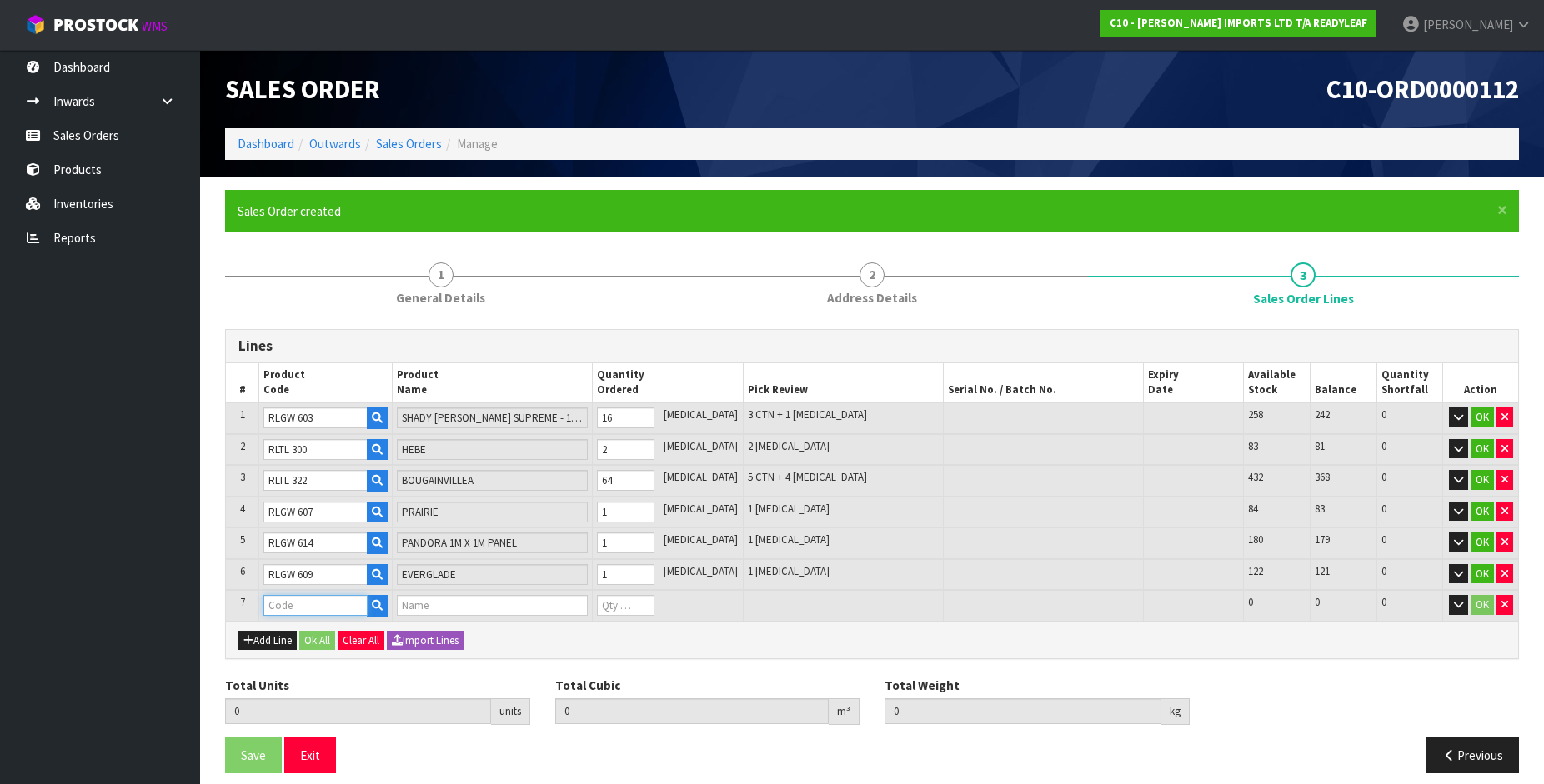
click at [289, 605] on input "text" at bounding box center [315, 605] width 104 height 21
type input "RLGW 614"
type input "85"
type input "1.640412"
type input "141.63"
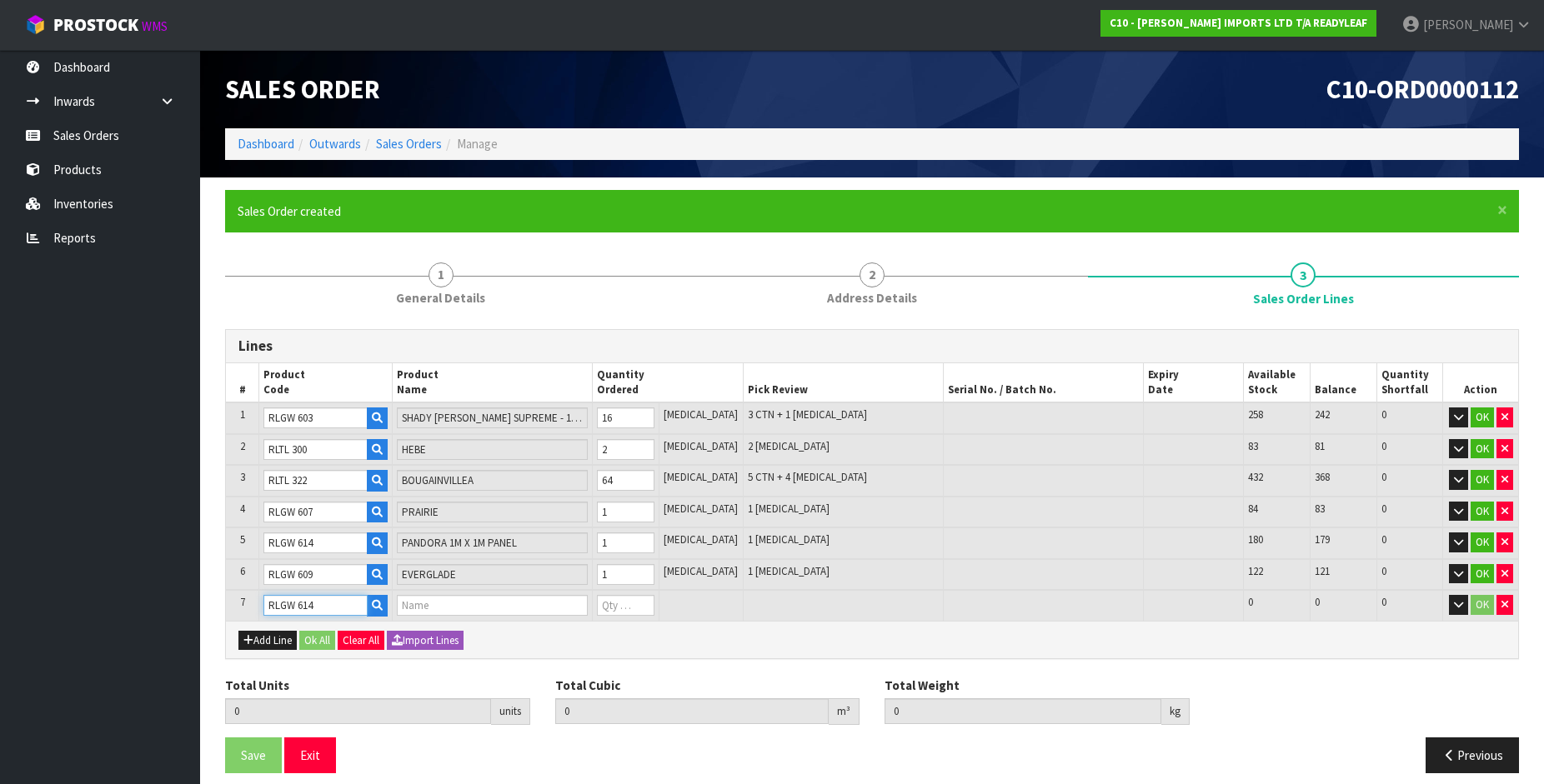
type input "PANDORA 1M X 1M PANEL"
type input "0"
type input "RLGW 614"
click at [637, 610] on input "0" at bounding box center [626, 605] width 57 height 21
type input "0"
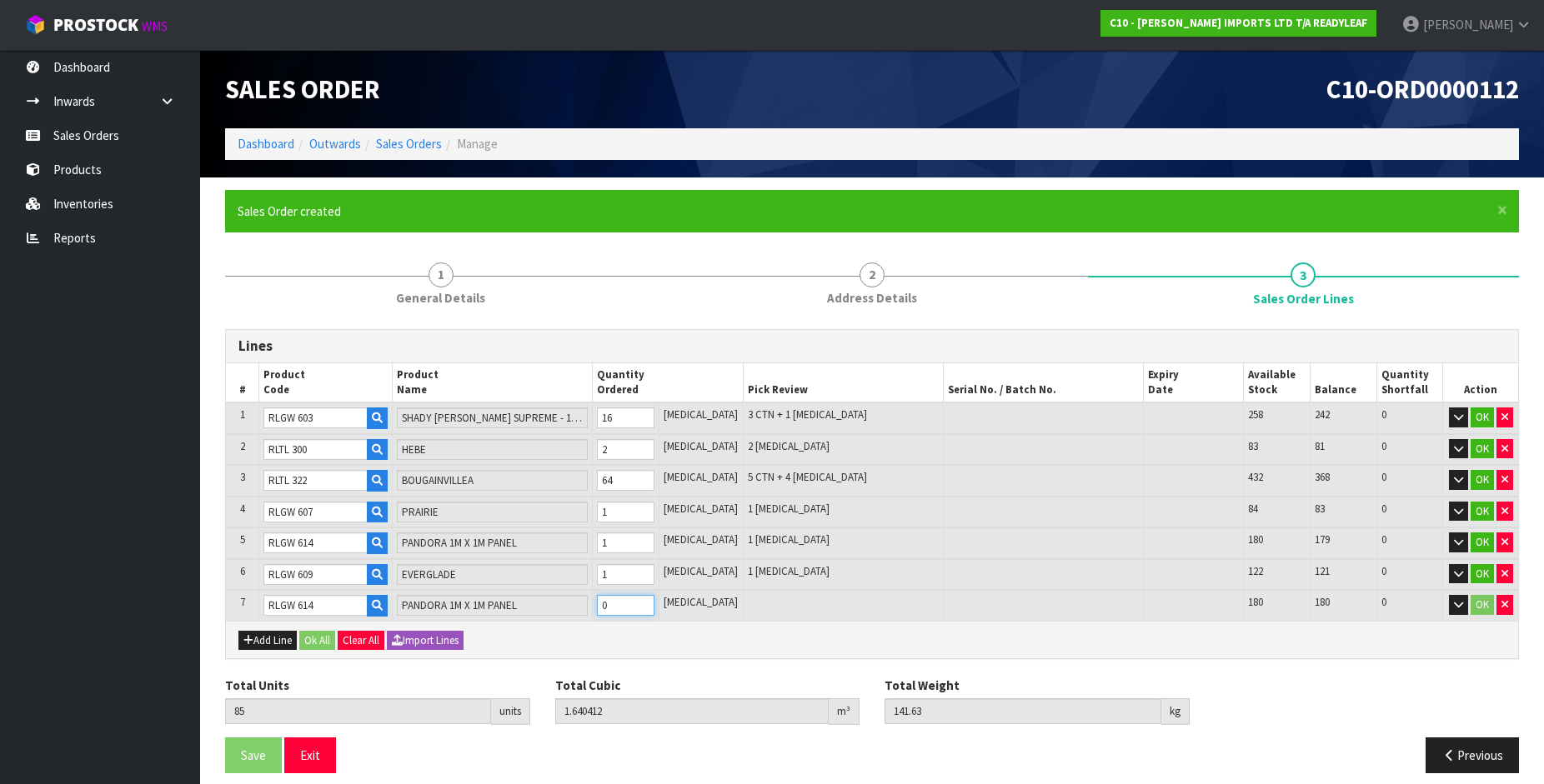
type input "0"
type input "86"
type input "1.739493"
type input "146.63"
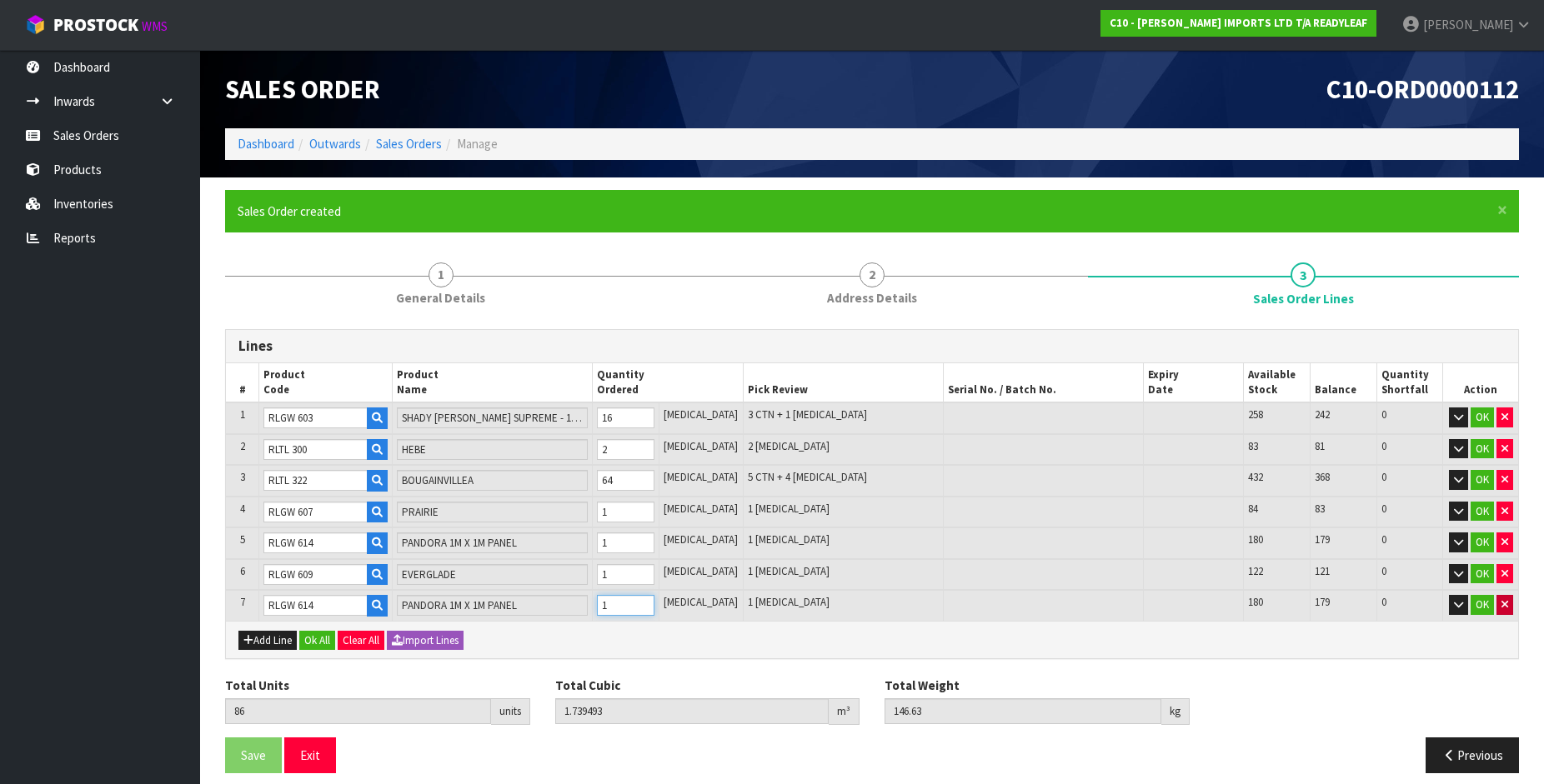
type input "1"
click at [1502, 602] on icon "button" at bounding box center [1505, 604] width 7 height 11
type input "85"
type input "1.640412"
type input "141.63"
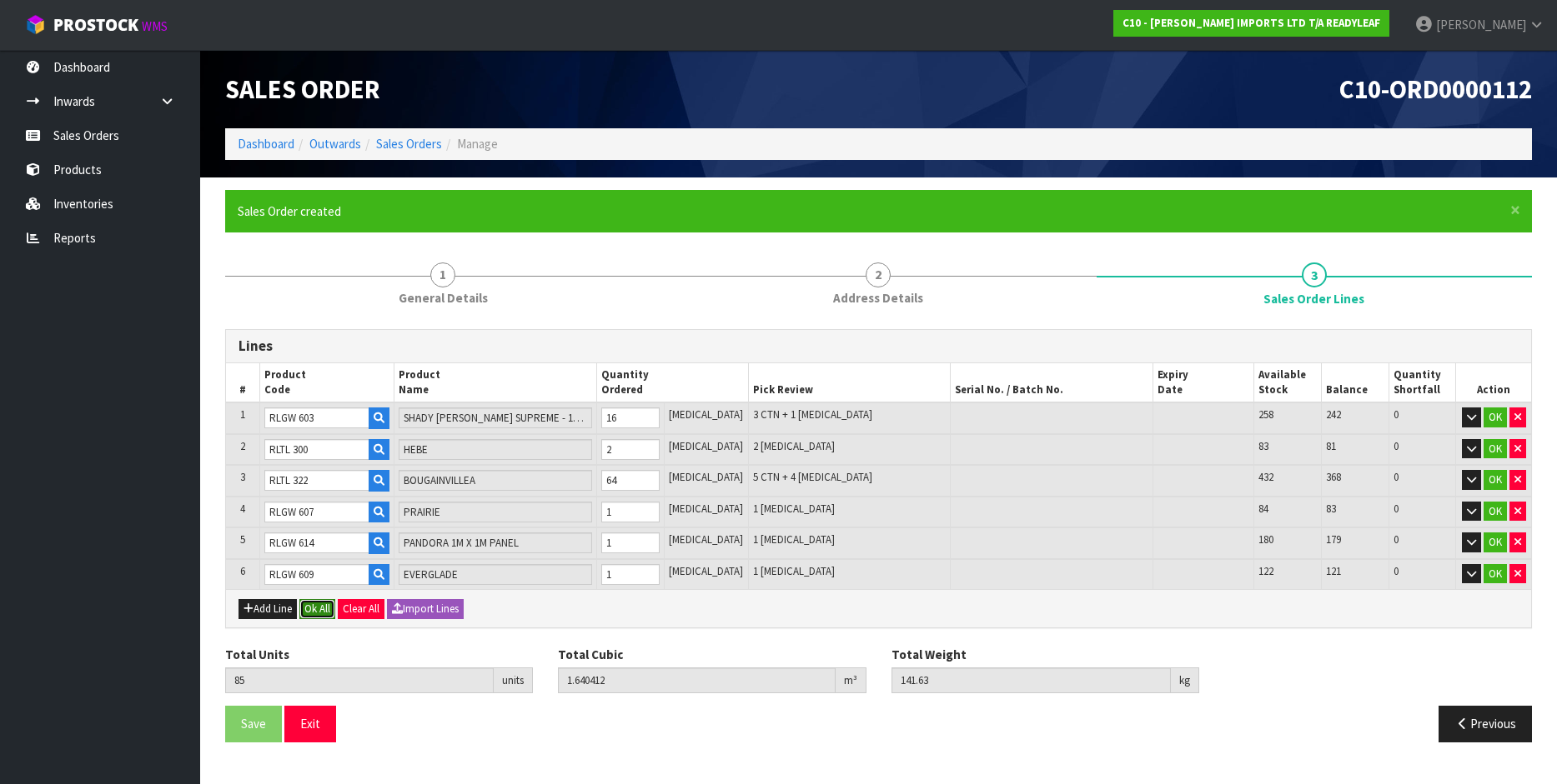
click at [319, 601] on button "Ok All" at bounding box center [317, 609] width 36 height 20
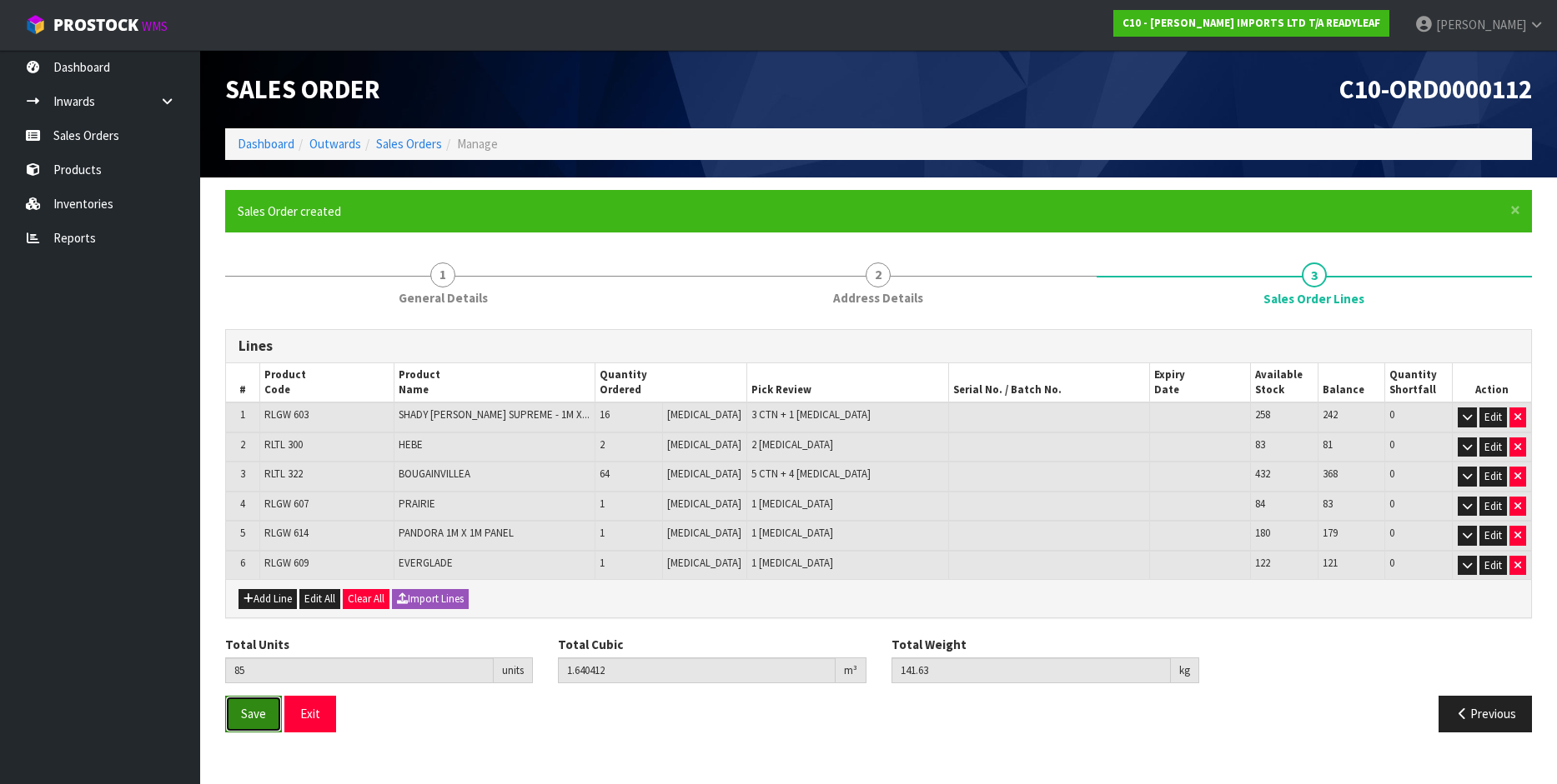
click at [262, 718] on span "Save" at bounding box center [253, 713] width 25 height 16
click at [298, 711] on button "Exit" at bounding box center [310, 714] width 52 height 36
